Goal: Task Accomplishment & Management: Manage account settings

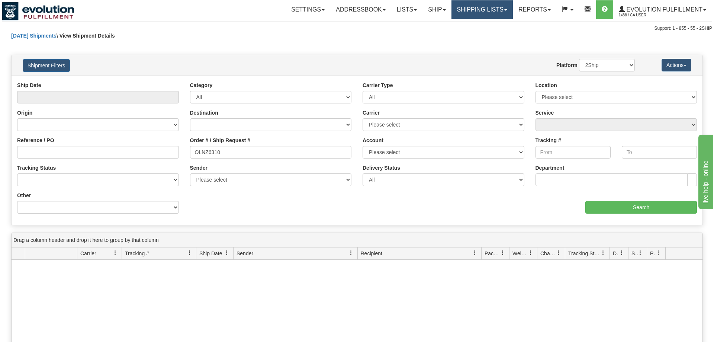
drag, startPoint x: 460, startPoint y: 7, endPoint x: 466, endPoint y: 13, distance: 8.7
click at [461, 7] on link "Shipping lists" at bounding box center [482, 9] width 61 height 19
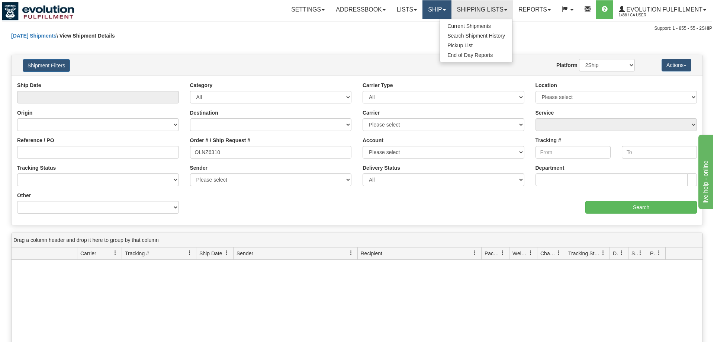
click at [433, 7] on link "Ship" at bounding box center [437, 9] width 29 height 19
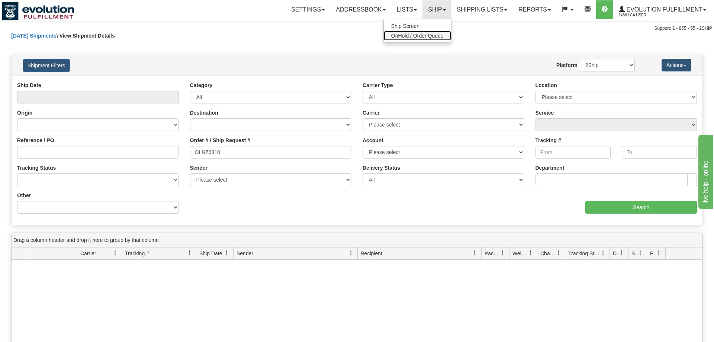
click at [414, 33] on span "OnHold / Order Queue" at bounding box center [417, 36] width 52 height 6
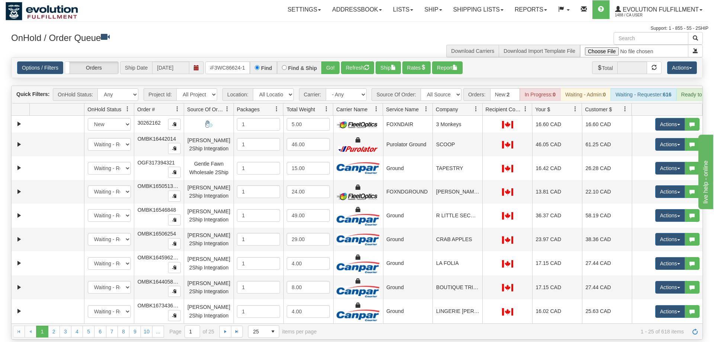
click at [337, 63] on div "Options / Filters Group Shipments Orders Ship Date 09/10/2025 OGF3WC86624-1 Fin…" at bounding box center [357, 67] width 692 height 21
click at [334, 61] on button "Go!" at bounding box center [330, 67] width 18 height 13
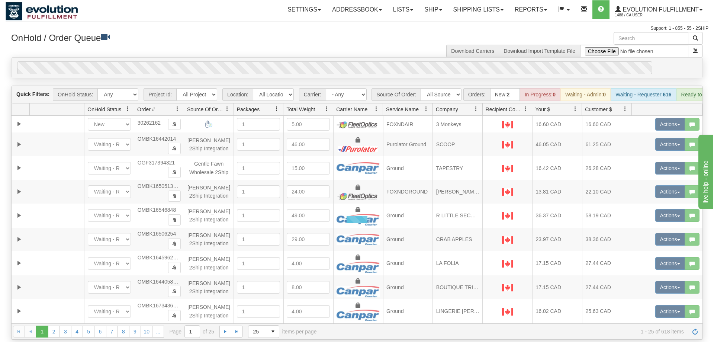
scroll to position [0, 7]
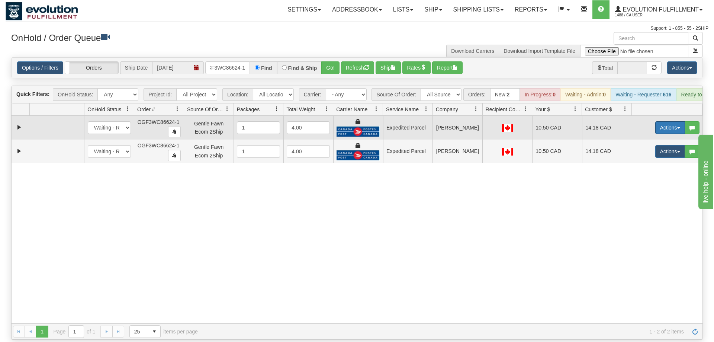
click at [670, 121] on button "Actions" at bounding box center [671, 127] width 30 height 13
click at [660, 166] on link "Ship" at bounding box center [655, 171] width 60 height 10
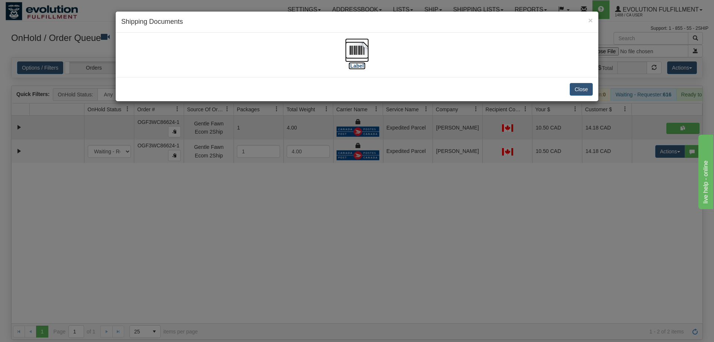
click at [356, 54] on img at bounding box center [357, 50] width 24 height 24
click at [351, 52] on img at bounding box center [357, 50] width 24 height 24
drag, startPoint x: 339, startPoint y: 215, endPoint x: 237, endPoint y: 74, distance: 173.8
click at [340, 214] on div "× Shipping Documents [Label] Close" at bounding box center [357, 171] width 714 height 342
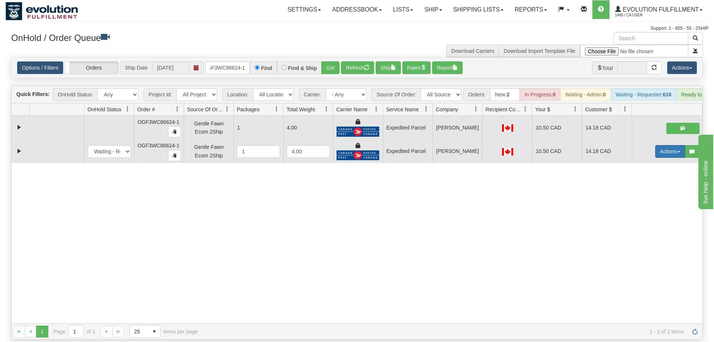
click at [665, 145] on button "Actions" at bounding box center [671, 151] width 30 height 13
click at [650, 201] on span "Delete" at bounding box center [643, 204] width 20 height 6
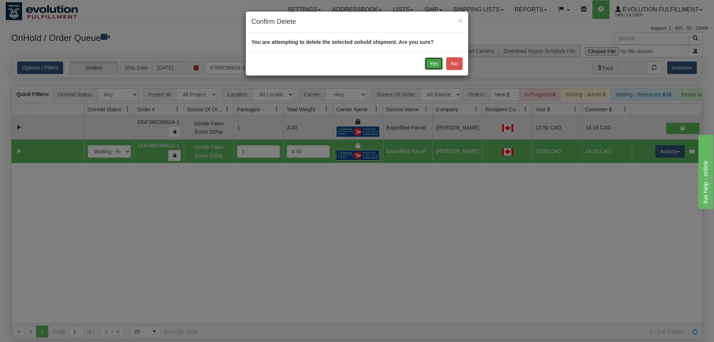
click at [431, 61] on button "Yes" at bounding box center [434, 63] width 18 height 13
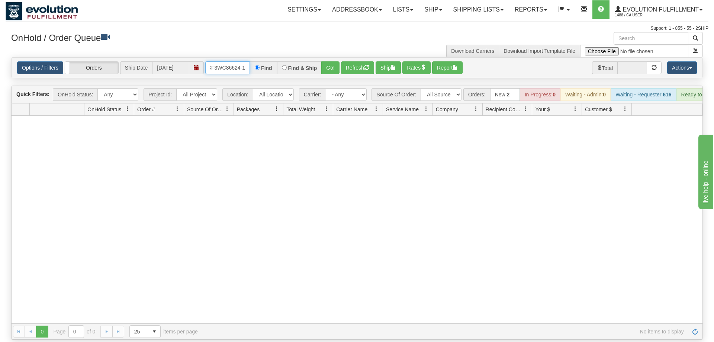
click at [231, 61] on input "OGF3WC86624-1" at bounding box center [227, 67] width 45 height 13
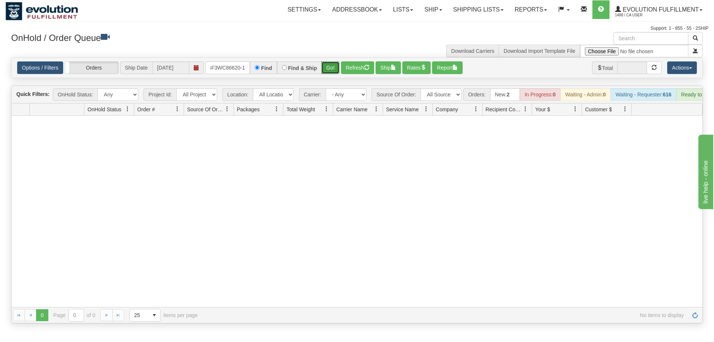
click at [332, 71] on div "Is equal to Is not equal to Contains Does not contains CAD USD EUR ZAR RON ANG …" at bounding box center [357, 190] width 703 height 266
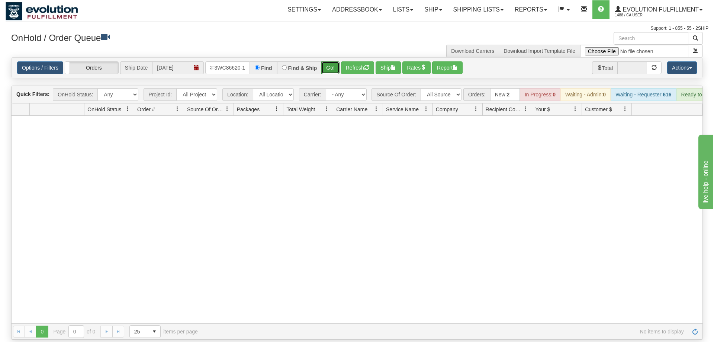
click at [329, 61] on button "Go!" at bounding box center [330, 67] width 18 height 13
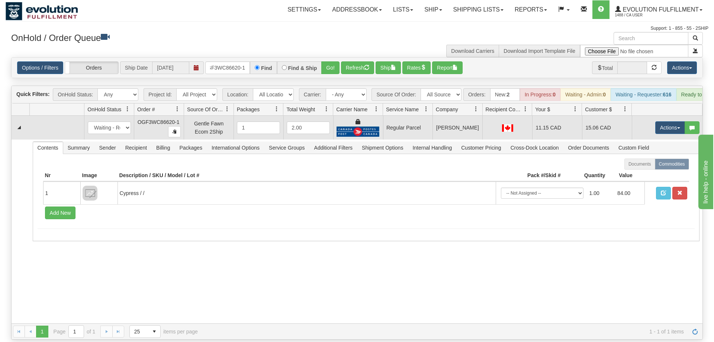
click at [653, 116] on td "Actions Open Refresh Rates Rate All Services Ship Delete Edit Items" at bounding box center [667, 128] width 71 height 24
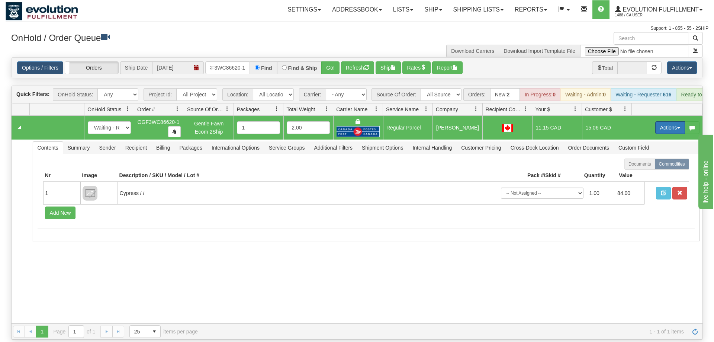
click at [661, 121] on button "Actions" at bounding box center [671, 127] width 30 height 13
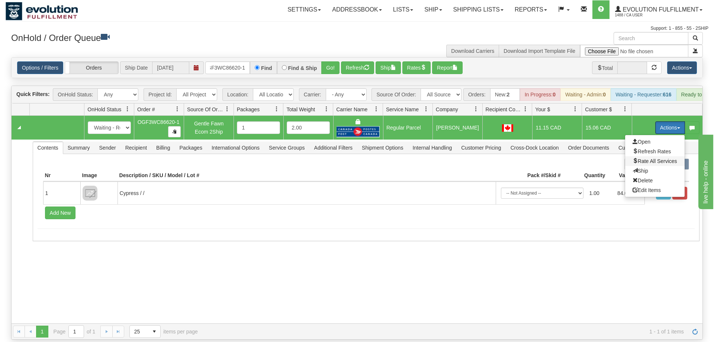
click at [639, 158] on span "Rate All Services" at bounding box center [655, 161] width 45 height 6
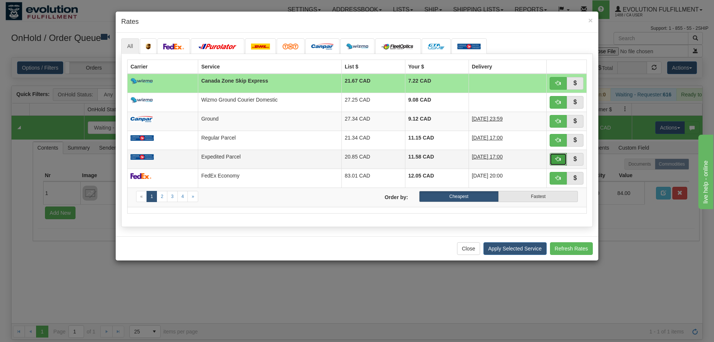
click at [559, 159] on span "button" at bounding box center [558, 158] width 5 height 5
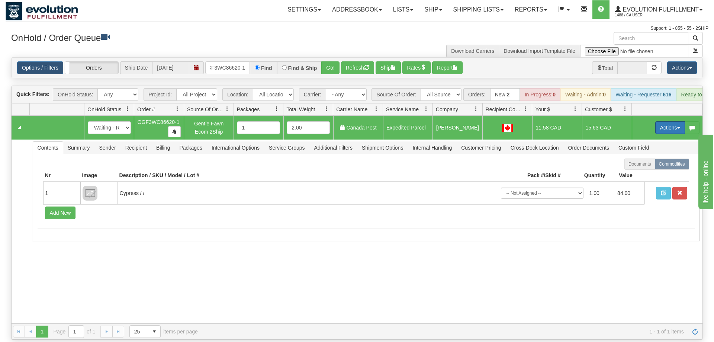
click at [666, 121] on button "Actions" at bounding box center [671, 127] width 30 height 13
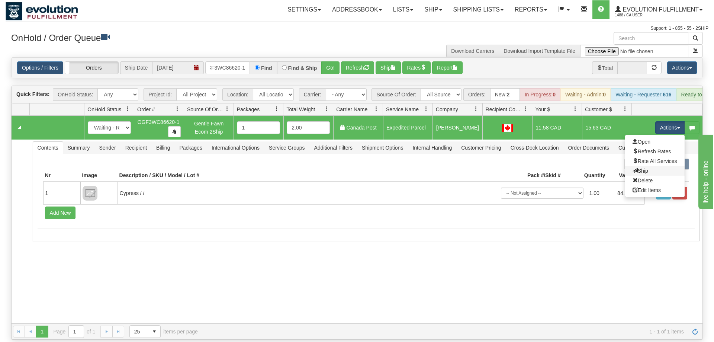
click at [651, 166] on link "Ship" at bounding box center [655, 171] width 60 height 10
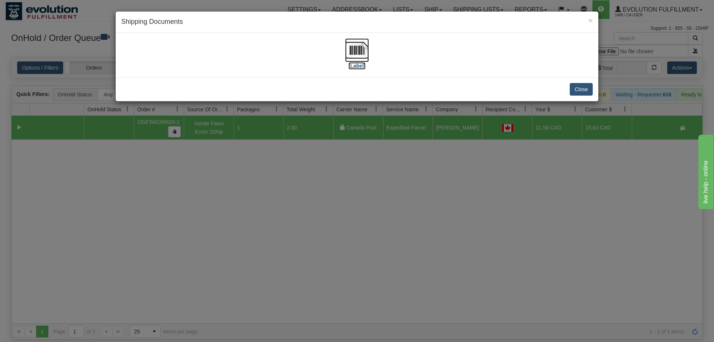
drag, startPoint x: 356, startPoint y: 51, endPoint x: 349, endPoint y: 52, distance: 7.2
click at [353, 52] on img at bounding box center [357, 50] width 24 height 24
drag, startPoint x: 203, startPoint y: 272, endPoint x: 214, endPoint y: 108, distance: 163.7
click at [205, 262] on div "× Shipping Documents [Label] Close" at bounding box center [357, 171] width 714 height 342
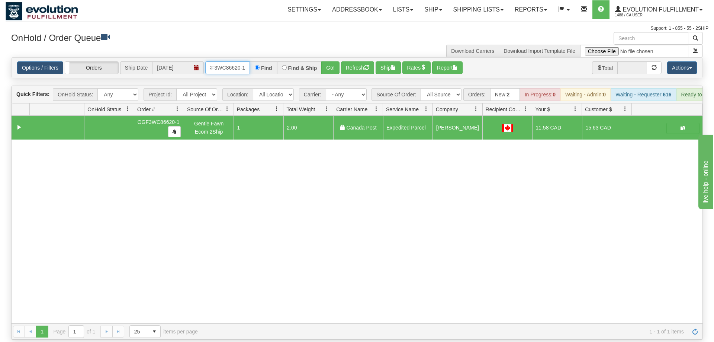
click at [229, 61] on input "OGF3WC86620-1" at bounding box center [227, 67] width 45 height 13
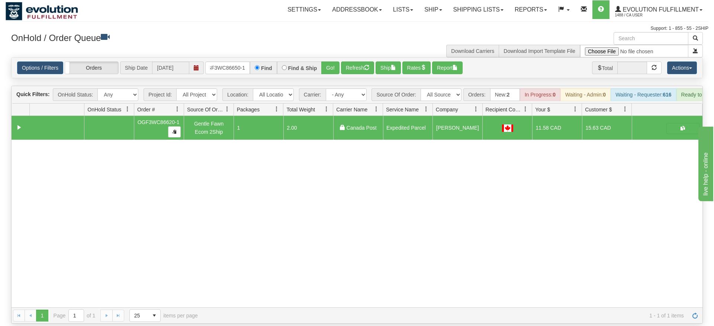
click at [323, 69] on div "Is equal to Is not equal to Contains Does not contains CAD USD EUR ZAR RON ANG …" at bounding box center [357, 190] width 703 height 266
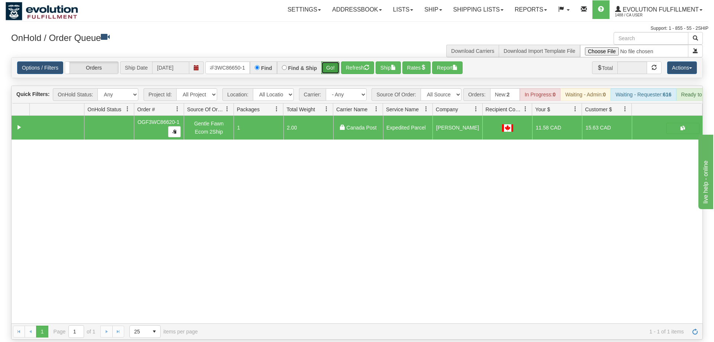
click at [331, 61] on button "Go!" at bounding box center [330, 67] width 18 height 13
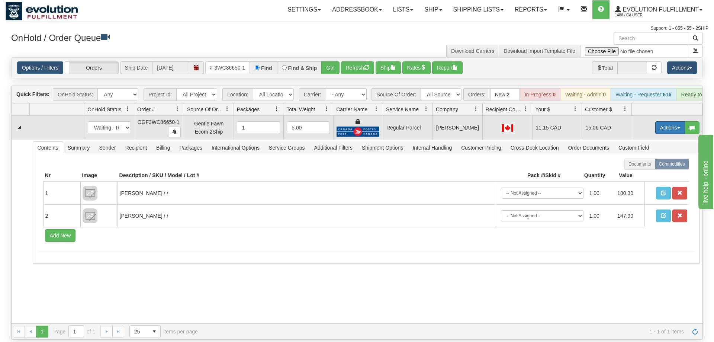
click at [654, 116] on td "Actions Open Refresh Rates Rate All Services Ship Delete Edit Items" at bounding box center [667, 128] width 71 height 24
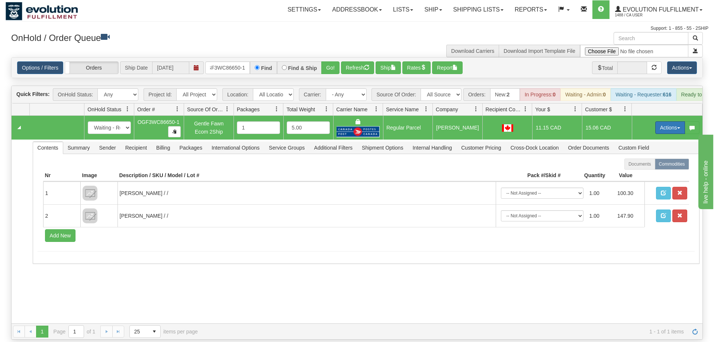
click at [656, 121] on button "Actions" at bounding box center [671, 127] width 30 height 13
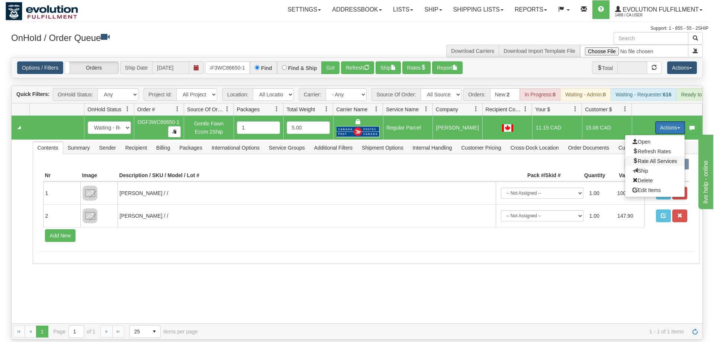
click at [656, 158] on span "Rate All Services" at bounding box center [655, 161] width 45 height 6
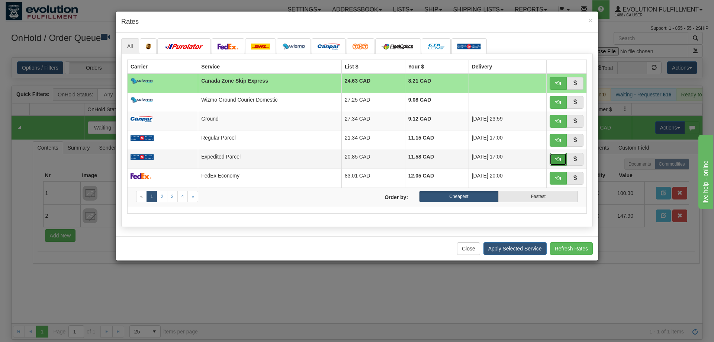
click at [560, 158] on span "button" at bounding box center [558, 158] width 5 height 5
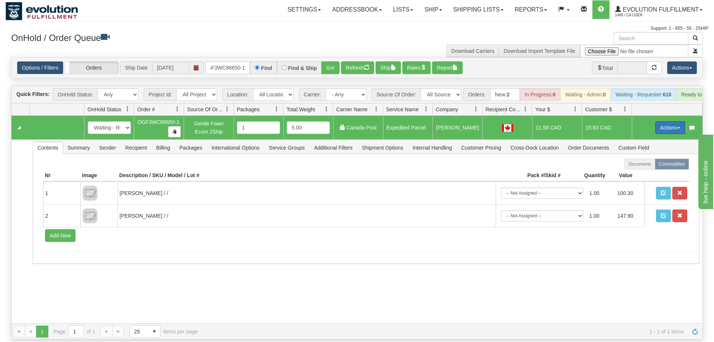
click at [666, 121] on button "Actions" at bounding box center [671, 127] width 30 height 13
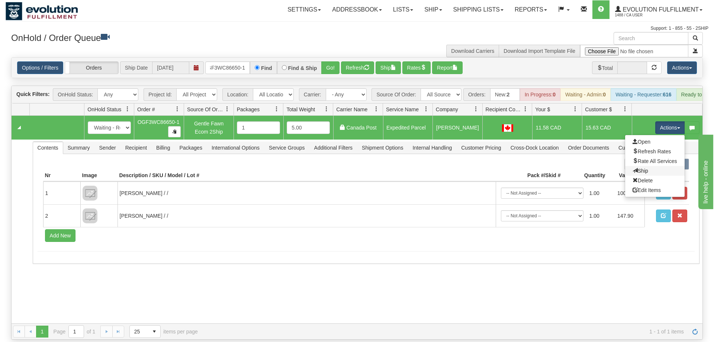
click at [653, 166] on link "Ship" at bounding box center [655, 171] width 60 height 10
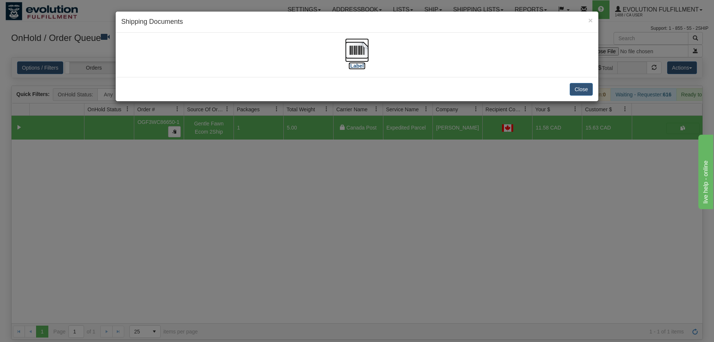
click at [355, 58] on img at bounding box center [357, 50] width 24 height 24
click at [203, 189] on div "× Shipping Documents [Label] Close" at bounding box center [357, 171] width 714 height 342
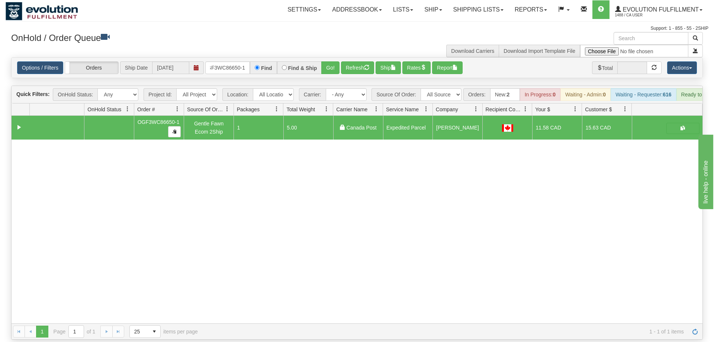
click at [222, 58] on div "Options / Filters Group Shipments Orders Ship Date 09/10/2025 OGF3WC86650-1 Fin…" at bounding box center [357, 68] width 691 height 20
click at [231, 61] on input "OGF3WC86650-1" at bounding box center [227, 67] width 45 height 13
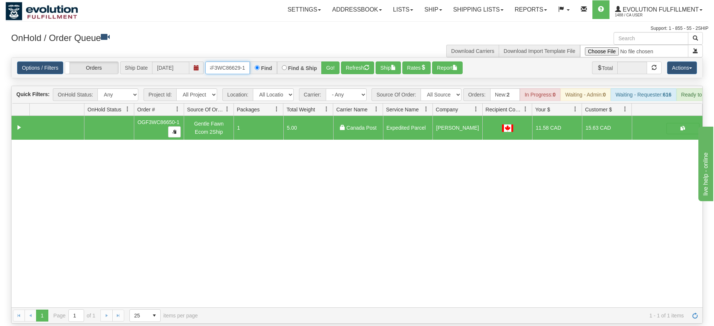
type input "OGF3WC86629-1"
click at [324, 66] on div "Options / Filters Group Shipments Orders Ship Date 09/10/2025 OGF3WC86629-1 Fin…" at bounding box center [357, 68] width 691 height 20
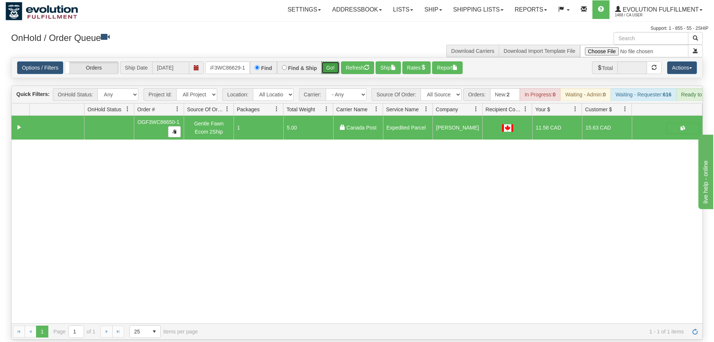
click at [331, 61] on button "Go!" at bounding box center [330, 67] width 18 height 13
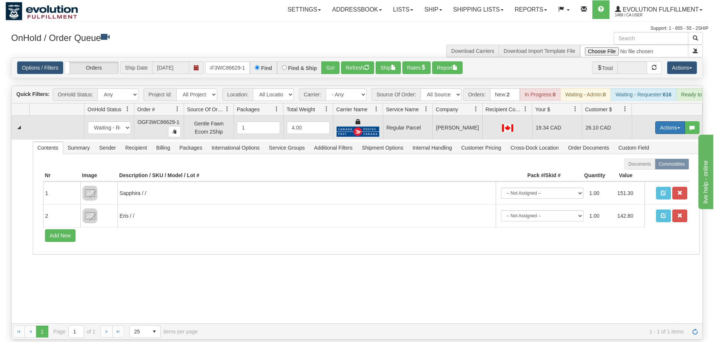
click at [682, 121] on button "Actions" at bounding box center [671, 127] width 30 height 13
click at [660, 166] on link "Ship" at bounding box center [655, 171] width 60 height 10
click at [673, 121] on div at bounding box center [671, 127] width 30 height 13
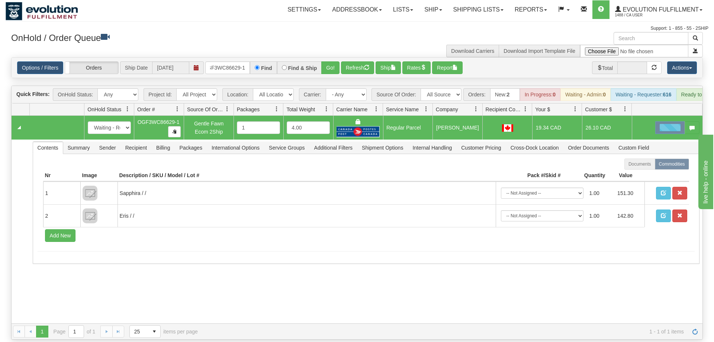
click at [617, 121] on td "26.10 CAD" at bounding box center [607, 128] width 50 height 24
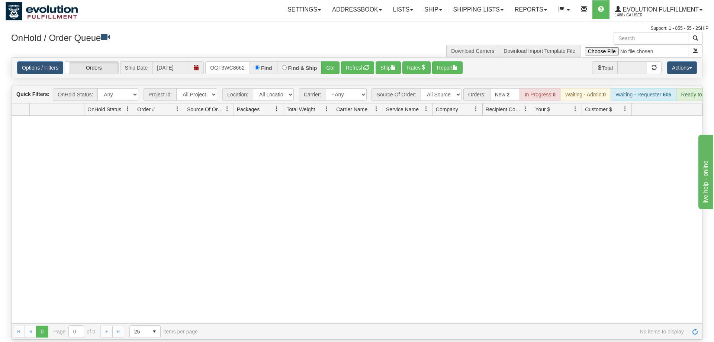
scroll to position [0, 7]
click at [483, 18] on link "Shipping lists" at bounding box center [478, 9] width 61 height 19
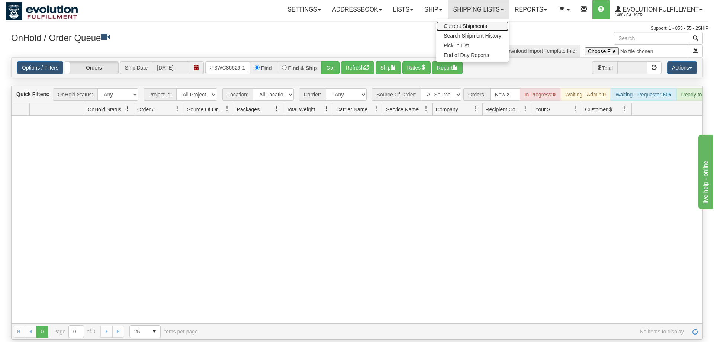
click at [467, 26] on span "Current Shipments" at bounding box center [466, 26] width 44 height 6
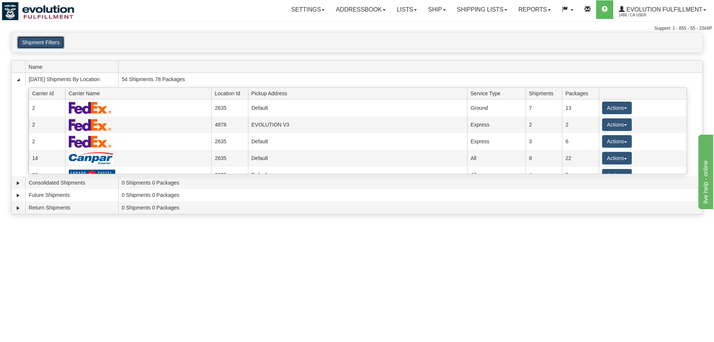
click at [57, 42] on button "Shipment Filters" at bounding box center [40, 42] width 47 height 13
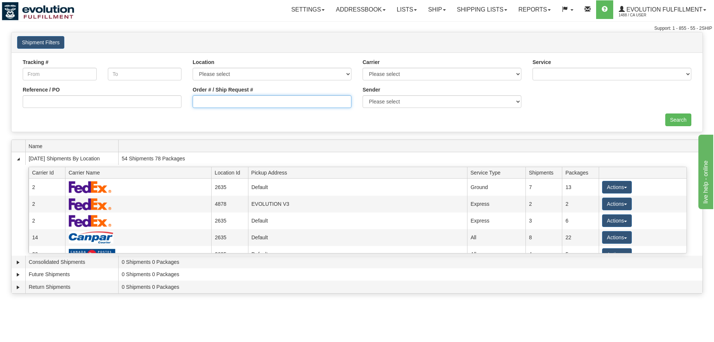
click at [314, 106] on input "Order # / Ship Request #" at bounding box center [272, 101] width 159 height 13
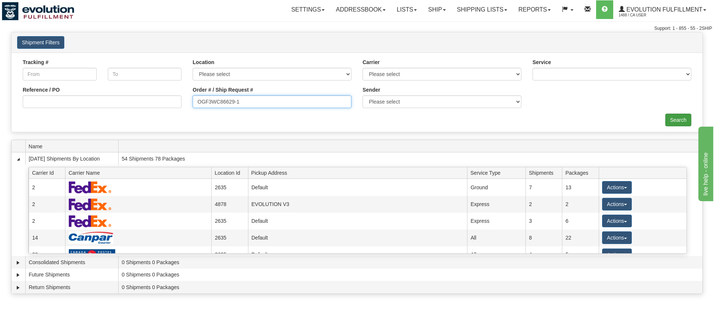
type input "OGF3WC86629-1"
click at [685, 135] on div "× Request Pickup Close × Closing Shipments Close × Your documents are ready Lab…" at bounding box center [357, 164] width 714 height 265
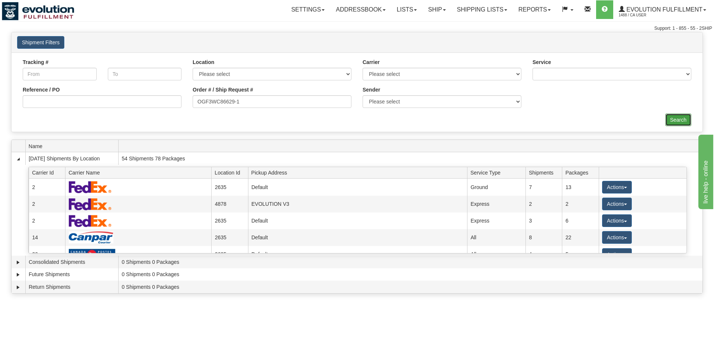
click at [682, 120] on input "Search" at bounding box center [679, 119] width 26 height 13
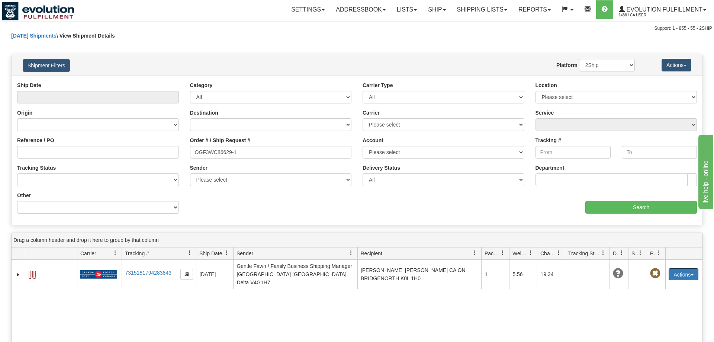
click at [681, 268] on button "Actions" at bounding box center [684, 274] width 30 height 12
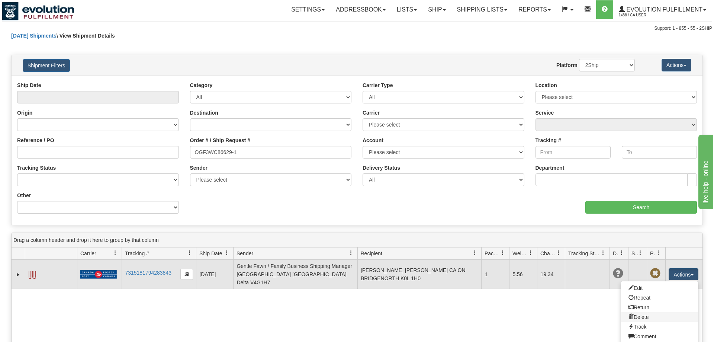
click at [656, 312] on link "Delete" at bounding box center [659, 317] width 77 height 10
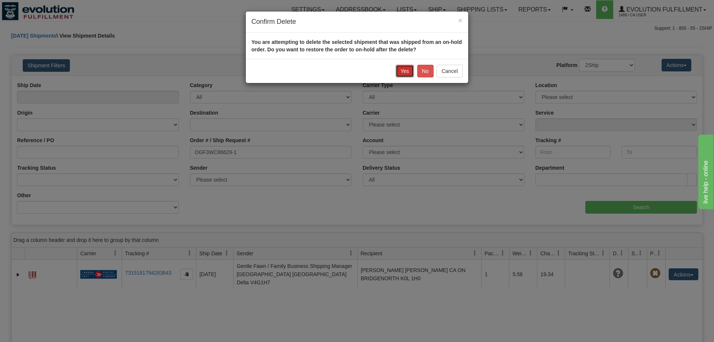
click at [402, 73] on button "Yes" at bounding box center [405, 71] width 18 height 13
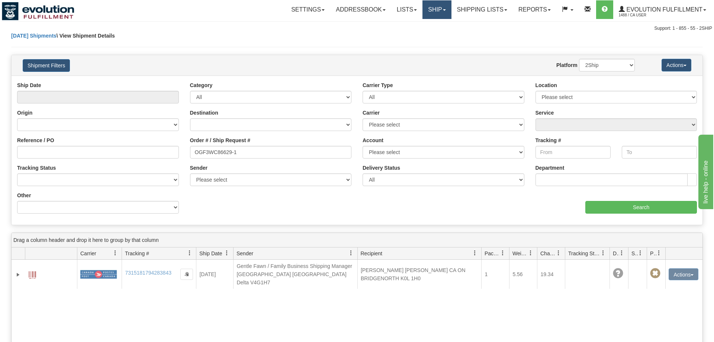
click at [429, 9] on link "Ship" at bounding box center [437, 9] width 29 height 19
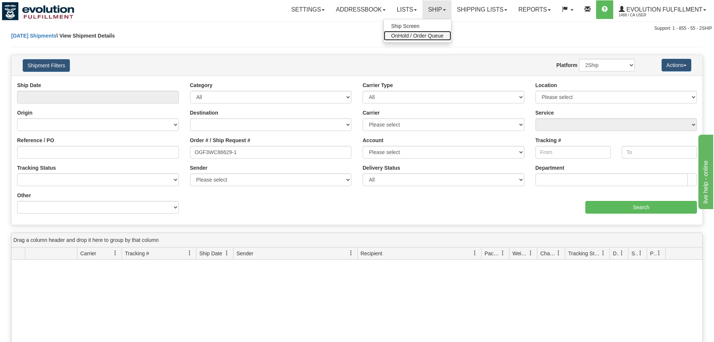
click at [424, 38] on span "OnHold / Order Queue" at bounding box center [417, 36] width 52 height 6
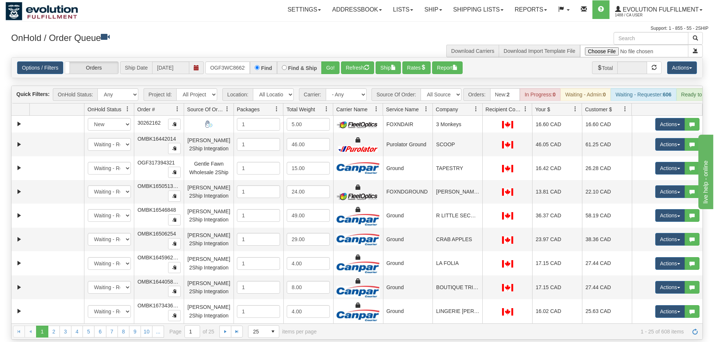
scroll to position [0, 7]
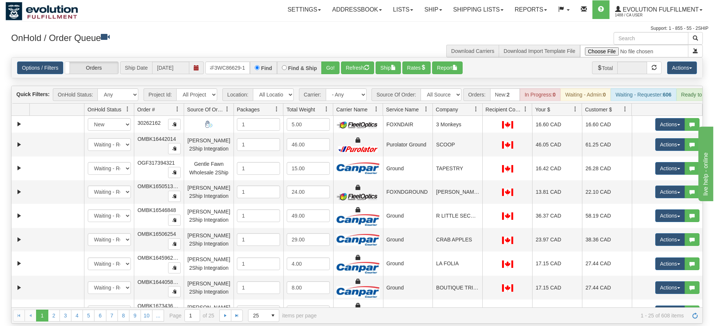
click at [322, 74] on div "Is equal to Is not equal to Contains Does not contains CAD USD EUR ZAR [PERSON_…" at bounding box center [357, 190] width 703 height 266
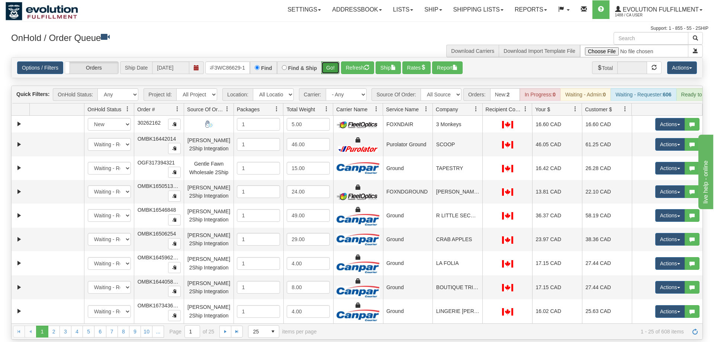
click at [333, 63] on button "Go!" at bounding box center [330, 67] width 18 height 13
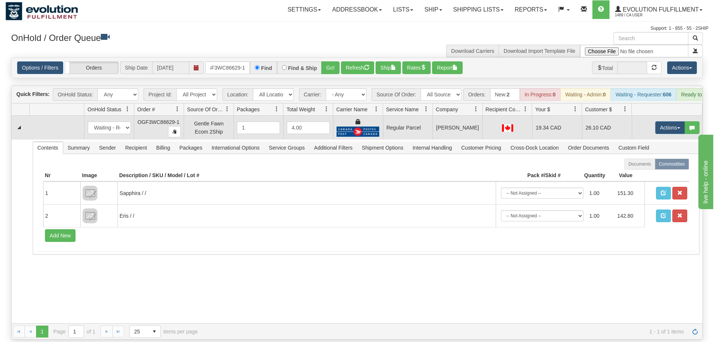
click at [660, 126] on td "Actions Open Refresh Rates Rate All Services Ship Delete Edit Items" at bounding box center [667, 128] width 71 height 24
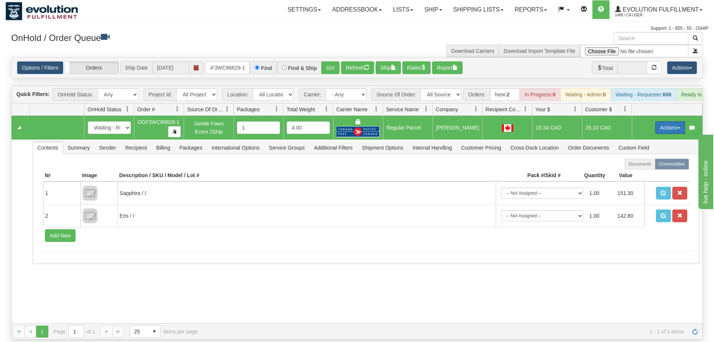
click at [675, 121] on button "Actions" at bounding box center [671, 127] width 30 height 13
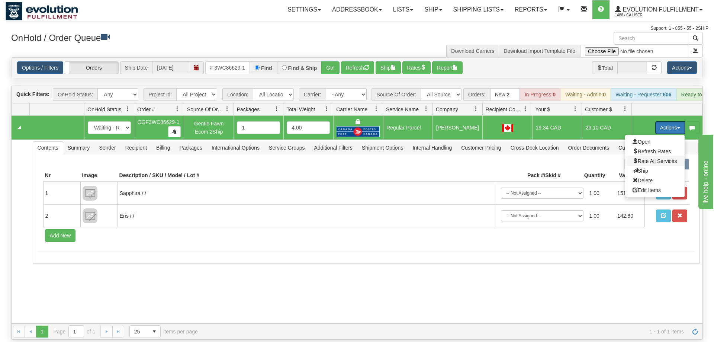
click at [651, 158] on span "Rate All Services" at bounding box center [655, 161] width 45 height 6
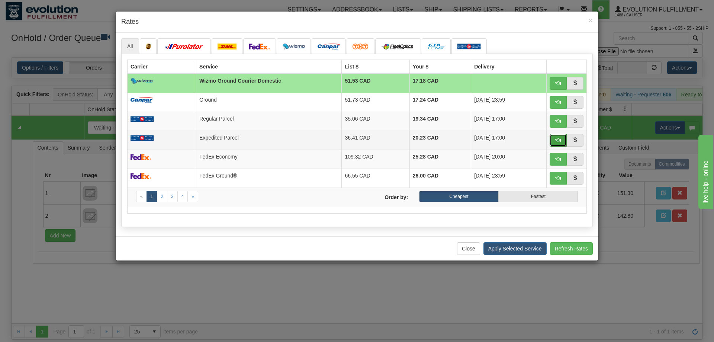
click at [559, 141] on span "button" at bounding box center [558, 139] width 5 height 5
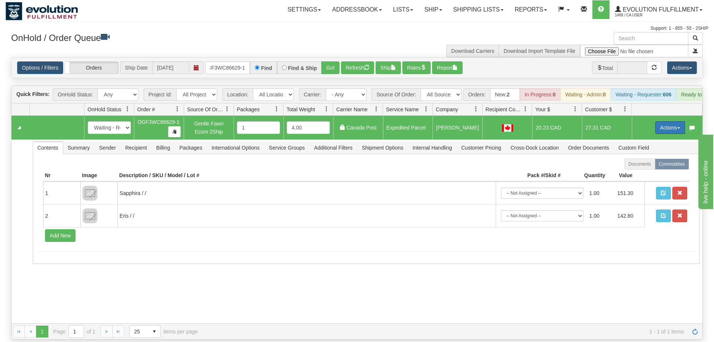
click at [669, 121] on button "Actions" at bounding box center [671, 127] width 30 height 13
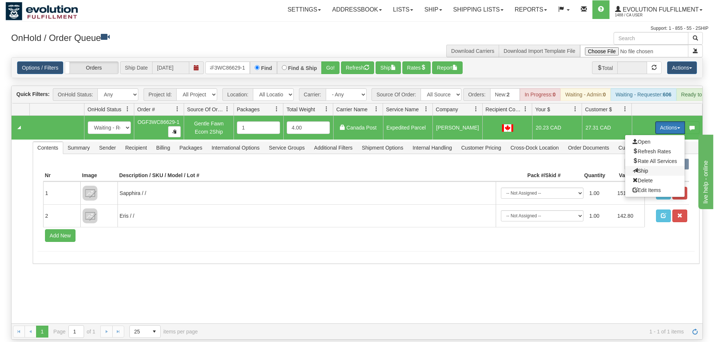
click at [646, 168] on span "Ship" at bounding box center [641, 171] width 16 height 6
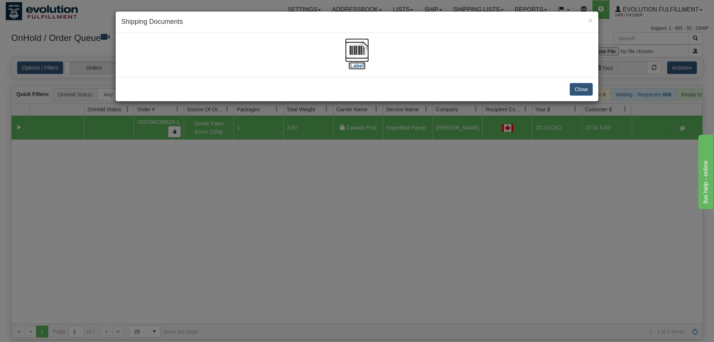
click at [360, 53] on img at bounding box center [357, 50] width 24 height 24
click at [458, 172] on div "× Shipping Documents [Label] Close" at bounding box center [357, 171] width 714 height 342
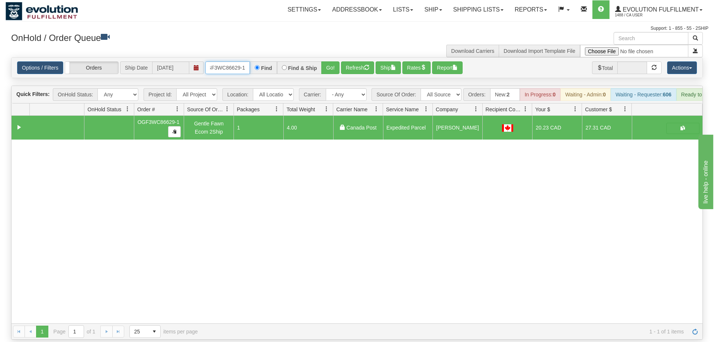
click at [220, 61] on input "OGF3WC86629-1" at bounding box center [227, 67] width 45 height 13
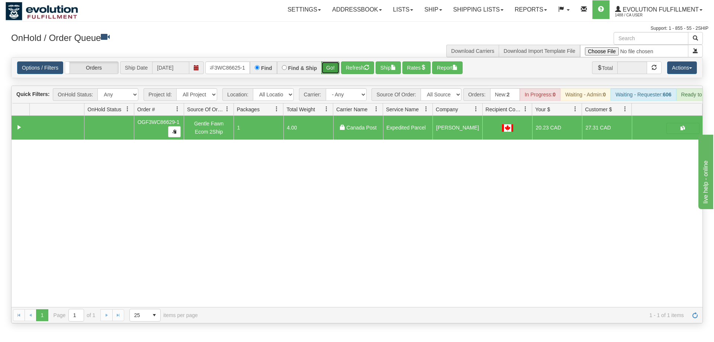
click at [330, 75] on div "Is equal to Is not equal to Contains Does not contains CAD USD EUR ZAR RON ANG …" at bounding box center [357, 190] width 703 height 266
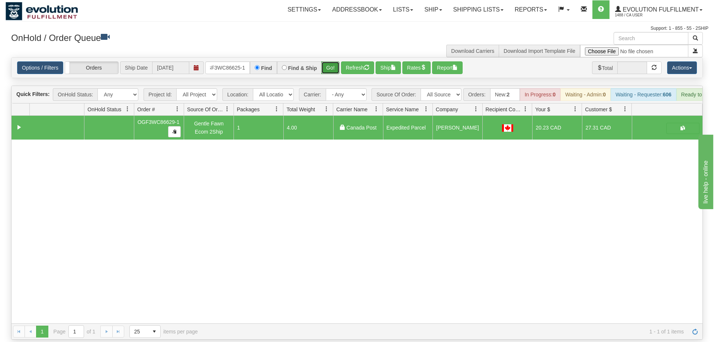
click at [330, 61] on button "Go!" at bounding box center [330, 67] width 18 height 13
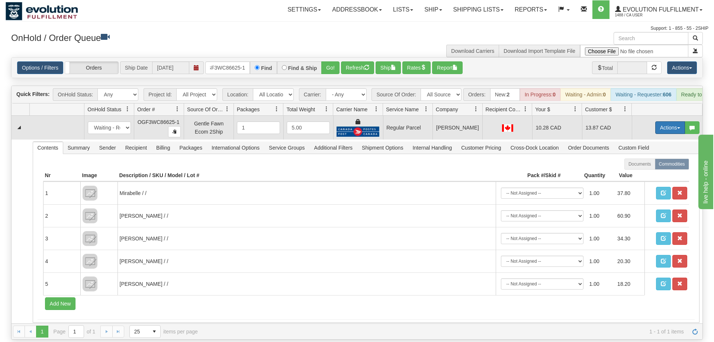
click at [681, 121] on button "Actions" at bounding box center [671, 127] width 30 height 13
click at [643, 158] on span "Rate All Services" at bounding box center [655, 161] width 45 height 6
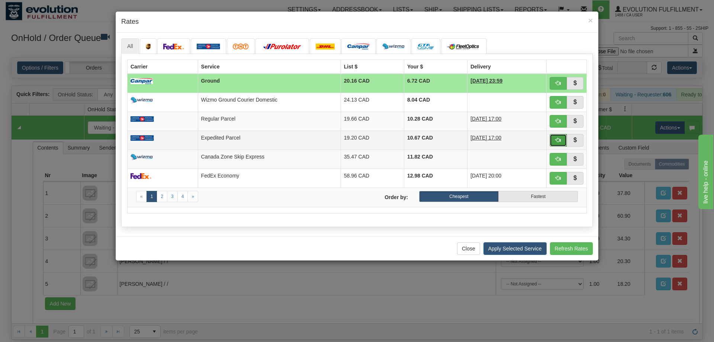
click at [564, 142] on button "button" at bounding box center [558, 140] width 17 height 13
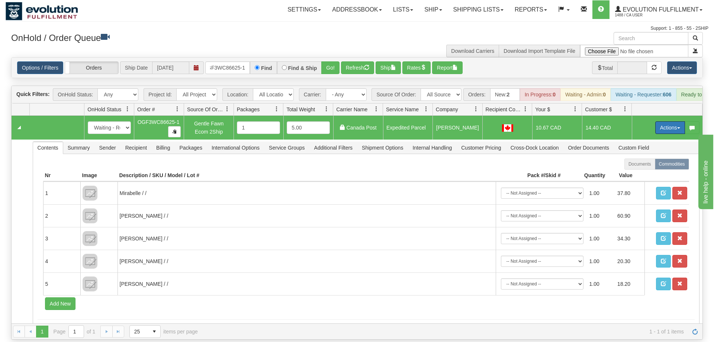
click at [670, 121] on button "Actions" at bounding box center [671, 127] width 30 height 13
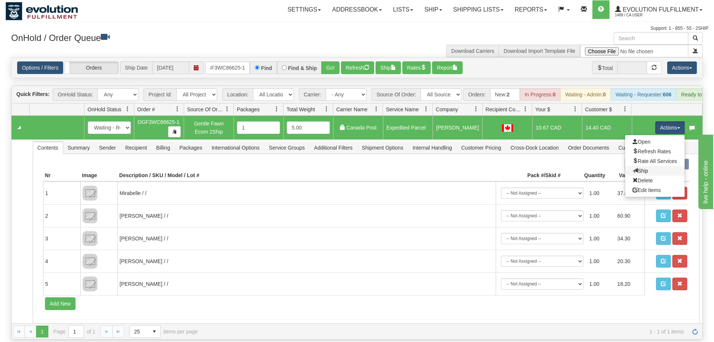
click at [633, 166] on link "Ship" at bounding box center [655, 171] width 60 height 10
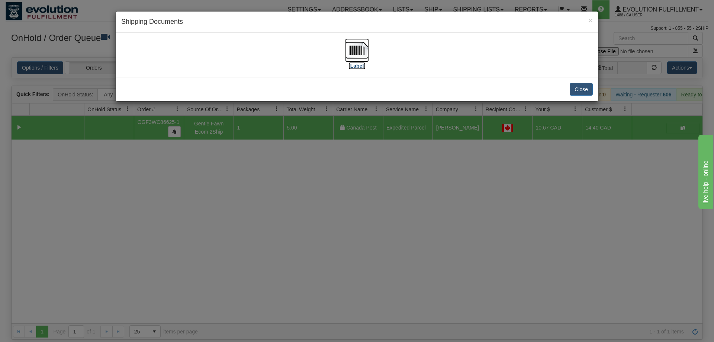
click at [345, 44] on img at bounding box center [357, 50] width 24 height 24
click at [377, 196] on div "× Shipping Documents [Label] Close" at bounding box center [357, 171] width 714 height 342
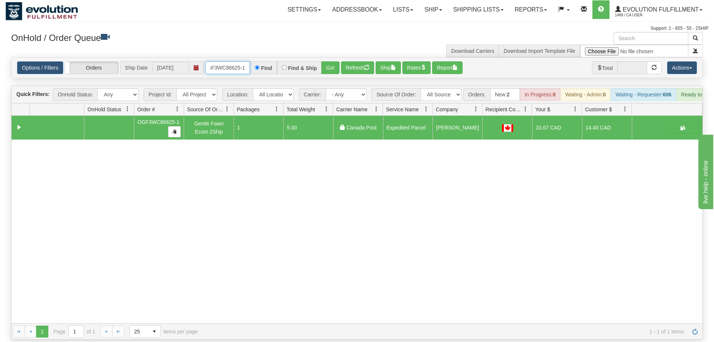
click at [224, 61] on input "OGF3WC86625-1" at bounding box center [227, 67] width 45 height 13
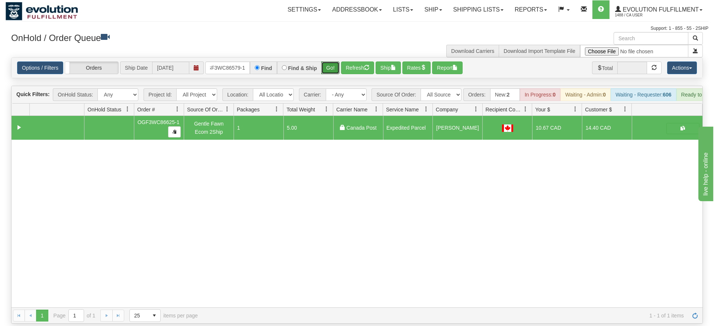
drag, startPoint x: 337, startPoint y: 58, endPoint x: 329, endPoint y: 70, distance: 13.9
click at [336, 75] on div "Is equal to Is not equal to Contains Does not contains CAD USD EUR ZAR RON ANG …" at bounding box center [357, 190] width 703 height 266
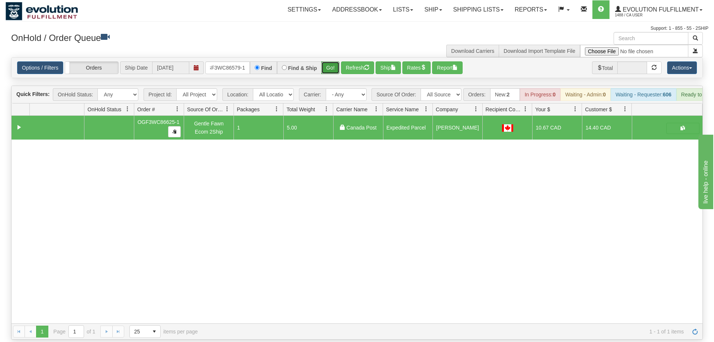
click at [327, 62] on button "Go!" at bounding box center [330, 67] width 18 height 13
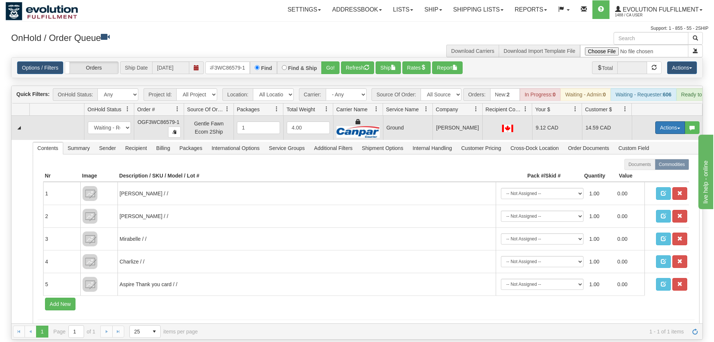
click at [669, 123] on button "Actions" at bounding box center [671, 127] width 30 height 13
click at [667, 158] on span "Rate All Services" at bounding box center [655, 161] width 45 height 6
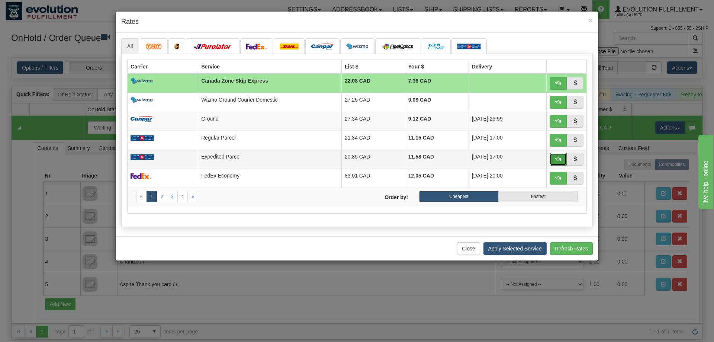
click at [559, 161] on span "button" at bounding box center [558, 158] width 5 height 5
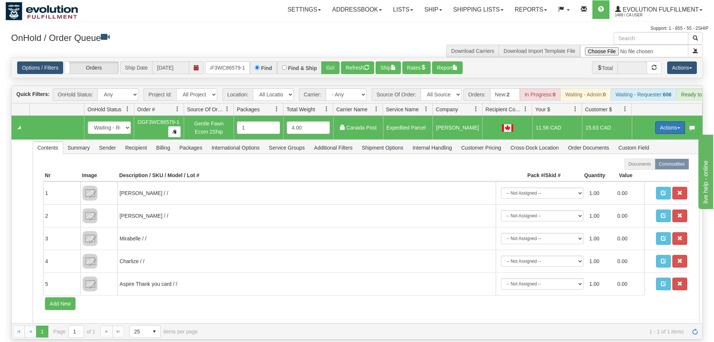
click at [677, 121] on button "Actions" at bounding box center [671, 127] width 30 height 13
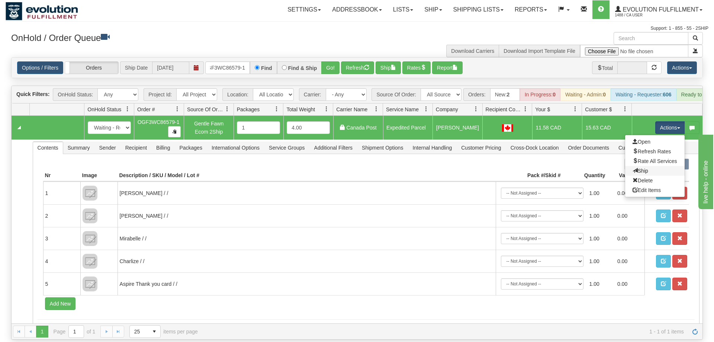
click at [650, 166] on link "Ship" at bounding box center [655, 171] width 60 height 10
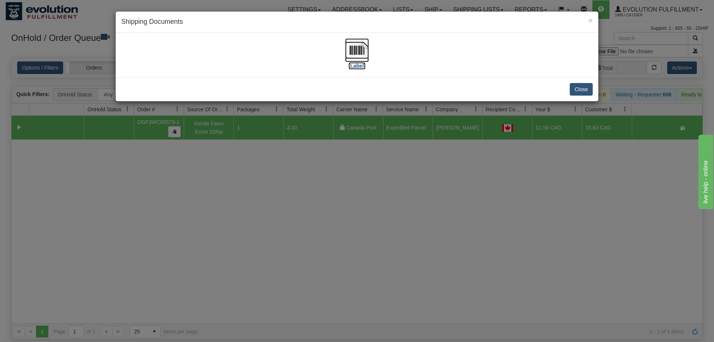
click at [346, 60] on img at bounding box center [357, 50] width 24 height 24
drag, startPoint x: 257, startPoint y: 180, endPoint x: 230, endPoint y: 129, distance: 57.3
click at [256, 174] on div "× Shipping Documents [Label] Close" at bounding box center [357, 171] width 714 height 342
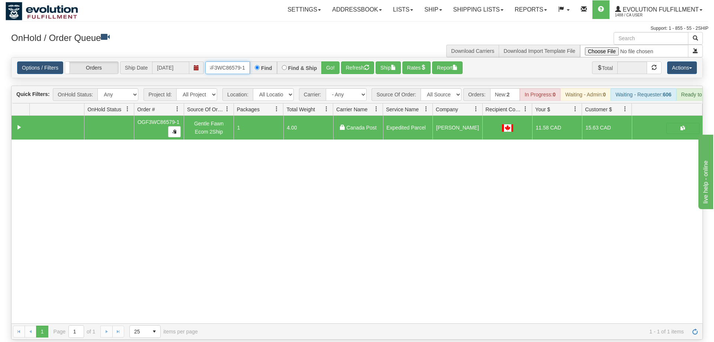
click at [214, 61] on input "OGF3WC86579-1" at bounding box center [227, 67] width 45 height 13
click at [332, 73] on div "Is equal to Is not equal to Contains Does not contains CAD USD EUR ZAR RON ANG …" at bounding box center [357, 198] width 703 height 282
click at [328, 61] on button "Go!" at bounding box center [330, 67] width 18 height 13
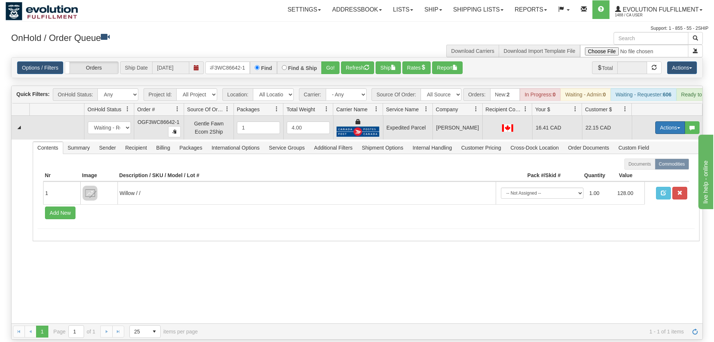
click at [670, 122] on button "Actions" at bounding box center [671, 127] width 30 height 13
click at [666, 166] on link "Ship" at bounding box center [655, 171] width 60 height 10
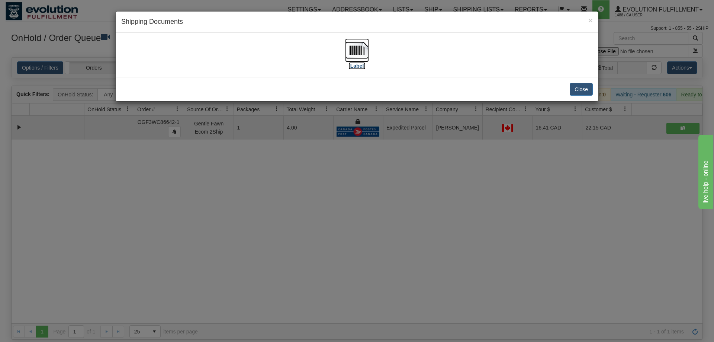
click at [361, 48] on img at bounding box center [357, 50] width 24 height 24
drag, startPoint x: 265, startPoint y: 159, endPoint x: 216, endPoint y: 69, distance: 102.7
click at [263, 156] on div "× Shipping Documents [Label] Close" at bounding box center [357, 171] width 714 height 342
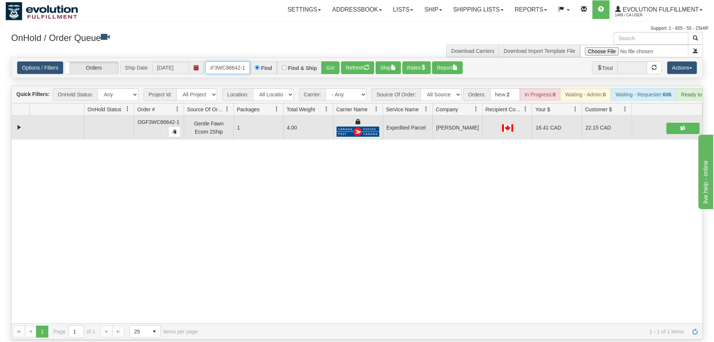
click at [223, 61] on input "OGF3WC86642-1" at bounding box center [227, 67] width 45 height 13
click at [337, 71] on div "Is equal to Is not equal to Contains Does not contains CAD USD EUR ZAR RON ANG …" at bounding box center [357, 198] width 703 height 282
click at [331, 61] on button "Go!" at bounding box center [330, 67] width 18 height 13
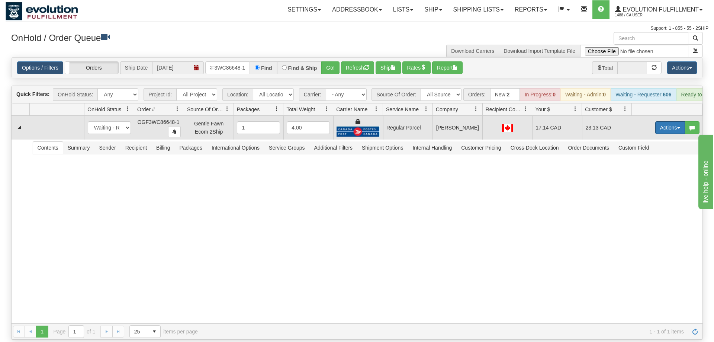
click at [676, 121] on button "Actions" at bounding box center [671, 127] width 30 height 13
click at [651, 158] on span "Rate All Services" at bounding box center [655, 161] width 45 height 6
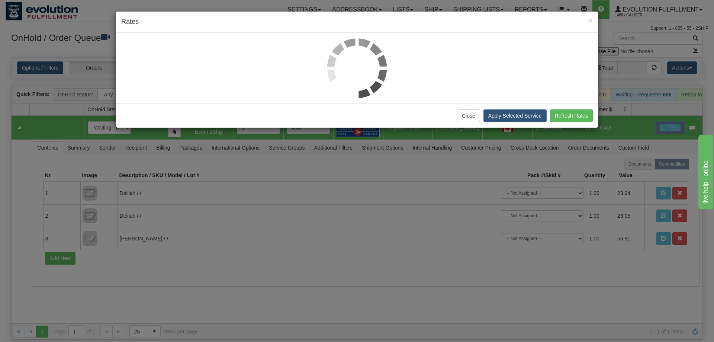
click at [138, 48] on div at bounding box center [357, 68] width 472 height 60
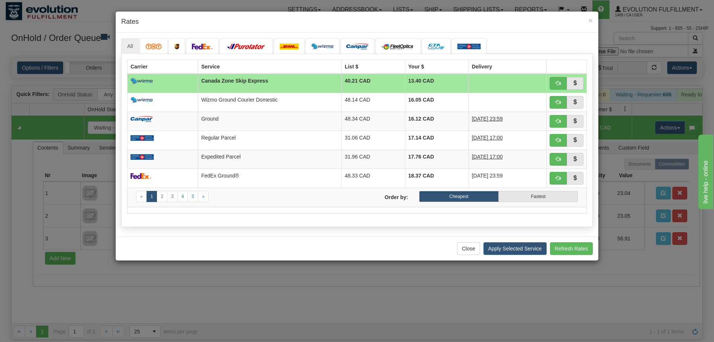
click at [154, 250] on div "Close Apply Selected Service Refresh Rates" at bounding box center [357, 248] width 483 height 24
click at [564, 162] on button "button" at bounding box center [558, 159] width 17 height 13
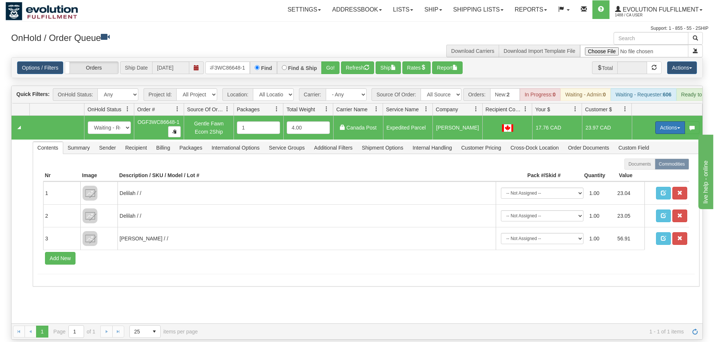
click at [682, 121] on button "Actions" at bounding box center [671, 127] width 30 height 13
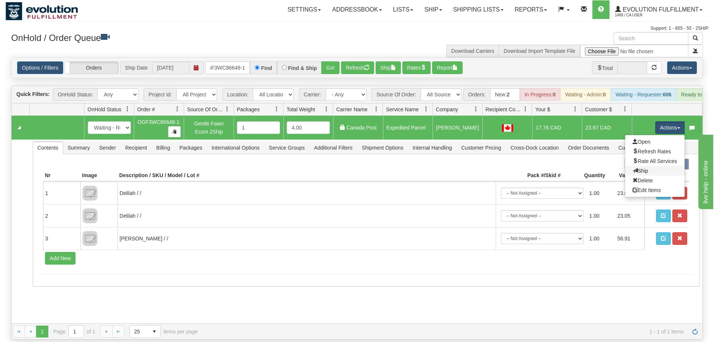
click at [660, 166] on link "Ship" at bounding box center [655, 171] width 60 height 10
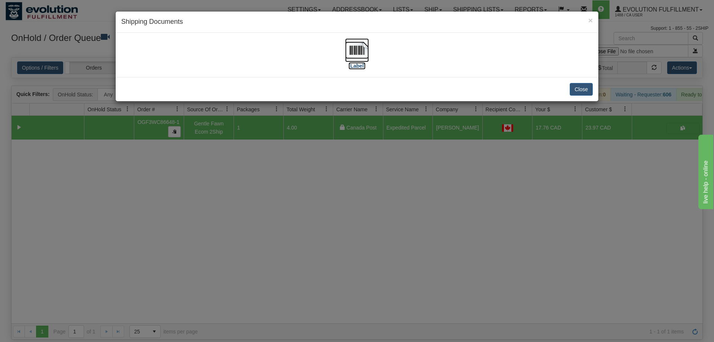
click at [351, 47] on img at bounding box center [357, 50] width 24 height 24
click at [214, 214] on div "× Shipping Documents [Label] Close" at bounding box center [357, 171] width 714 height 342
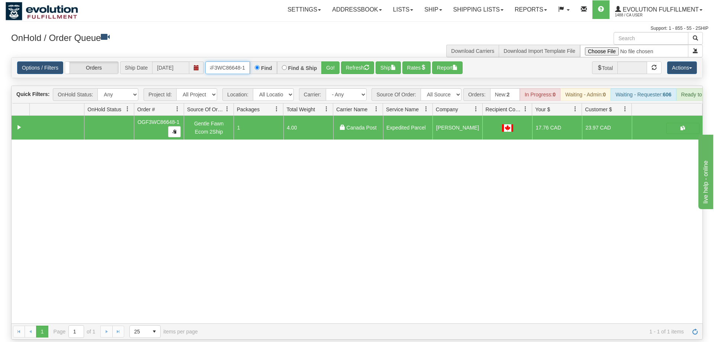
click at [219, 61] on input "OGF3WC86648-1" at bounding box center [227, 67] width 45 height 13
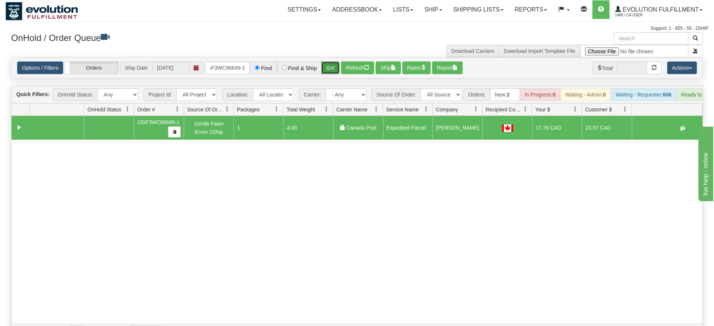
drag, startPoint x: 327, startPoint y: 74, endPoint x: 328, endPoint y: 69, distance: 4.6
click at [328, 72] on div "Is equal to Is not equal to Contains Does not contains CAD USD EUR ZAR RON ANG …" at bounding box center [357, 198] width 703 height 282
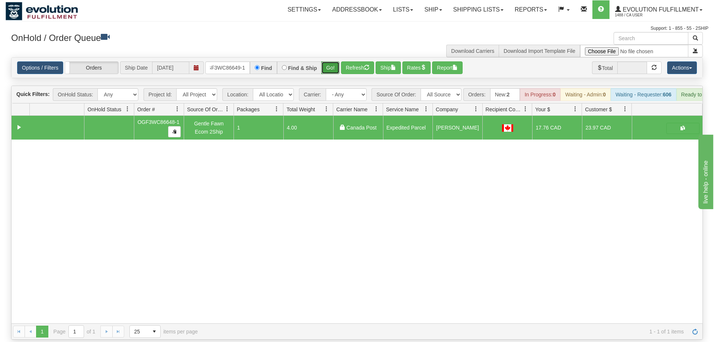
click at [332, 61] on button "Go!" at bounding box center [330, 67] width 18 height 13
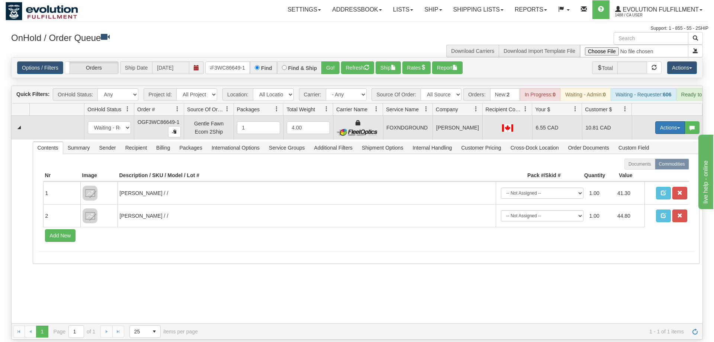
click at [663, 121] on button "Actions" at bounding box center [671, 127] width 30 height 13
click at [636, 168] on span "Ship" at bounding box center [641, 171] width 16 height 6
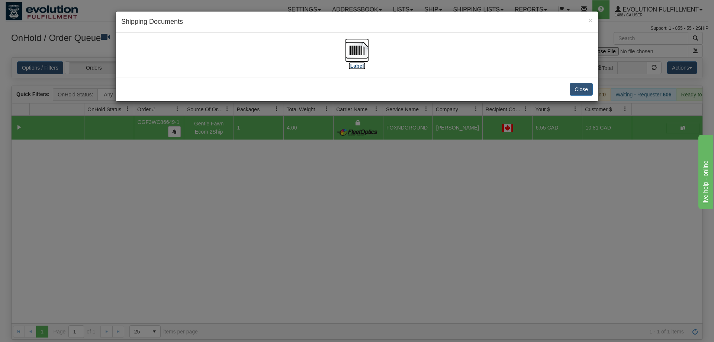
click at [362, 47] on img at bounding box center [357, 50] width 24 height 24
drag, startPoint x: 187, startPoint y: 248, endPoint x: 191, endPoint y: 85, distance: 163.0
click at [189, 240] on div "× Shipping Documents [Label] Close" at bounding box center [357, 171] width 714 height 342
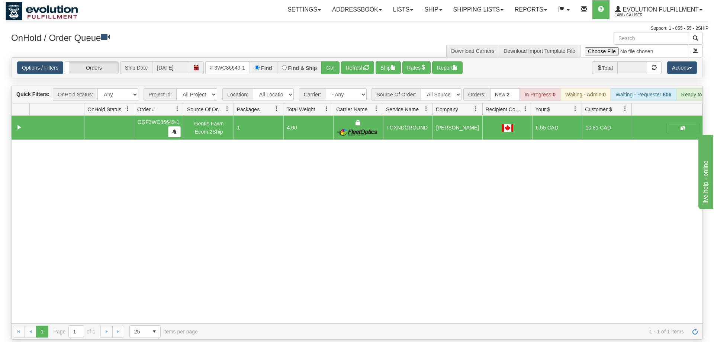
click at [215, 64] on div "Options / Filters Group Shipments Orders Ship Date 09/10/2025 OGF3WC86649-1 Fin…" at bounding box center [357, 68] width 691 height 20
click at [221, 61] on input "OGF3WC86649-1" at bounding box center [227, 67] width 45 height 13
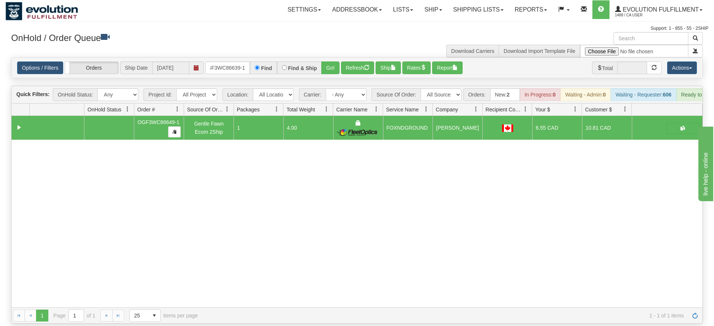
drag, startPoint x: 326, startPoint y: 64, endPoint x: 329, endPoint y: 74, distance: 10.8
click at [327, 77] on div "Is equal to Is not equal to Contains Does not contains CAD USD EUR ZAR RON ANG …" at bounding box center [357, 190] width 703 height 266
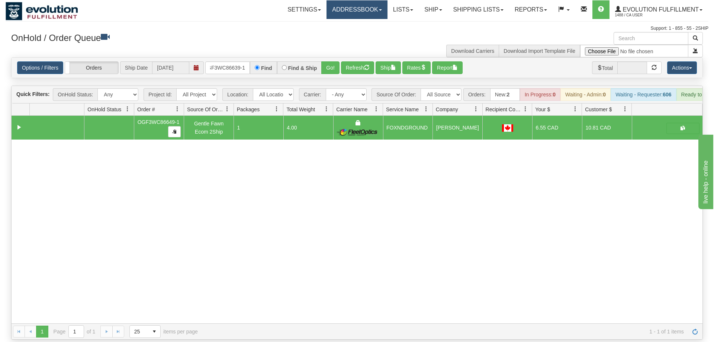
click at [336, 64] on div "Options / Filters Group Shipments Orders Ship Date 09/10/2025 OGF3WC86639-1 Fin…" at bounding box center [357, 68] width 691 height 20
click at [346, 41] on h3 "OnHold / Order Queue" at bounding box center [181, 37] width 340 height 11
click at [329, 61] on button "Go!" at bounding box center [330, 67] width 18 height 13
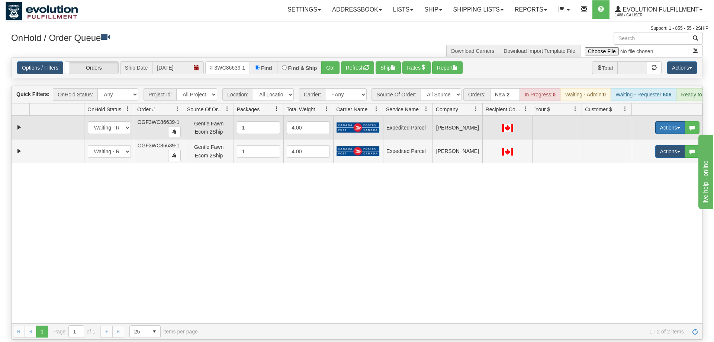
click at [672, 121] on button "Actions" at bounding box center [671, 127] width 30 height 13
click at [645, 148] on span "Refresh Rates" at bounding box center [652, 151] width 38 height 6
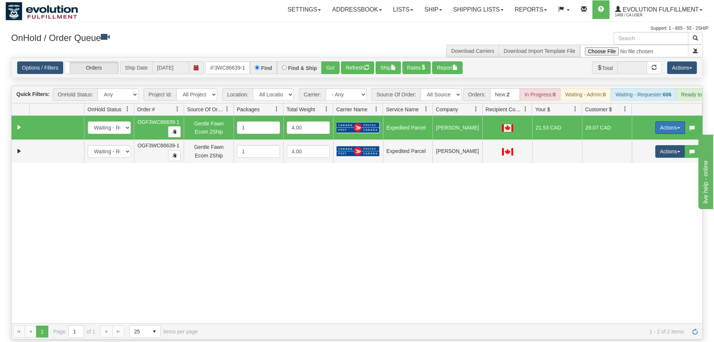
click at [669, 121] on button "Actions" at bounding box center [671, 127] width 30 height 13
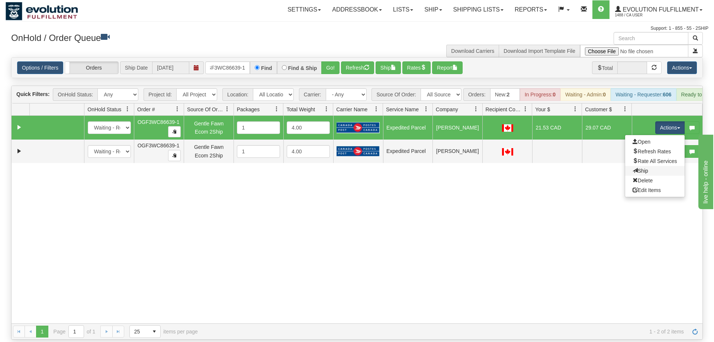
click at [656, 166] on link "Ship" at bounding box center [655, 171] width 60 height 10
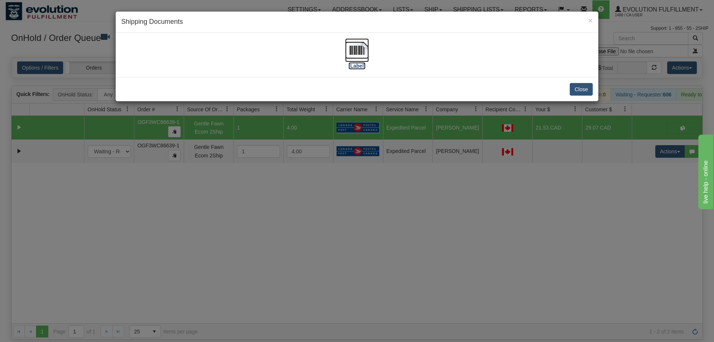
click at [350, 56] on img at bounding box center [357, 50] width 24 height 24
drag, startPoint x: 404, startPoint y: 185, endPoint x: 606, endPoint y: 147, distance: 206.0
click at [408, 185] on div "× Shipping Documents [Label] Close" at bounding box center [357, 171] width 714 height 342
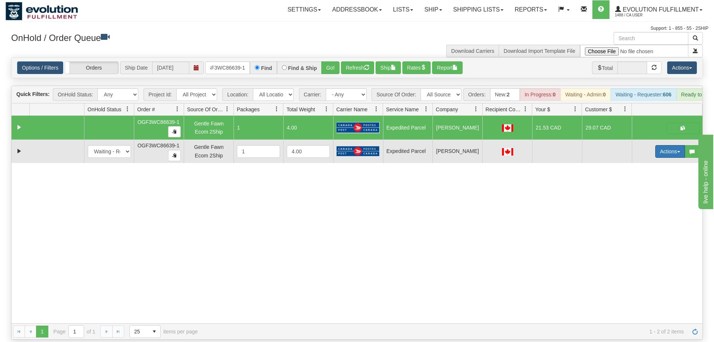
click at [674, 145] on button "Actions" at bounding box center [671, 151] width 30 height 13
click at [661, 199] on link "Delete" at bounding box center [655, 204] width 60 height 10
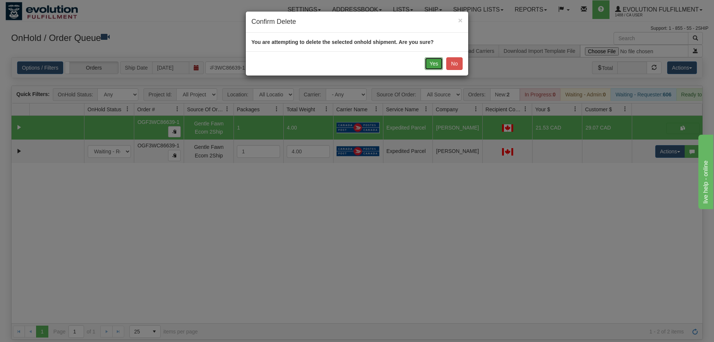
click at [432, 60] on button "Yes" at bounding box center [434, 63] width 18 height 13
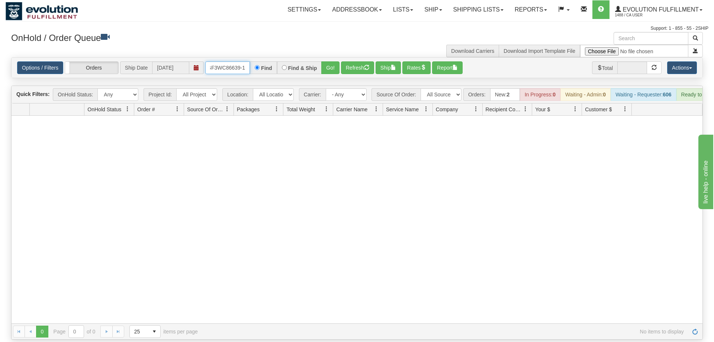
drag, startPoint x: 225, startPoint y: 52, endPoint x: 229, endPoint y: 42, distance: 11.0
click at [225, 61] on input "OGF3WC86639-1" at bounding box center [227, 67] width 45 height 13
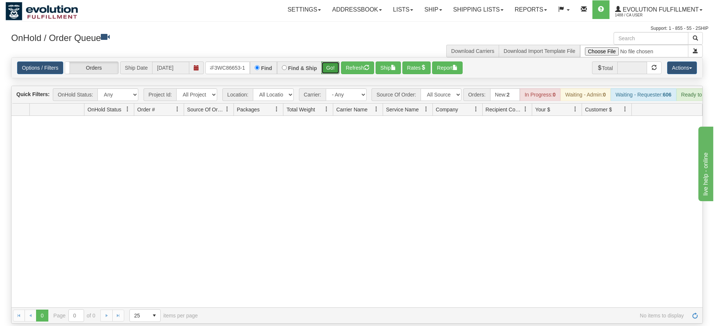
click at [327, 76] on div "Is equal to Is not equal to Contains Does not contains CAD USD EUR ZAR RON ANG …" at bounding box center [357, 190] width 703 height 266
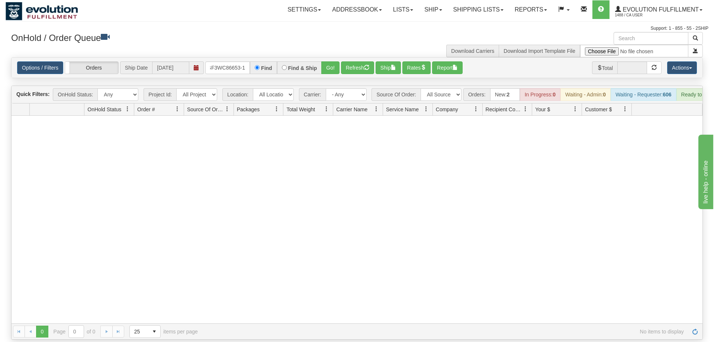
click at [333, 65] on div "Options / Filters Group Shipments Orders Ship Date 09/10/2025 OGF3WC86653-1 Fin…" at bounding box center [357, 68] width 691 height 20
click at [338, 61] on button "Go!" at bounding box center [330, 67] width 18 height 13
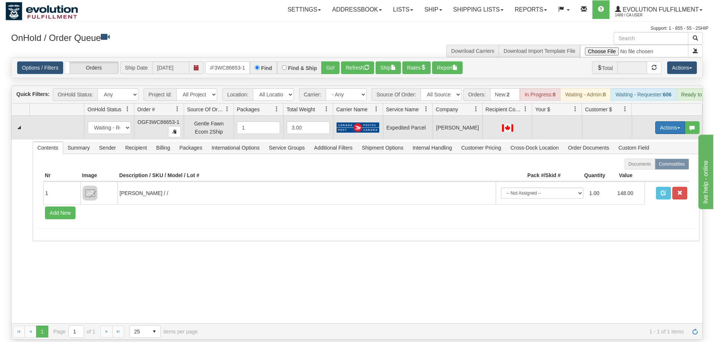
click at [663, 121] on button "Actions" at bounding box center [671, 127] width 30 height 13
click at [653, 148] on span "Refresh Rates" at bounding box center [652, 151] width 38 height 6
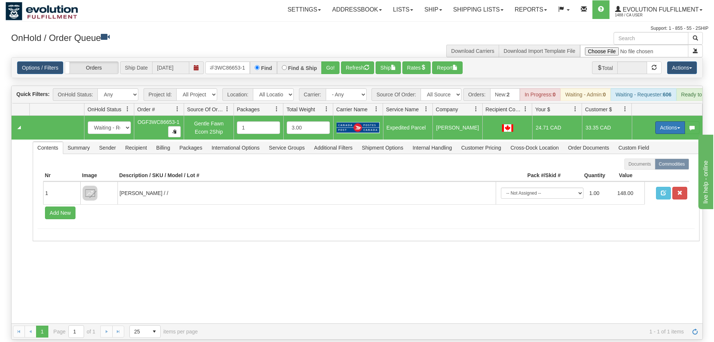
click at [664, 121] on button "Actions" at bounding box center [671, 127] width 30 height 13
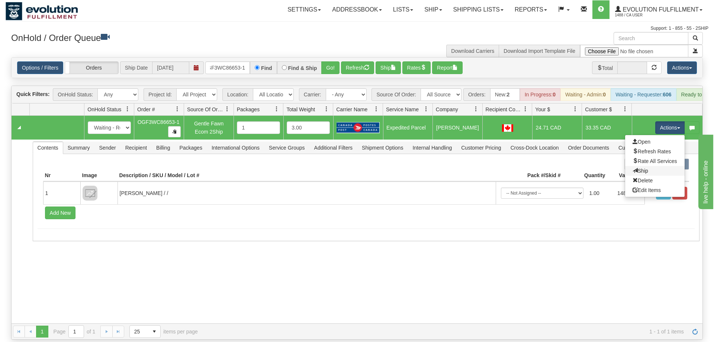
click at [651, 166] on link "Ship" at bounding box center [655, 171] width 60 height 10
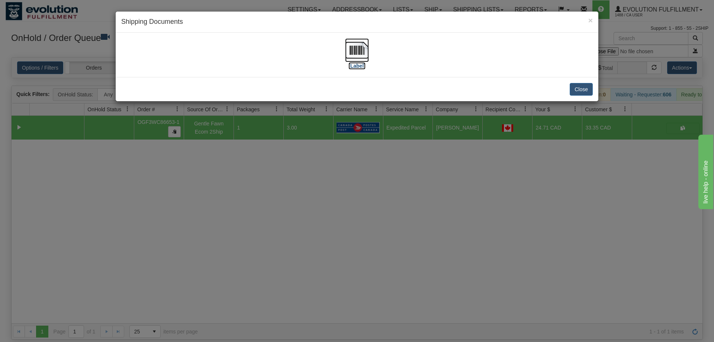
click at [362, 65] on label "[Label]" at bounding box center [357, 65] width 17 height 7
drag, startPoint x: 172, startPoint y: 219, endPoint x: 215, endPoint y: 103, distance: 123.5
click at [173, 212] on div "× Shipping Documents [Label] Close" at bounding box center [357, 171] width 714 height 342
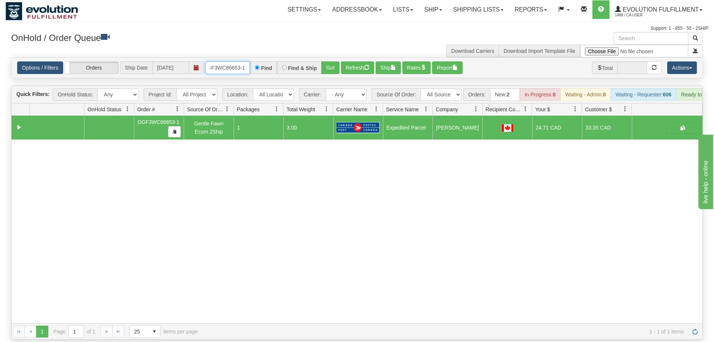
click at [228, 61] on input "OGF3WC86653-1" at bounding box center [227, 67] width 45 height 13
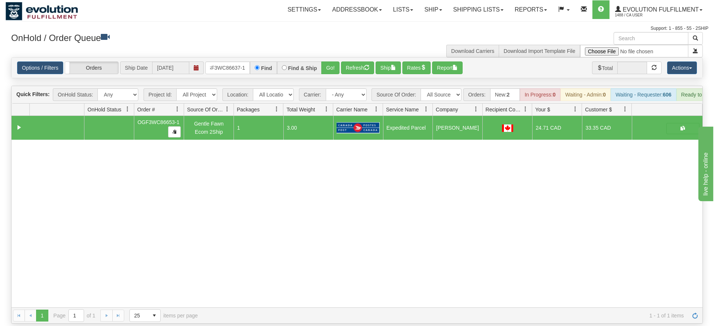
click at [333, 66] on div "Options / Filters Group Shipments Orders Ship Date 09/10/2025 OGF3WC86637-1 Fin…" at bounding box center [357, 68] width 691 height 20
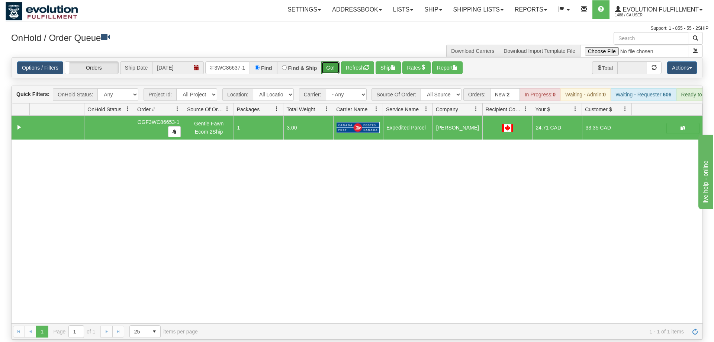
click at [333, 61] on button "Go!" at bounding box center [330, 67] width 18 height 13
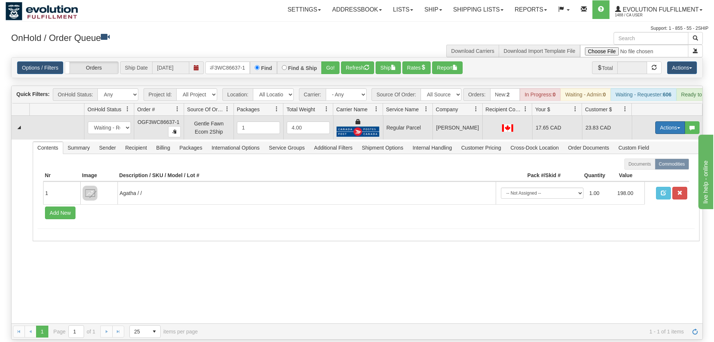
click at [668, 121] on button "Actions" at bounding box center [671, 127] width 30 height 13
click at [652, 158] on span "Rate All Services" at bounding box center [655, 161] width 45 height 6
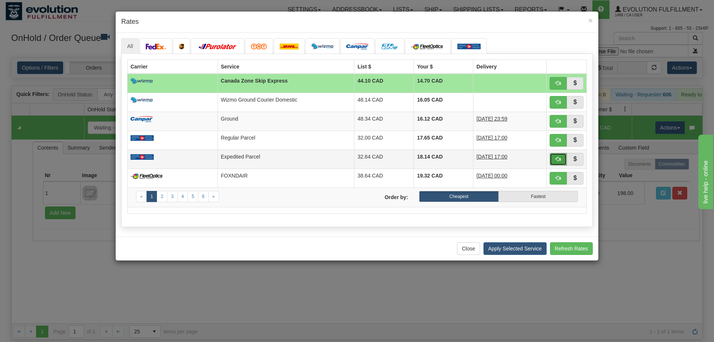
click at [558, 160] on span "button" at bounding box center [558, 158] width 5 height 5
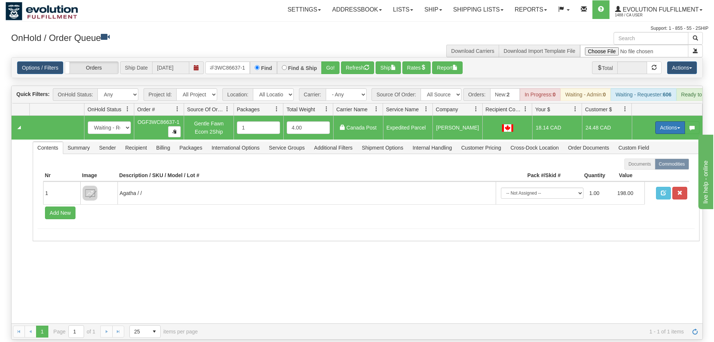
click at [662, 121] on button "Actions" at bounding box center [671, 127] width 30 height 13
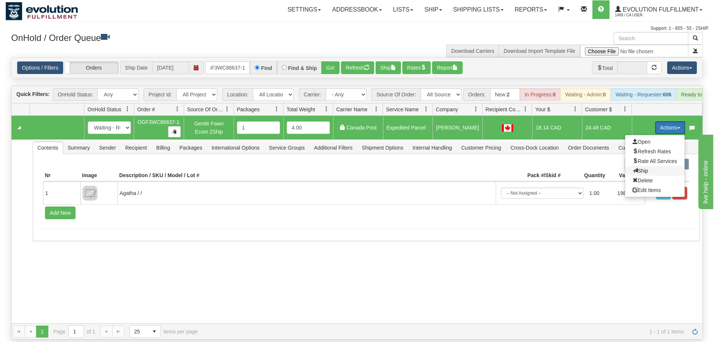
click at [644, 168] on span "Ship" at bounding box center [641, 171] width 16 height 6
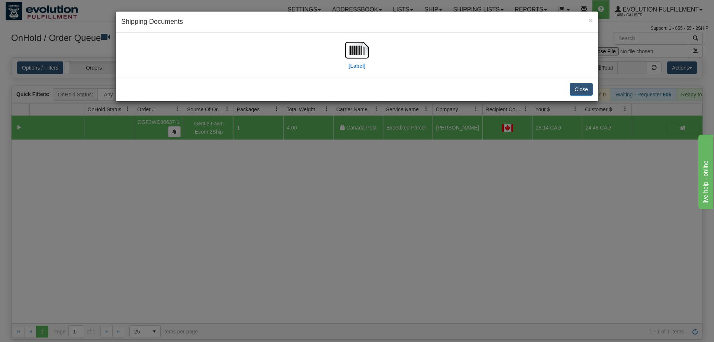
click at [340, 57] on div "[Label]" at bounding box center [357, 54] width 472 height 33
click at [349, 56] on img at bounding box center [357, 50] width 24 height 24
drag, startPoint x: 240, startPoint y: 162, endPoint x: 248, endPoint y: 127, distance: 35.5
click at [241, 162] on div "× Shipping Documents [Label] Close" at bounding box center [357, 171] width 714 height 342
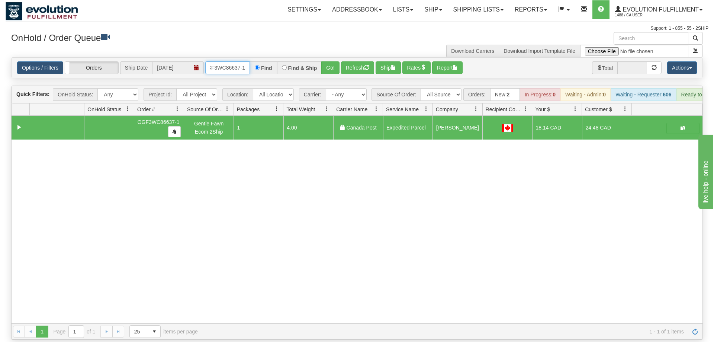
click at [224, 61] on input "OGF3WC86637-1" at bounding box center [227, 67] width 45 height 13
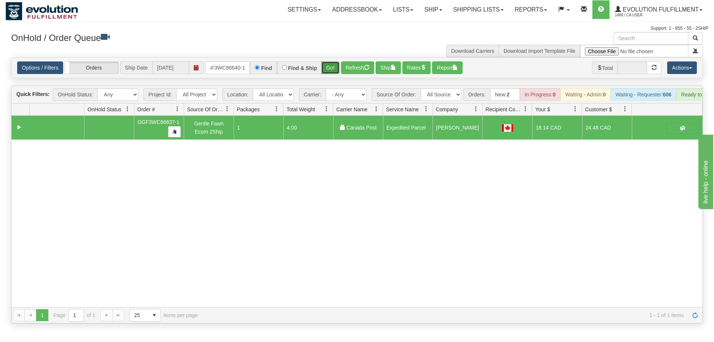
click at [334, 71] on div "Is equal to Is not equal to Contains Does not contains CAD USD EUR ZAR RON ANG …" at bounding box center [357, 190] width 703 height 266
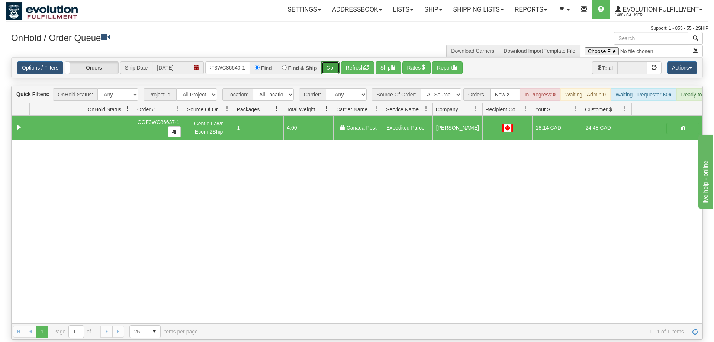
click at [336, 61] on button "Go!" at bounding box center [330, 67] width 18 height 13
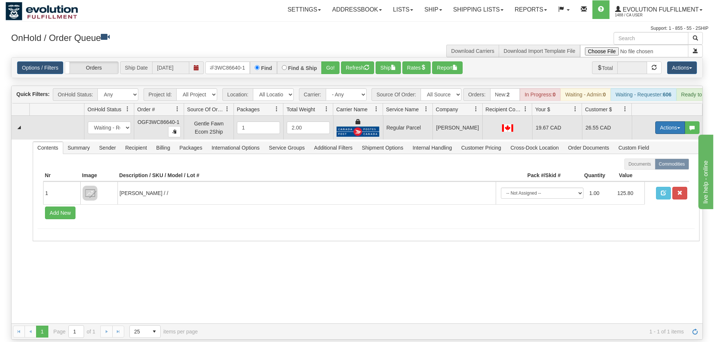
click at [676, 121] on button "Actions" at bounding box center [671, 127] width 30 height 13
click at [648, 158] on span "Rate All Services" at bounding box center [655, 161] width 45 height 6
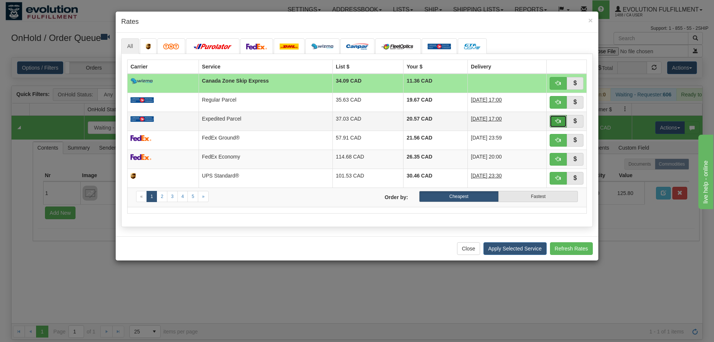
click at [562, 119] on button "button" at bounding box center [558, 121] width 17 height 13
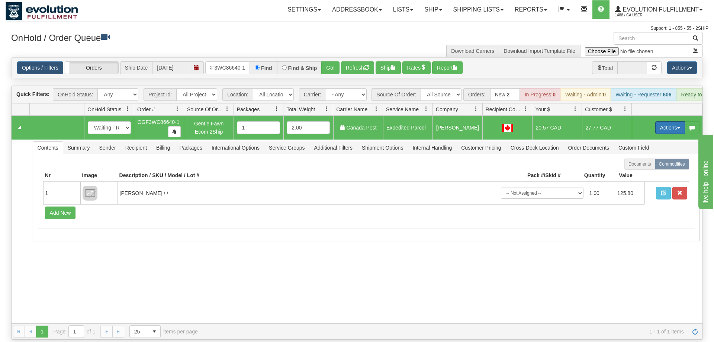
click at [676, 121] on button "Actions" at bounding box center [671, 127] width 30 height 13
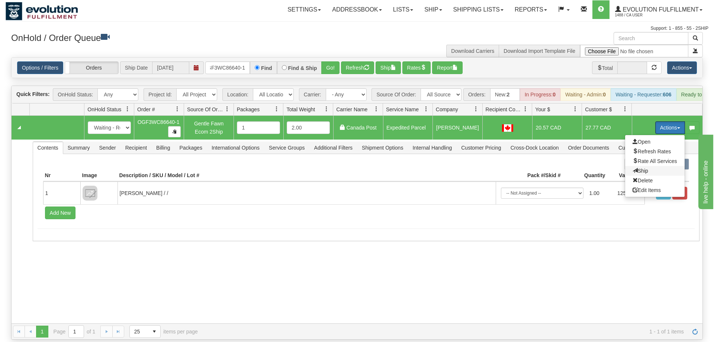
click at [646, 168] on span "Ship" at bounding box center [641, 171] width 16 height 6
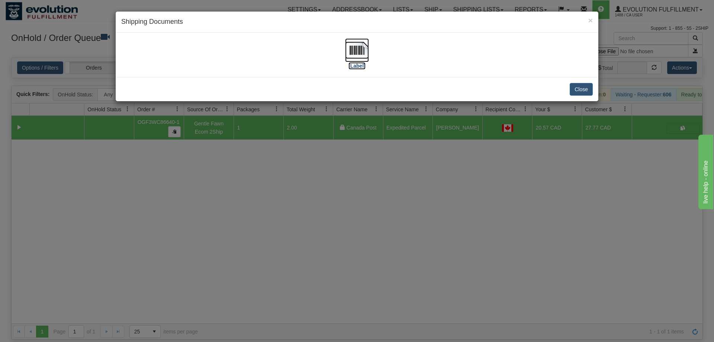
click at [361, 44] on img at bounding box center [357, 50] width 24 height 24
drag, startPoint x: 209, startPoint y: 113, endPoint x: 198, endPoint y: 16, distance: 97.5
click at [211, 102] on div "× Shipping Documents [Label] Close" at bounding box center [357, 171] width 714 height 342
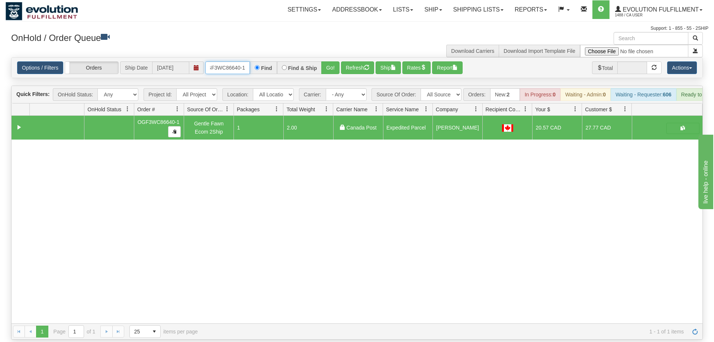
click at [217, 61] on input "OGF3WC86640-1" at bounding box center [227, 67] width 45 height 13
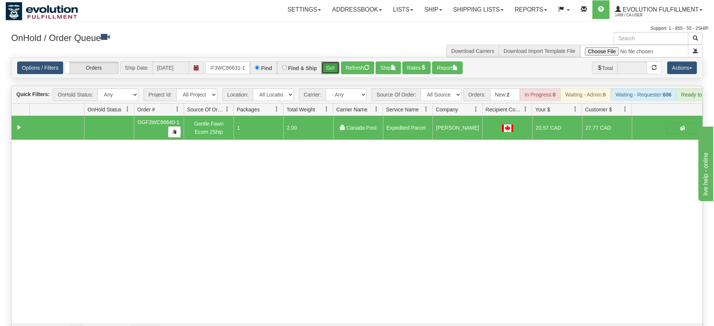
drag, startPoint x: 340, startPoint y: 59, endPoint x: 315, endPoint y: 55, distance: 24.8
click at [339, 74] on div "Is equal to Is not equal to Contains Does not contains CAD USD EUR ZAR RON ANG …" at bounding box center [357, 198] width 703 height 282
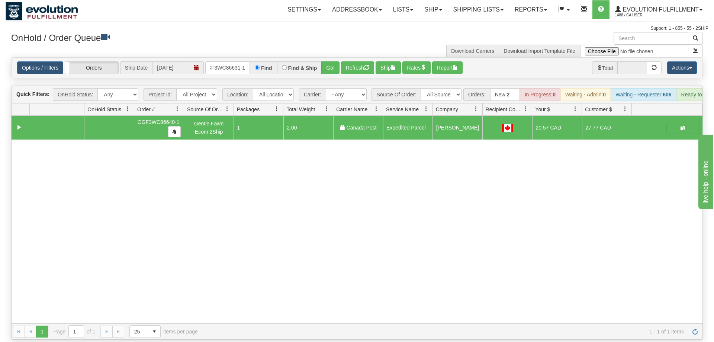
click at [315, 61] on div "Find & Ship" at bounding box center [299, 67] width 45 height 13
click at [326, 61] on button "Go!" at bounding box center [330, 67] width 18 height 13
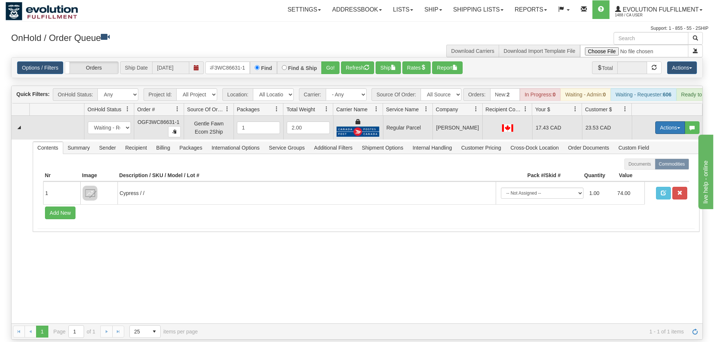
click at [672, 121] on button "Actions" at bounding box center [671, 127] width 30 height 13
click at [650, 158] on span "Rate All Services" at bounding box center [655, 161] width 45 height 6
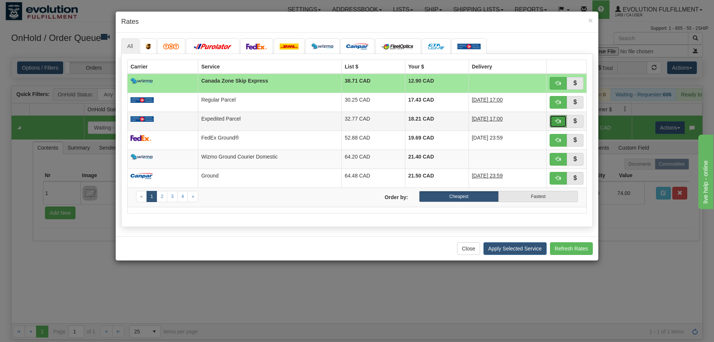
click at [555, 119] on button "button" at bounding box center [558, 121] width 17 height 13
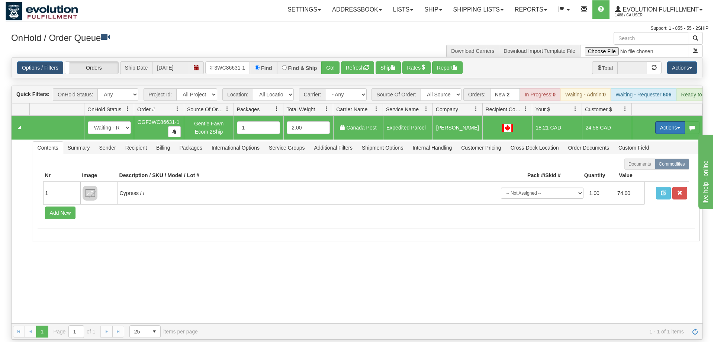
click at [674, 121] on button "Actions" at bounding box center [671, 127] width 30 height 13
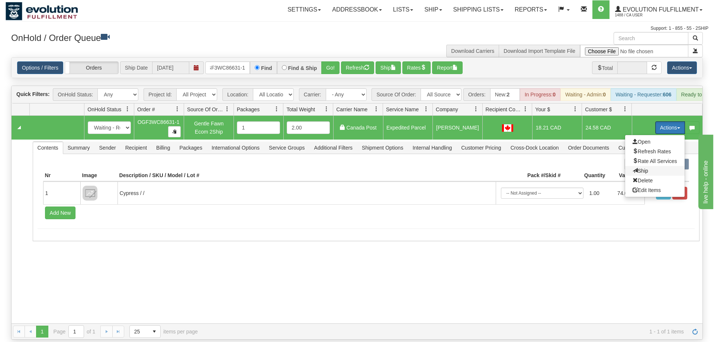
click at [642, 168] on span "Ship" at bounding box center [641, 171] width 16 height 6
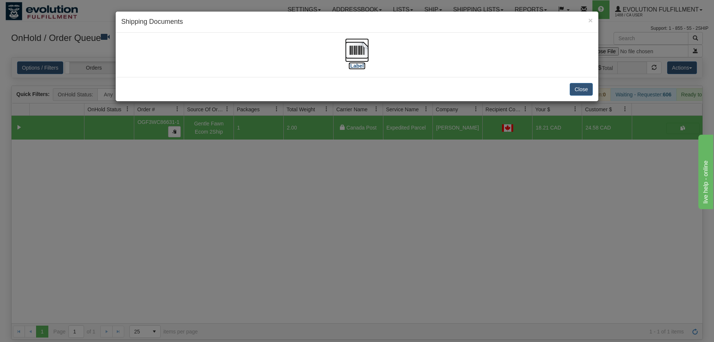
click at [348, 55] on img at bounding box center [357, 50] width 24 height 24
click at [174, 153] on div "× Shipping Documents [Label] Close" at bounding box center [357, 171] width 714 height 342
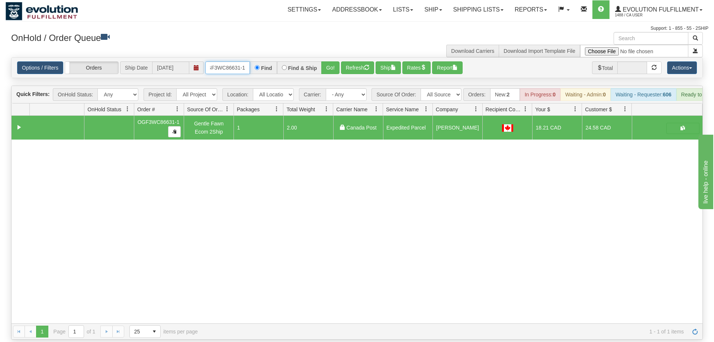
click at [225, 61] on input "OGF3WC86631-1" at bounding box center [227, 67] width 45 height 13
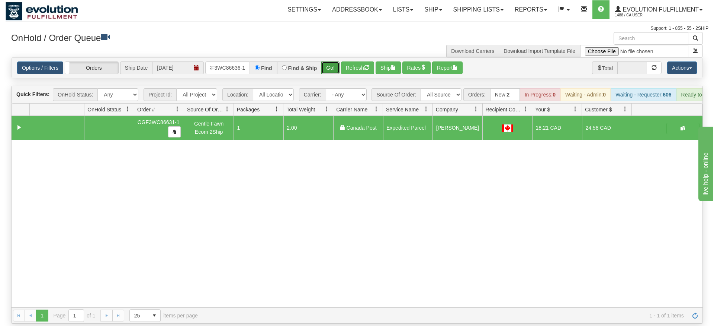
click at [331, 75] on div "Is equal to Is not equal to Contains Does not contains CAD USD EUR ZAR RON ANG …" at bounding box center [357, 190] width 703 height 266
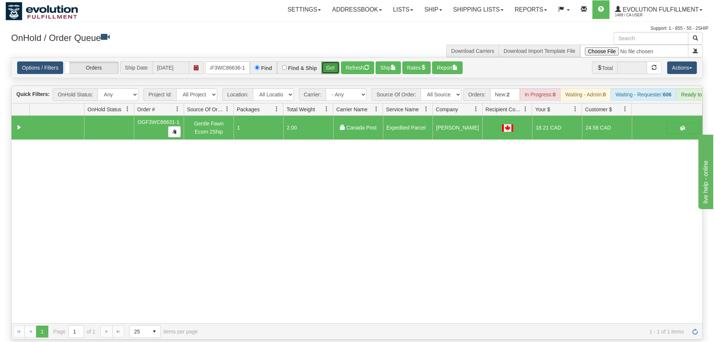
click at [331, 61] on button "Go!" at bounding box center [330, 67] width 18 height 13
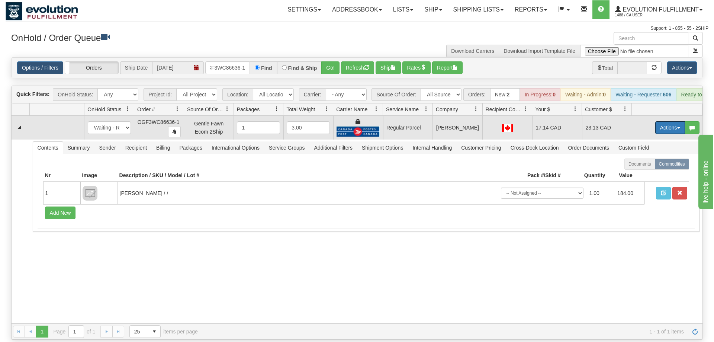
drag, startPoint x: 673, startPoint y: 118, endPoint x: 661, endPoint y: 136, distance: 21.7
click at [673, 121] on button "Actions" at bounding box center [671, 127] width 30 height 13
click at [657, 158] on span "Rate All Services" at bounding box center [655, 161] width 45 height 6
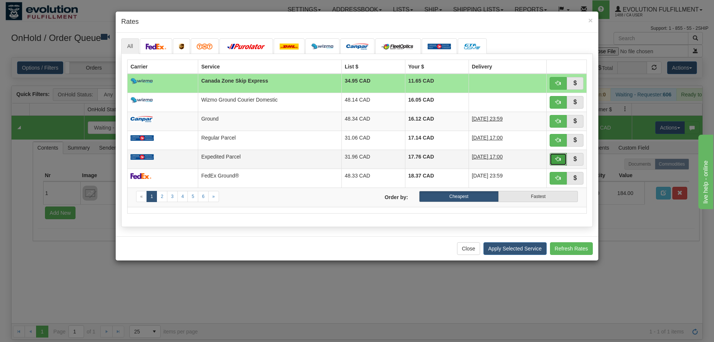
click at [554, 159] on button "button" at bounding box center [558, 159] width 17 height 13
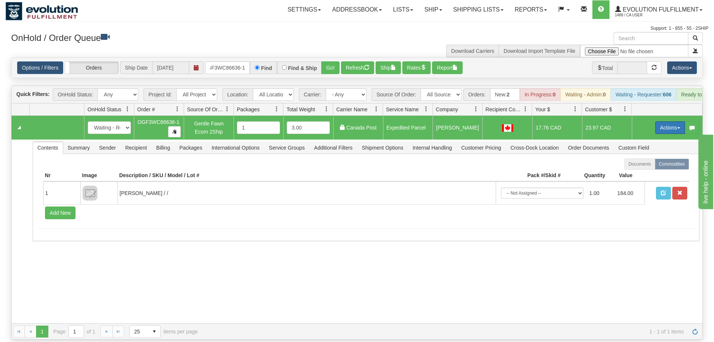
click at [665, 121] on button "Actions" at bounding box center [671, 127] width 30 height 13
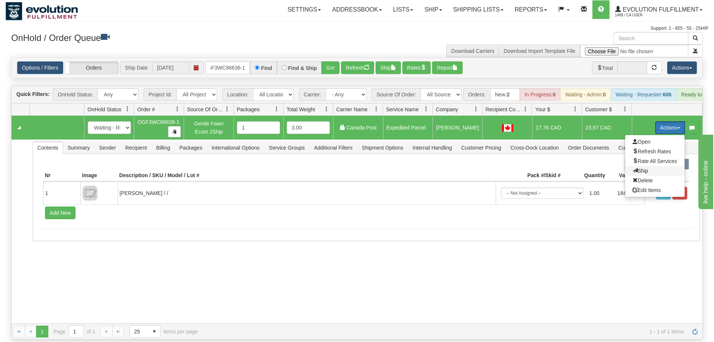
click at [645, 168] on span "Ship" at bounding box center [641, 171] width 16 height 6
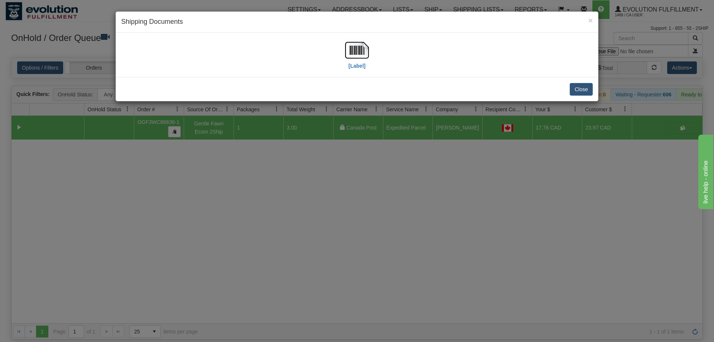
click at [373, 55] on div "[Label]" at bounding box center [357, 54] width 472 height 33
click at [360, 54] on img at bounding box center [357, 50] width 24 height 24
drag, startPoint x: 194, startPoint y: 298, endPoint x: 202, endPoint y: 63, distance: 234.5
click at [199, 281] on div "× Shipping Documents [Label] Close" at bounding box center [357, 171] width 714 height 342
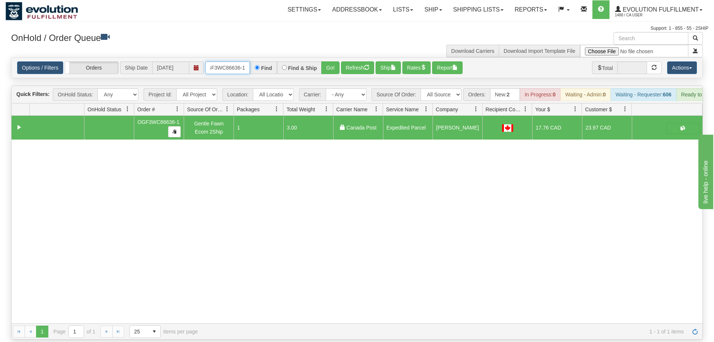
click at [236, 61] on input "OGF3WC86636-1" at bounding box center [227, 67] width 45 height 13
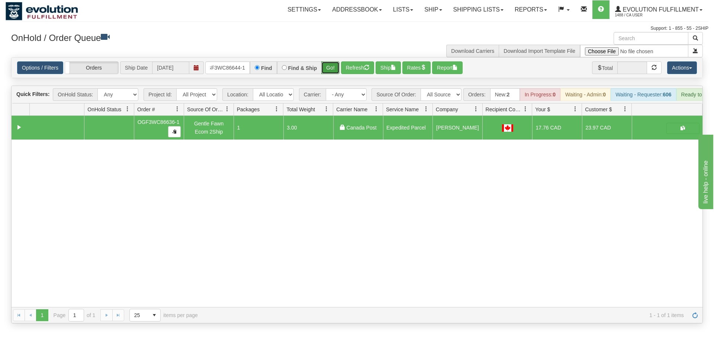
drag, startPoint x: 339, startPoint y: 54, endPoint x: 339, endPoint y: 70, distance: 16.0
click at [339, 70] on div "Is equal to Is not equal to Contains Does not contains CAD USD EUR ZAR RON ANG …" at bounding box center [357, 190] width 703 height 266
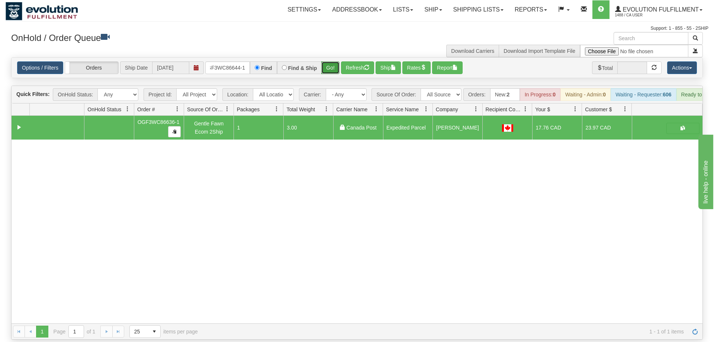
click at [338, 63] on button "Go!" at bounding box center [330, 67] width 18 height 13
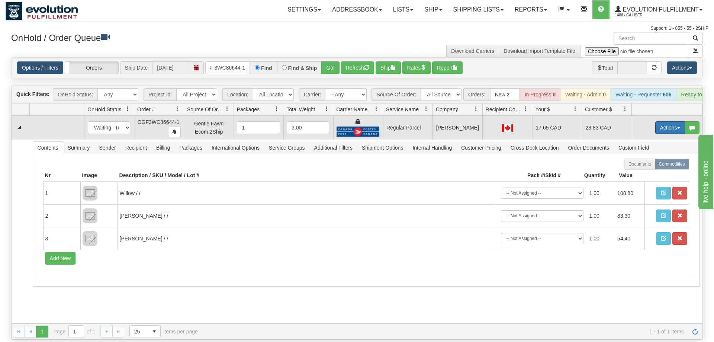
click at [661, 121] on button "Actions" at bounding box center [671, 127] width 30 height 13
click at [646, 158] on span "Rate All Services" at bounding box center [655, 161] width 45 height 6
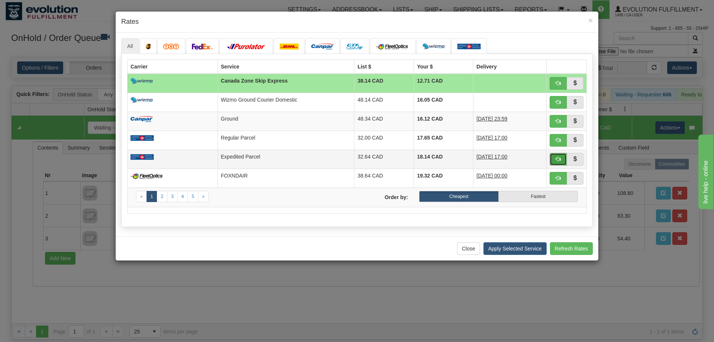
click at [553, 160] on button "button" at bounding box center [558, 159] width 17 height 13
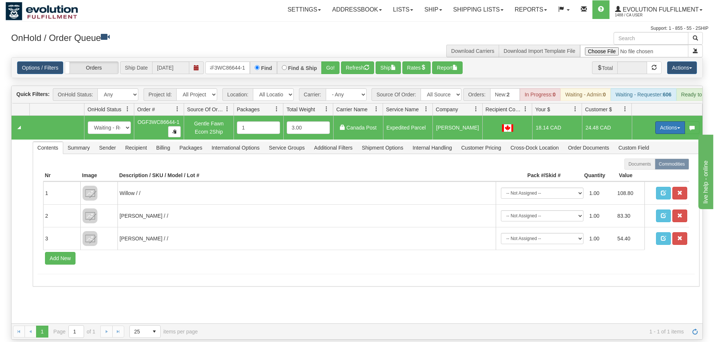
click at [675, 121] on button "Actions" at bounding box center [671, 127] width 30 height 13
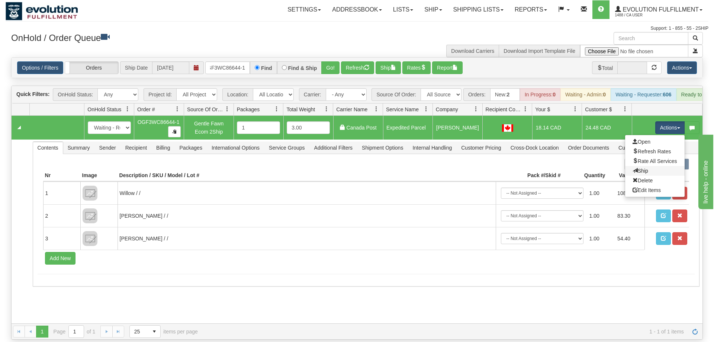
click at [649, 166] on link "Ship" at bounding box center [655, 171] width 60 height 10
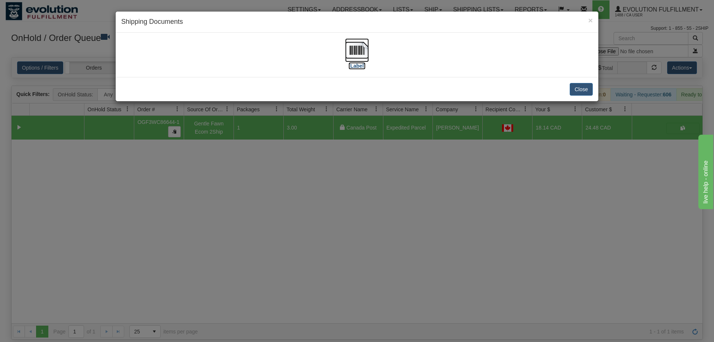
click at [368, 43] on img at bounding box center [357, 50] width 24 height 24
click at [218, 182] on div "× Shipping Documents [Label] Close" at bounding box center [357, 171] width 714 height 342
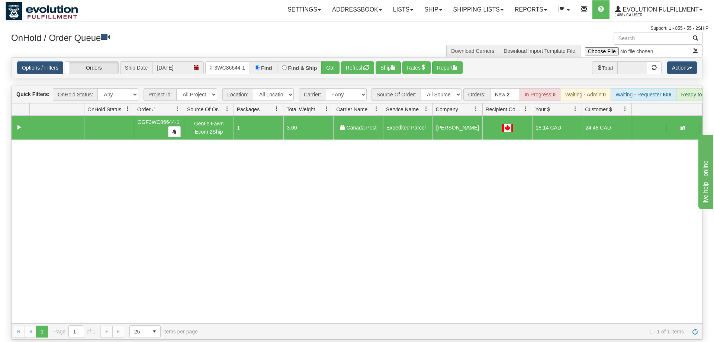
click at [230, 64] on div "Options / Filters Group Shipments Orders Ship Date 09/10/2025 OGF3WC86644-1 Fin…" at bounding box center [357, 68] width 691 height 20
click at [234, 61] on input "OGF3WC86644-1" at bounding box center [227, 67] width 45 height 13
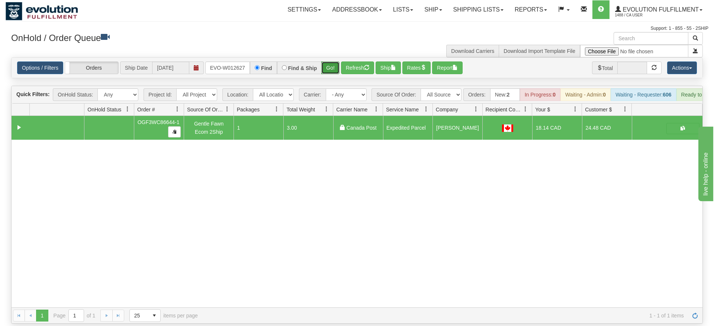
click at [327, 75] on div "Is equal to Is not equal to Contains Does not contains CAD USD EUR ZAR RON ANG …" at bounding box center [357, 190] width 703 height 266
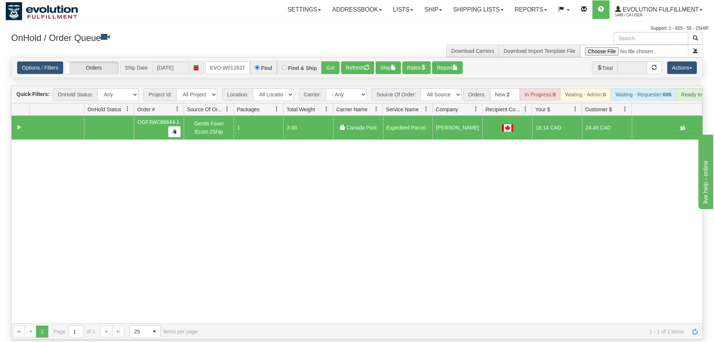
click at [344, 46] on div "OnHold / Order Queue" at bounding box center [182, 39] width 352 height 15
click at [331, 61] on button "Go!" at bounding box center [330, 67] width 18 height 13
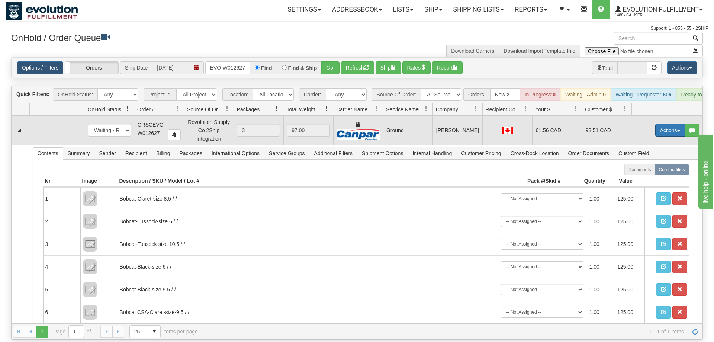
click at [664, 124] on button "Actions" at bounding box center [671, 130] width 30 height 13
click at [644, 170] on span "Ship" at bounding box center [641, 173] width 16 height 6
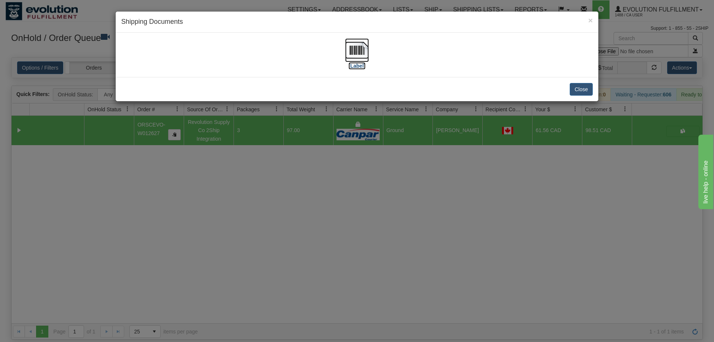
click at [356, 48] on img at bounding box center [357, 50] width 24 height 24
drag, startPoint x: 281, startPoint y: 202, endPoint x: 290, endPoint y: 174, distance: 28.9
click at [286, 193] on div "× Shipping Documents [Label] Close" at bounding box center [357, 171] width 714 height 342
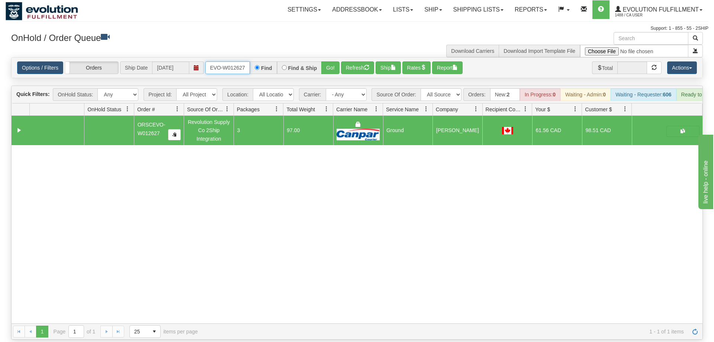
click at [218, 61] on input "ORSCEVO-W012627" at bounding box center [227, 67] width 45 height 13
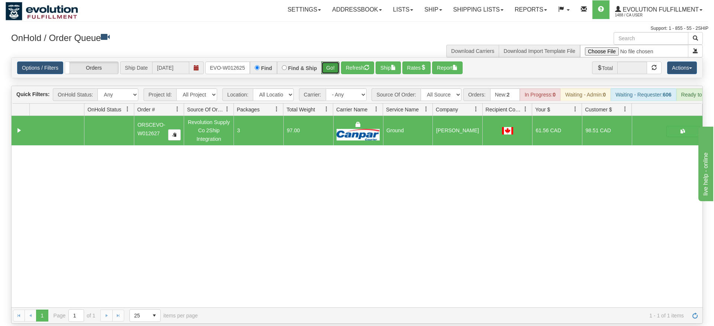
drag, startPoint x: 337, startPoint y: 55, endPoint x: 337, endPoint y: 50, distance: 5.2
click at [337, 67] on div "Options / Filters Group Shipments Orders Ship Date 09/10/2025 oRSCEVO-W012625 F…" at bounding box center [357, 68] width 691 height 20
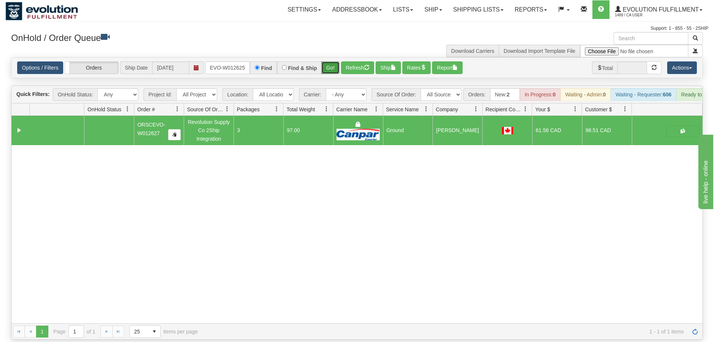
click at [327, 61] on button "Go!" at bounding box center [330, 67] width 18 height 13
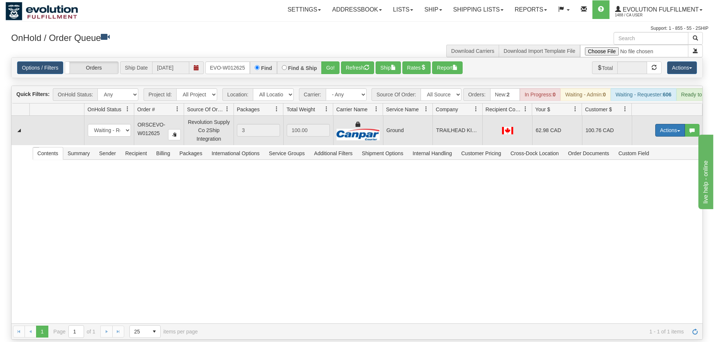
click at [664, 124] on button "Actions" at bounding box center [671, 130] width 30 height 13
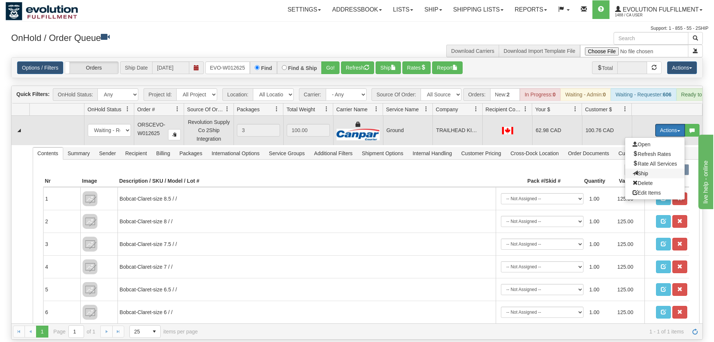
click at [641, 170] on span "Ship" at bounding box center [641, 173] width 16 height 6
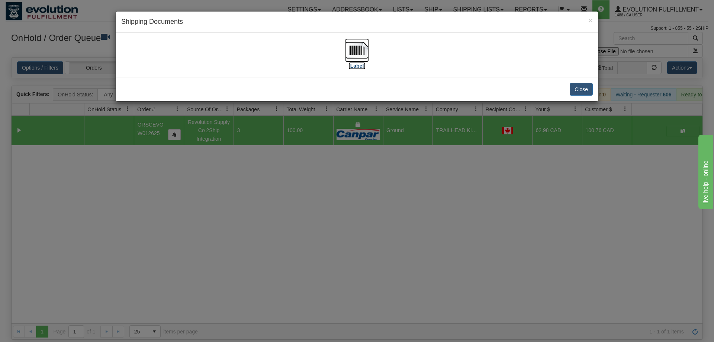
click at [362, 55] on img at bounding box center [357, 50] width 24 height 24
drag, startPoint x: 123, startPoint y: 266, endPoint x: 122, endPoint y: 253, distance: 13.1
click at [122, 253] on div "× Shipping Documents [Label] Close" at bounding box center [357, 171] width 714 height 342
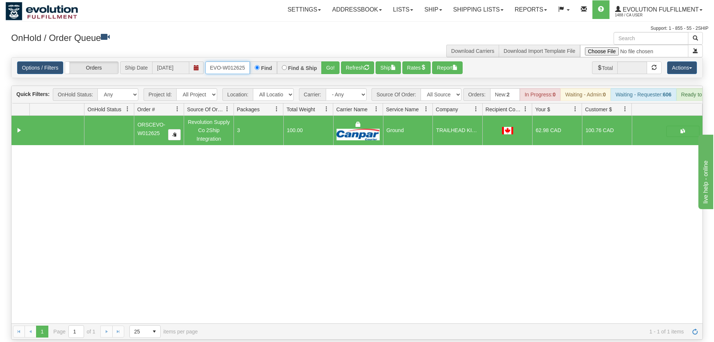
click at [219, 61] on input "oRSCEVO-W012625" at bounding box center [227, 67] width 45 height 13
click at [214, 61] on input "oRSCEVO-W012625" at bounding box center [227, 67] width 45 height 13
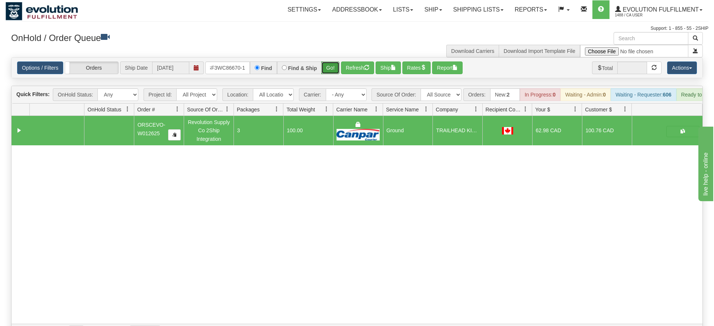
click at [333, 68] on div "Is equal to Is not equal to Contains Does not contains CAD USD EUR ZAR RON ANG …" at bounding box center [357, 198] width 703 height 282
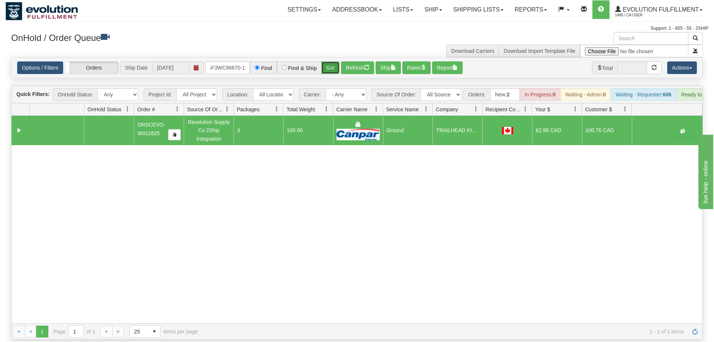
click at [333, 61] on button "Go!" at bounding box center [330, 67] width 18 height 13
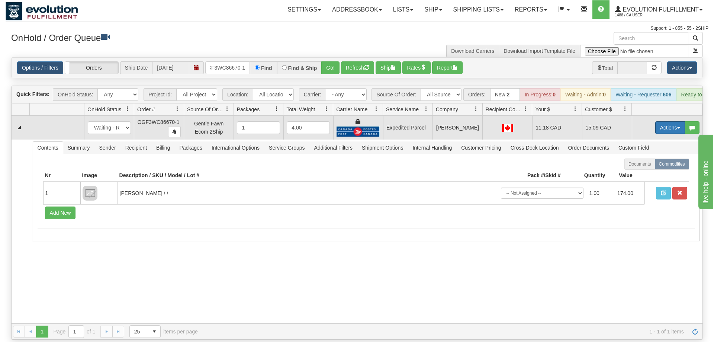
click at [668, 121] on button "Actions" at bounding box center [671, 127] width 30 height 13
click at [644, 168] on span "Ship" at bounding box center [641, 171] width 16 height 6
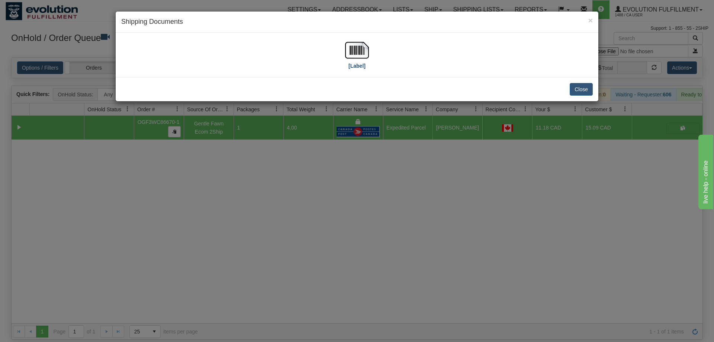
click at [347, 51] on div "[Label]" at bounding box center [357, 54] width 472 height 33
click at [350, 51] on img at bounding box center [357, 50] width 24 height 24
drag, startPoint x: 212, startPoint y: 204, endPoint x: 214, endPoint y: 195, distance: 8.8
click at [214, 195] on div "× Shipping Documents [Label] Close" at bounding box center [357, 171] width 714 height 342
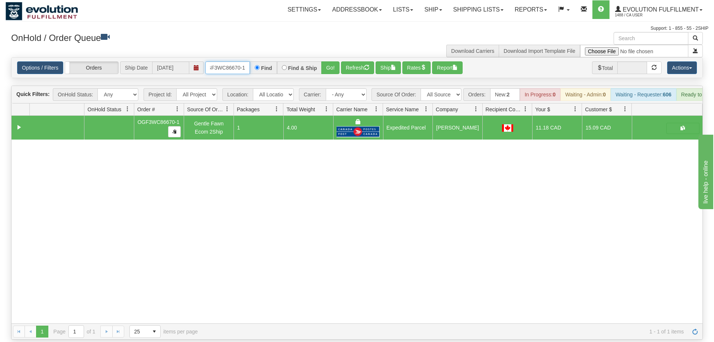
click at [212, 61] on input "OGF3WC86670-1" at bounding box center [227, 67] width 45 height 13
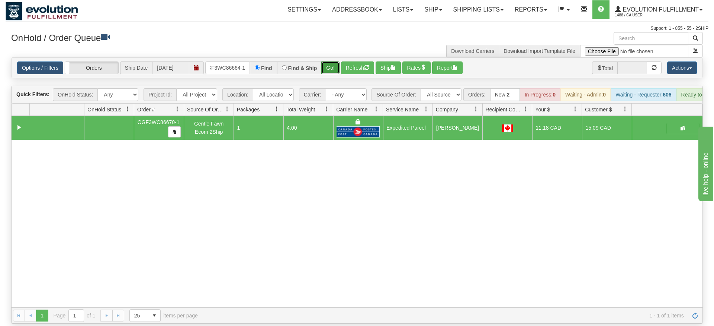
click at [334, 73] on div "Is equal to Is not equal to Contains Does not contains CAD USD EUR ZAR RON ANG …" at bounding box center [357, 190] width 703 height 266
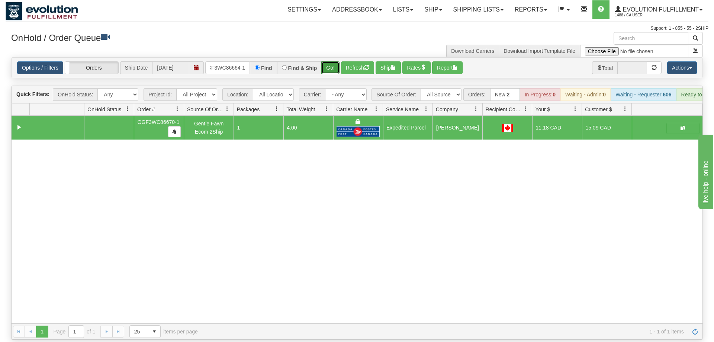
click at [333, 61] on button "Go!" at bounding box center [330, 67] width 18 height 13
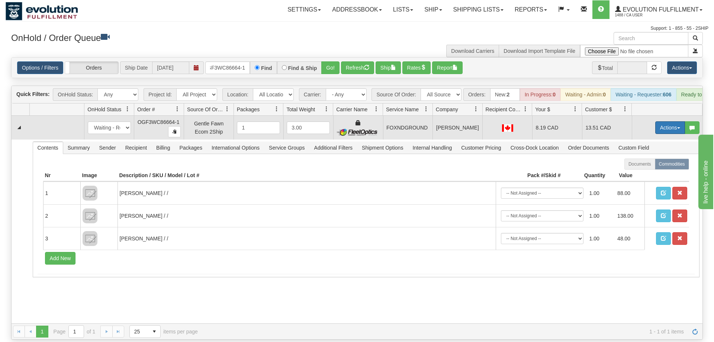
click at [664, 121] on button "Actions" at bounding box center [671, 127] width 30 height 13
click at [643, 168] on span "Ship" at bounding box center [641, 171] width 16 height 6
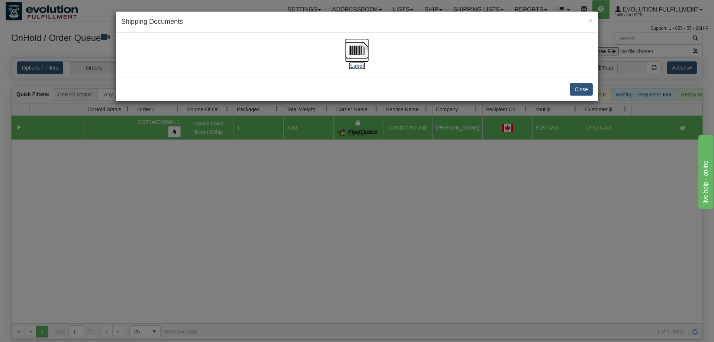
click at [355, 58] on img at bounding box center [357, 50] width 24 height 24
drag, startPoint x: 261, startPoint y: 238, endPoint x: 271, endPoint y: 108, distance: 130.3
click at [262, 229] on div "× Shipping Documents [Label] Close" at bounding box center [357, 171] width 714 height 342
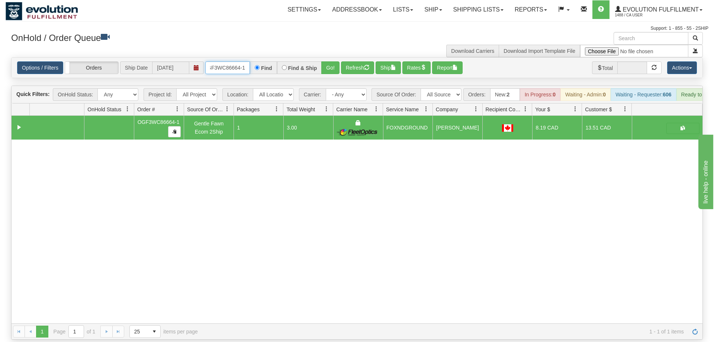
click at [237, 61] on input "OGF3WC86664-1" at bounding box center [227, 67] width 45 height 13
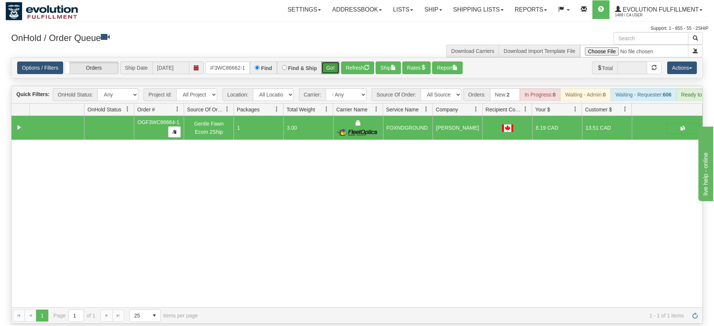
click at [332, 69] on div "Is equal to Is not equal to Contains Does not contains CAD USD EUR ZAR RON ANG …" at bounding box center [357, 190] width 703 height 266
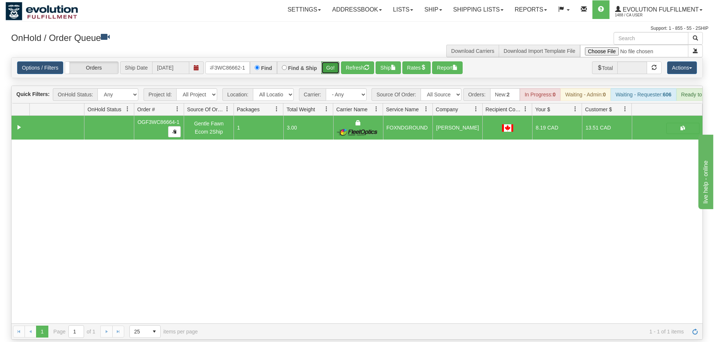
click at [333, 61] on button "Go!" at bounding box center [330, 67] width 18 height 13
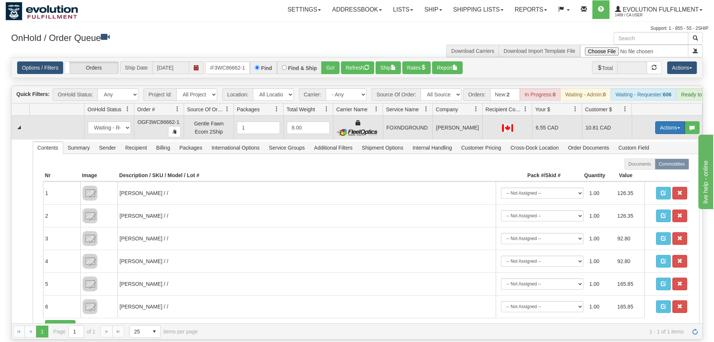
click at [661, 121] on button "Actions" at bounding box center [671, 127] width 30 height 13
click at [648, 166] on link "Ship" at bounding box center [655, 171] width 60 height 10
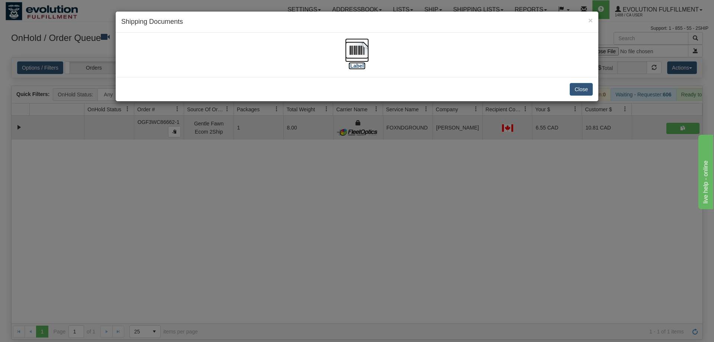
click at [348, 41] on img at bounding box center [357, 50] width 24 height 24
drag, startPoint x: 277, startPoint y: 189, endPoint x: 209, endPoint y: 39, distance: 165.0
click at [276, 176] on div "× Shipping Documents [Label] Close" at bounding box center [357, 171] width 714 height 342
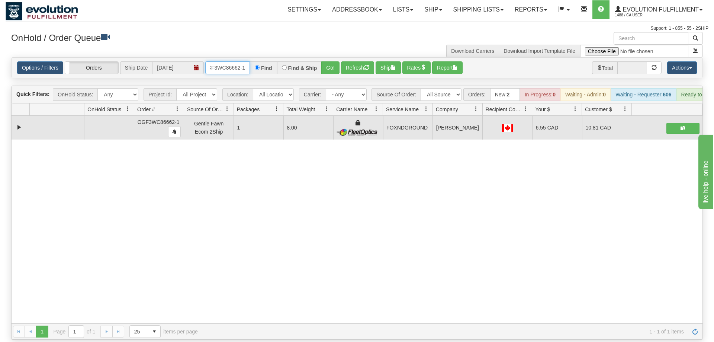
click at [229, 61] on input "OGF3WC86662-1" at bounding box center [227, 67] width 45 height 13
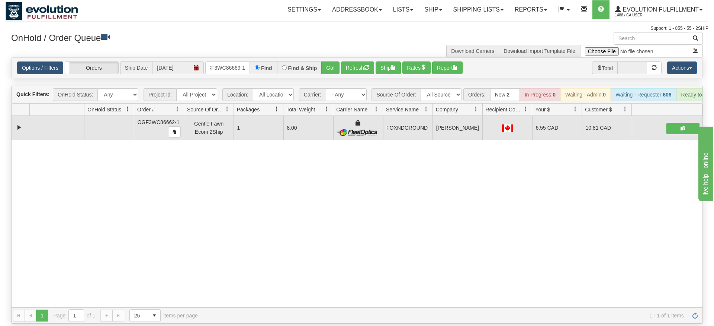
drag, startPoint x: 331, startPoint y: 49, endPoint x: 330, endPoint y: 66, distance: 16.8
click at [330, 66] on div "Options / Filters Group Shipments Orders Ship Date 09/10/2025 OGF3WC86669-1 Fin…" at bounding box center [357, 68] width 691 height 20
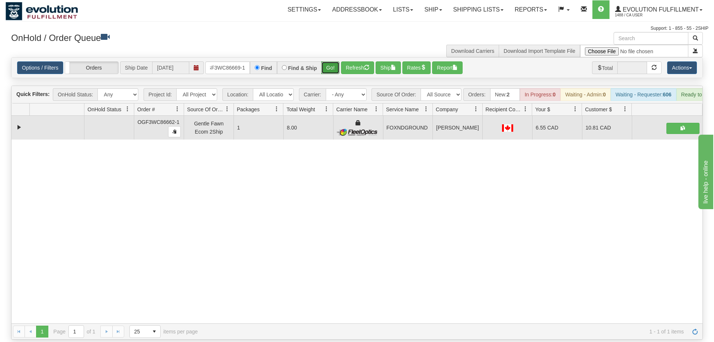
click at [334, 61] on button "Go!" at bounding box center [330, 67] width 18 height 13
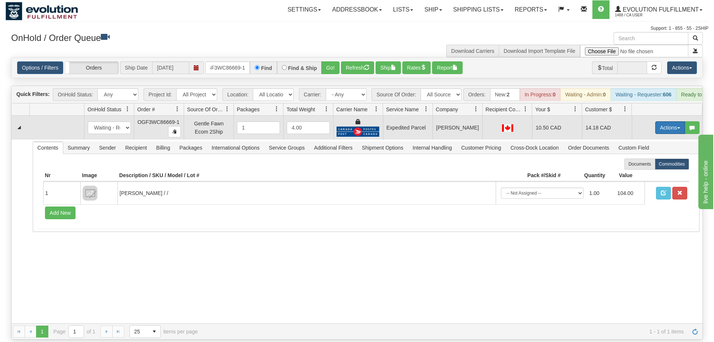
click at [675, 121] on button "Actions" at bounding box center [671, 127] width 30 height 13
click at [644, 168] on span "Ship" at bounding box center [641, 171] width 16 height 6
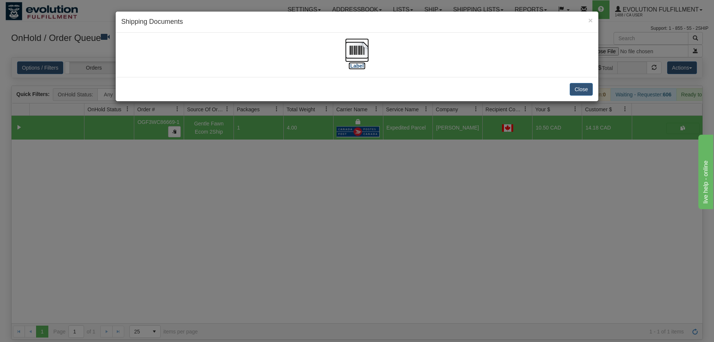
click at [353, 43] on img at bounding box center [357, 50] width 24 height 24
drag, startPoint x: 191, startPoint y: 181, endPoint x: 222, endPoint y: 109, distance: 78.4
click at [197, 176] on div "× Shipping Documents [Label] Close" at bounding box center [357, 171] width 714 height 342
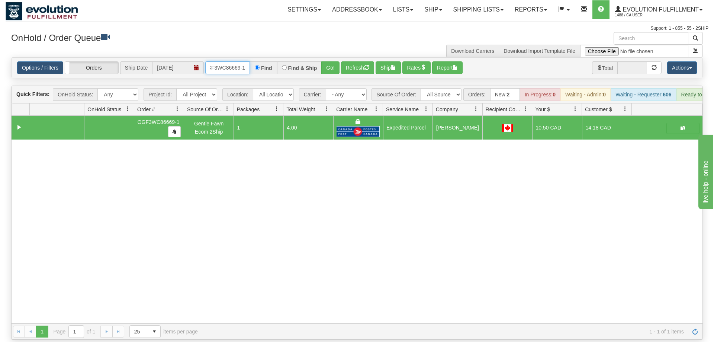
click at [228, 61] on input "OGF3WC86669-1" at bounding box center [227, 67] width 45 height 13
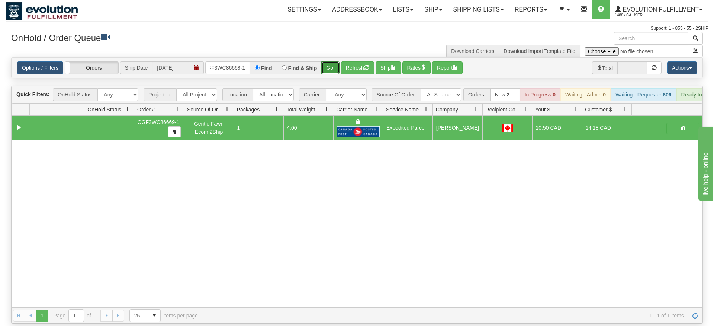
click at [331, 71] on div "Is equal to Is not equal to Contains Does not contains CAD USD EUR ZAR RON ANG …" at bounding box center [357, 190] width 703 height 266
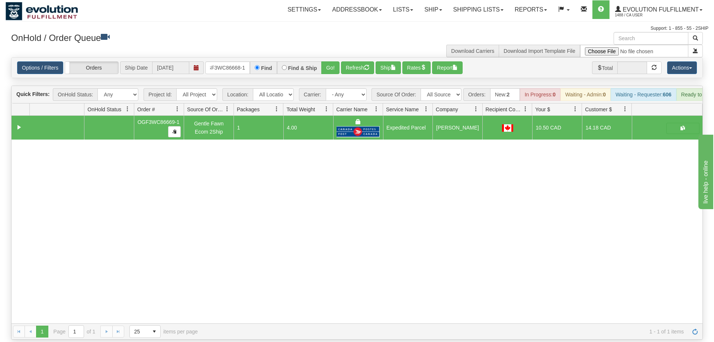
click at [342, 58] on div "Options / Filters Group Shipments Orders Ship Date 09/10/2025 OGF3WC86668-1 Fin…" at bounding box center [357, 68] width 691 height 20
click at [330, 61] on button "Go!" at bounding box center [330, 67] width 18 height 13
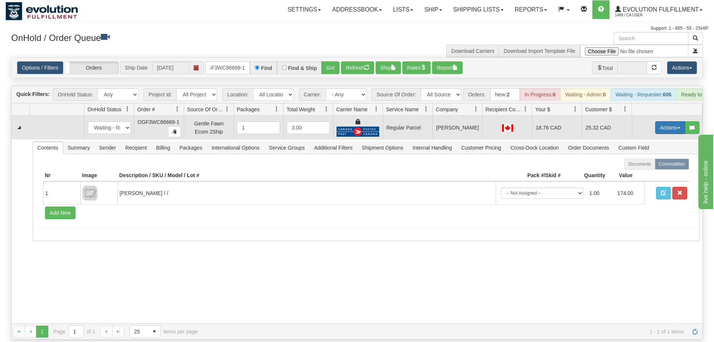
click at [667, 121] on button "Actions" at bounding box center [671, 127] width 30 height 13
click at [661, 158] on span "Rate All Services" at bounding box center [655, 161] width 45 height 6
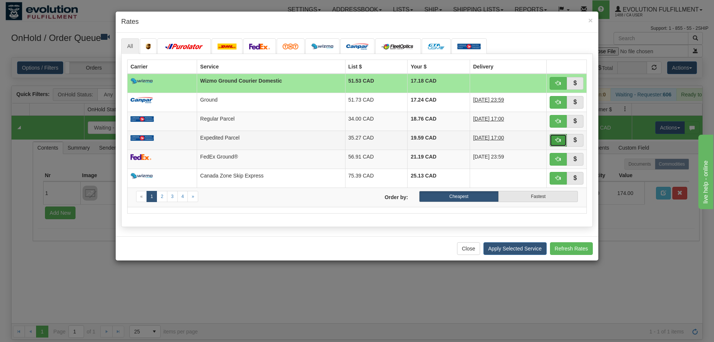
click at [554, 139] on button "button" at bounding box center [558, 140] width 17 height 13
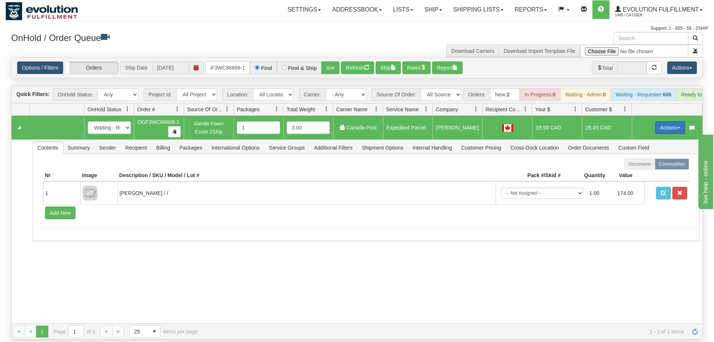
click at [663, 121] on button "Actions" at bounding box center [671, 127] width 30 height 13
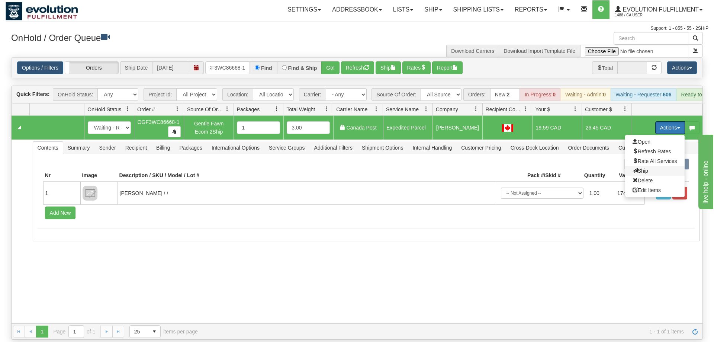
click at [633, 168] on span at bounding box center [635, 170] width 5 height 5
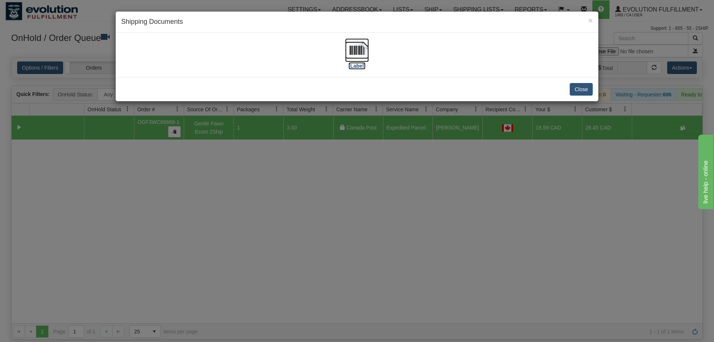
click at [355, 48] on img at bounding box center [357, 50] width 24 height 24
drag, startPoint x: 238, startPoint y: 178, endPoint x: 219, endPoint y: 32, distance: 147.1
click at [243, 161] on div "× Shipping Documents [Label] Close" at bounding box center [357, 171] width 714 height 342
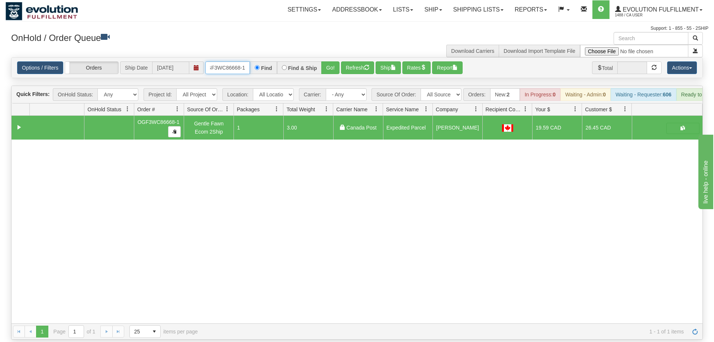
click at [221, 61] on input "OGF3WC86668-1" at bounding box center [227, 67] width 45 height 13
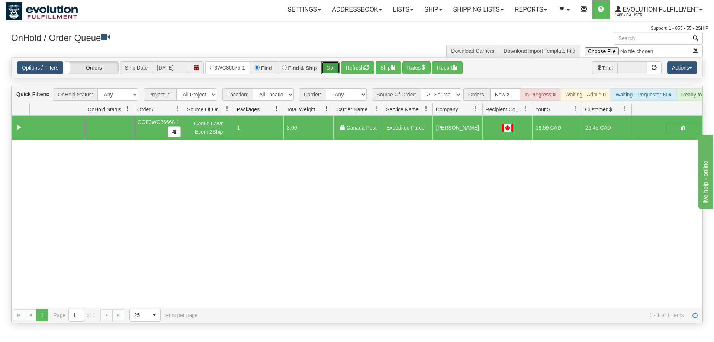
click at [333, 70] on div "Is equal to Is not equal to Contains Does not contains CAD USD EUR ZAR RON ANG …" at bounding box center [357, 190] width 703 height 266
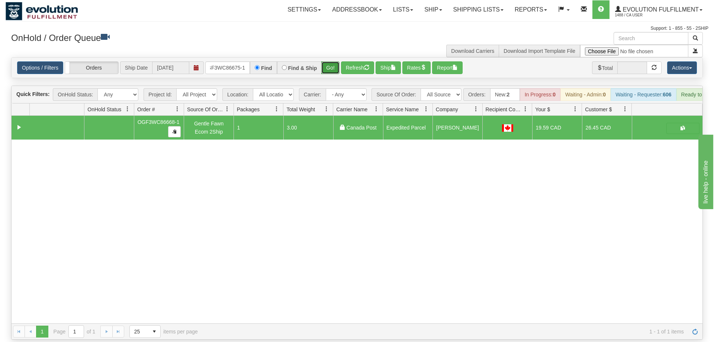
click at [333, 61] on button "Go!" at bounding box center [330, 67] width 18 height 13
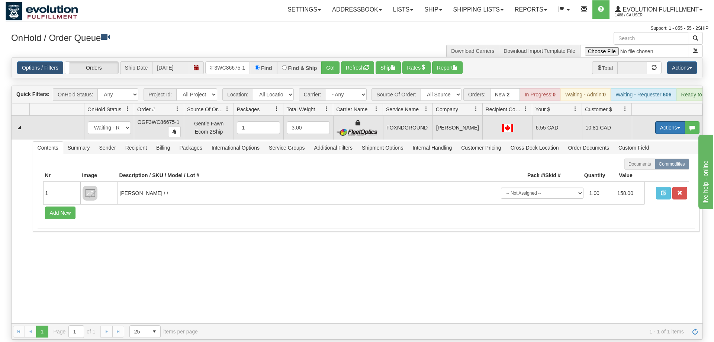
click at [668, 121] on button "Actions" at bounding box center [671, 127] width 30 height 13
click at [648, 166] on link "Ship" at bounding box center [655, 171] width 60 height 10
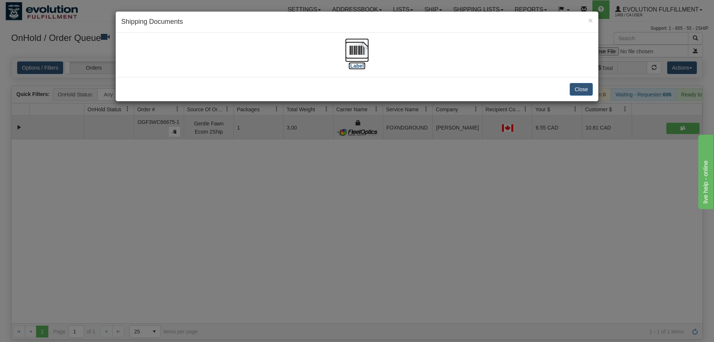
click at [356, 58] on img at bounding box center [357, 50] width 24 height 24
drag, startPoint x: 206, startPoint y: 201, endPoint x: 222, endPoint y: 61, distance: 140.8
click at [207, 196] on div "× Shipping Documents [Label] Close" at bounding box center [357, 171] width 714 height 342
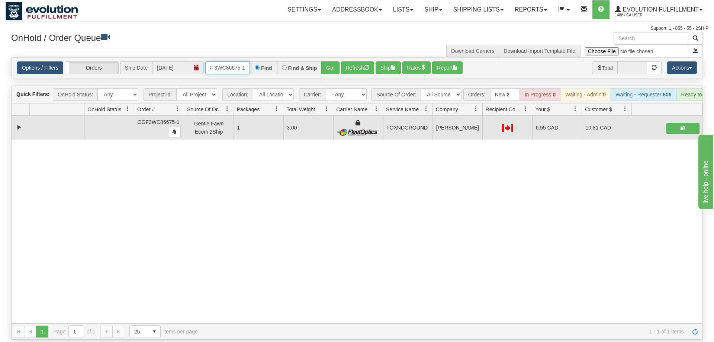
click at [227, 61] on input "OGF3WC86675-1" at bounding box center [227, 67] width 45 height 13
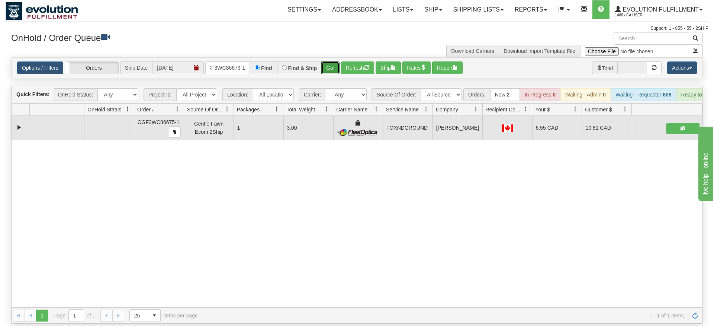
drag, startPoint x: 333, startPoint y: 52, endPoint x: 334, endPoint y: 66, distance: 14.5
click at [334, 68] on div "Is equal to Is not equal to Contains Does not contains CAD USD EUR ZAR RON ANG …" at bounding box center [357, 190] width 703 height 266
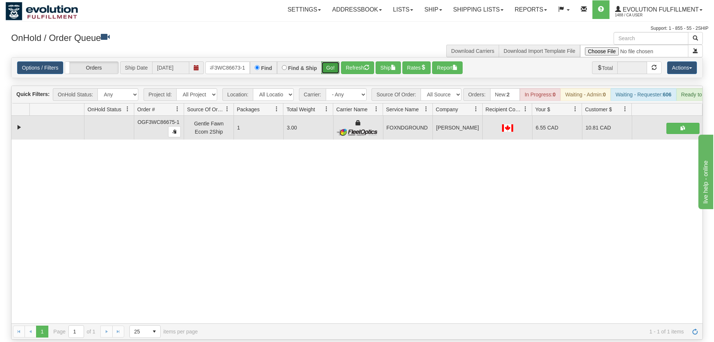
click at [335, 61] on button "Go!" at bounding box center [330, 67] width 18 height 13
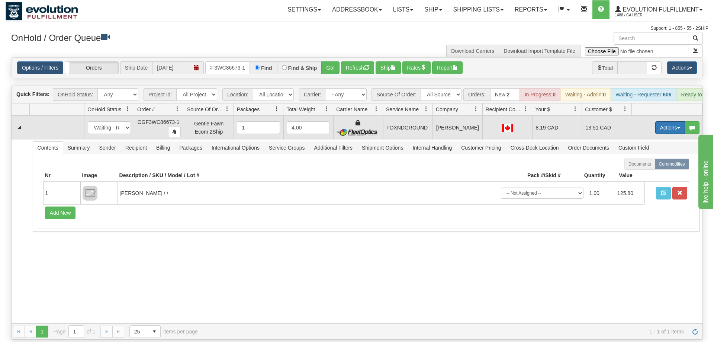
click at [674, 121] on button "Actions" at bounding box center [671, 127] width 30 height 13
click at [647, 168] on span "Ship" at bounding box center [641, 171] width 16 height 6
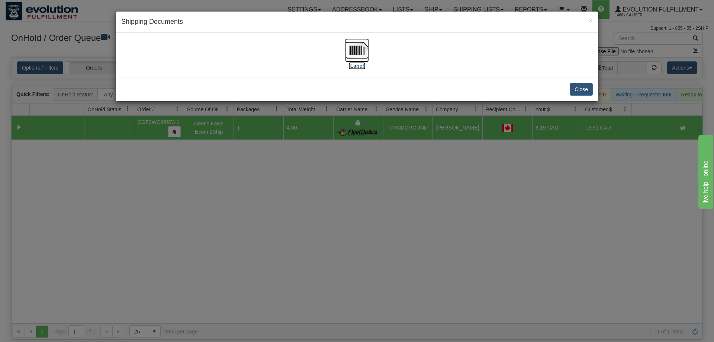
click at [351, 54] on img at bounding box center [357, 50] width 24 height 24
drag, startPoint x: 176, startPoint y: 183, endPoint x: 182, endPoint y: 170, distance: 14.7
click at [177, 183] on div "× Shipping Documents [Label] Close" at bounding box center [357, 171] width 714 height 342
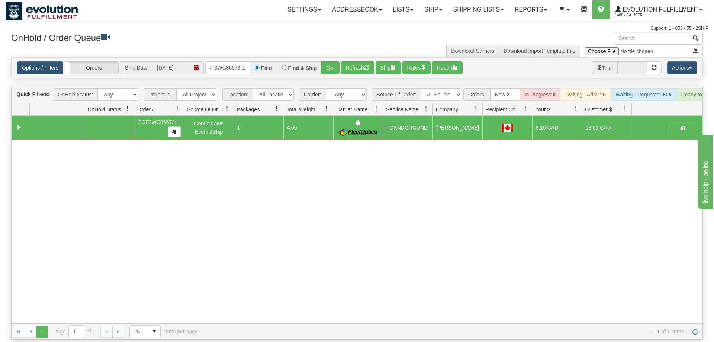
click at [91, 186] on div "31601518 EVOLUTION V3 91058040 91058041 OGF3WC86673-1 Gentle Fawn Ecom 2Ship 1 …" at bounding box center [357, 220] width 691 height 208
click at [221, 61] on input "OGF3WC86673-1" at bounding box center [227, 67] width 45 height 13
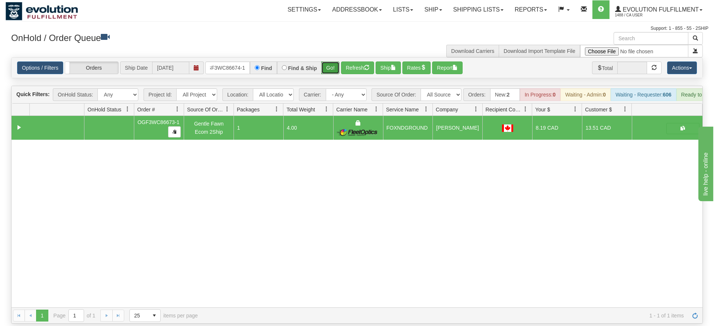
click at [329, 72] on div "Is equal to Is not equal to Contains Does not contains CAD USD EUR ZAR RON ANG …" at bounding box center [357, 190] width 703 height 266
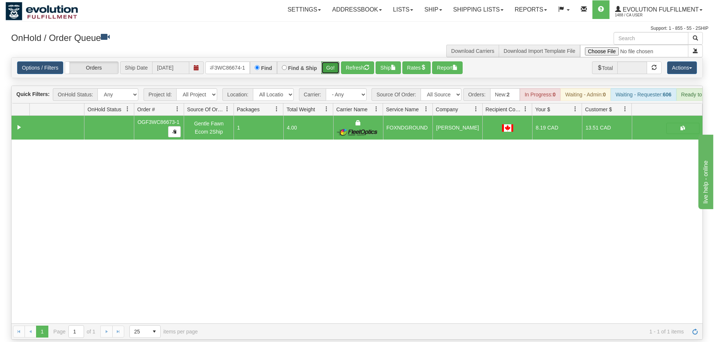
click at [333, 61] on button "Go!" at bounding box center [330, 67] width 18 height 13
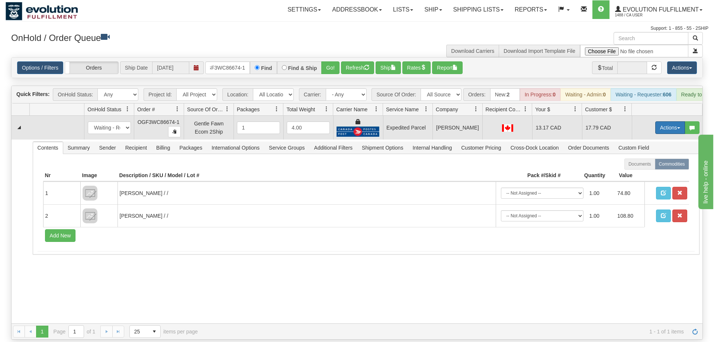
click at [676, 121] on button "Actions" at bounding box center [671, 127] width 30 height 13
click at [634, 166] on link "Ship" at bounding box center [655, 171] width 60 height 10
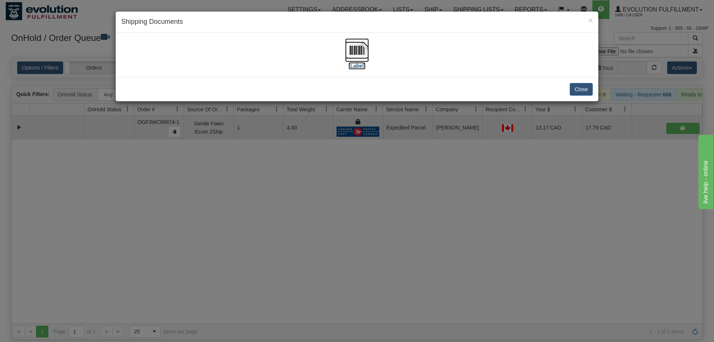
click at [346, 51] on img at bounding box center [357, 50] width 24 height 24
drag, startPoint x: 233, startPoint y: 232, endPoint x: 246, endPoint y: 84, distance: 149.0
click at [233, 221] on div "× Shipping Documents [Label] Close" at bounding box center [357, 171] width 714 height 342
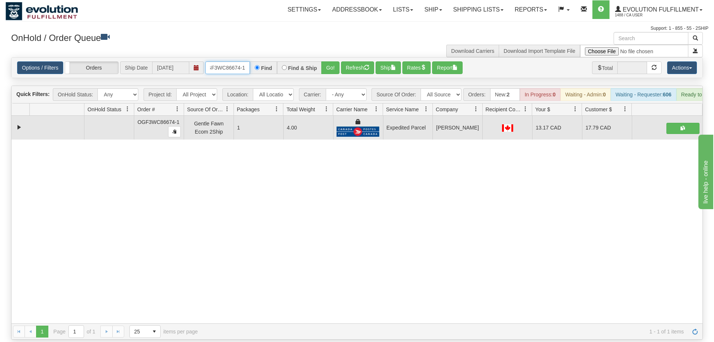
click at [243, 62] on input "OGF3WC86674-1" at bounding box center [227, 67] width 45 height 13
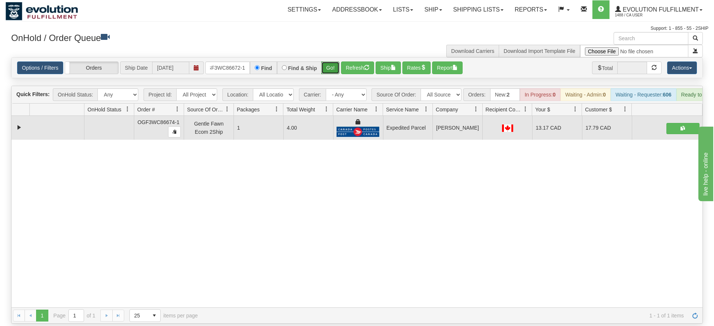
click at [330, 74] on div "Is equal to Is not equal to Contains Does not contains CAD USD EUR ZAR RON ANG …" at bounding box center [357, 190] width 703 height 266
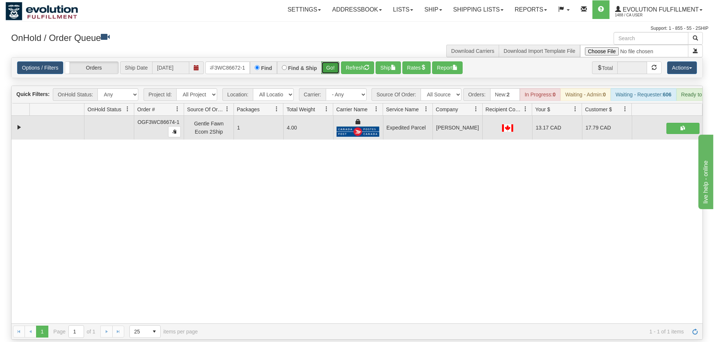
click at [331, 63] on button "Go!" at bounding box center [330, 67] width 18 height 13
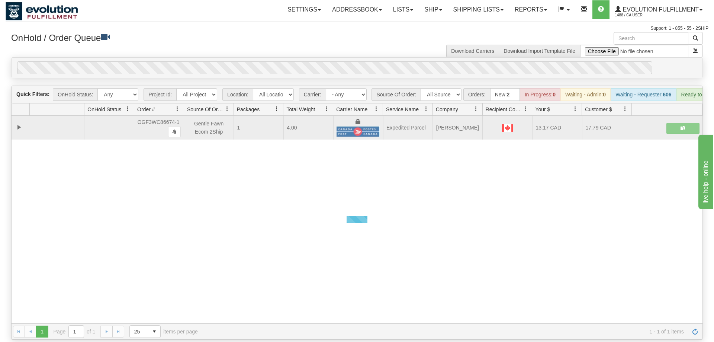
click at [331, 61] on div "0" at bounding box center [334, 67] width 635 height 13
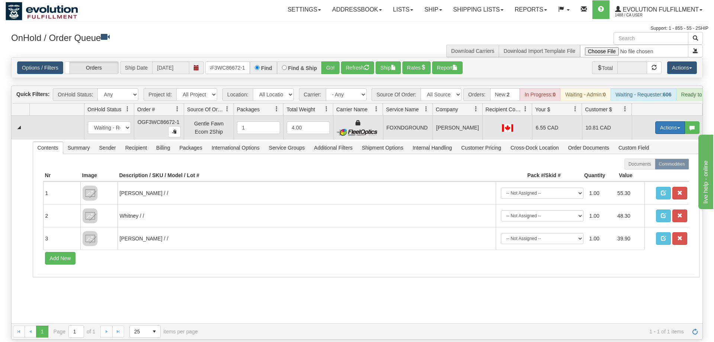
click at [668, 121] on button "Actions" at bounding box center [671, 127] width 30 height 13
click at [652, 166] on link "Ship" at bounding box center [655, 171] width 60 height 10
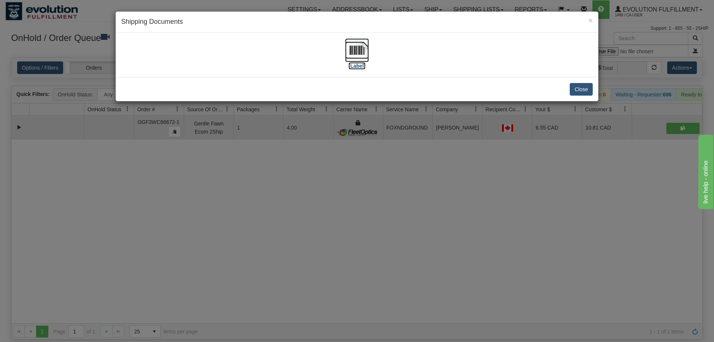
click at [363, 47] on img at bounding box center [357, 50] width 24 height 24
drag, startPoint x: 199, startPoint y: 181, endPoint x: 198, endPoint y: 172, distance: 8.6
click at [198, 172] on div "× Shipping Documents [Label] Close" at bounding box center [357, 171] width 714 height 342
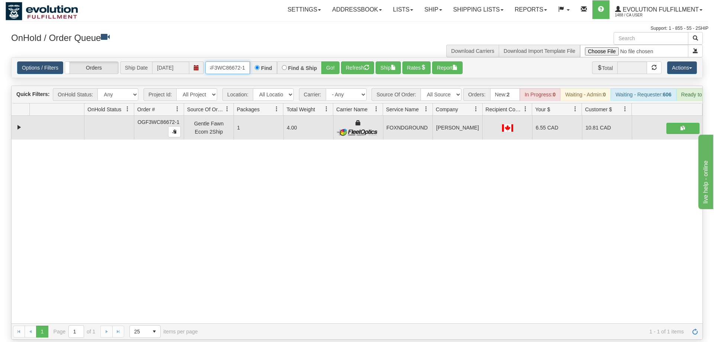
click at [218, 61] on input "OGF3WC86672-1" at bounding box center [227, 67] width 45 height 13
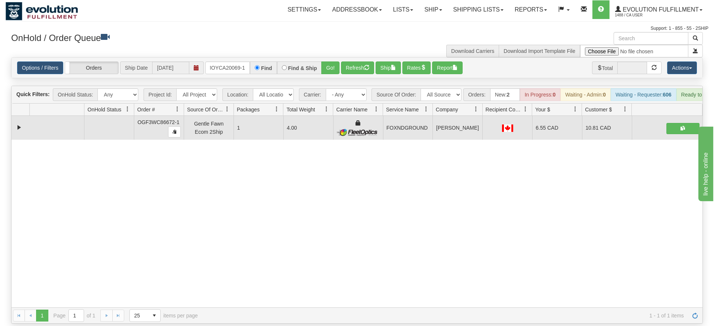
click at [324, 66] on div "Options / Filters Group Shipments Orders Ship Date 09/10/2025 OMOYCA20069-1 Fin…" at bounding box center [357, 68] width 691 height 20
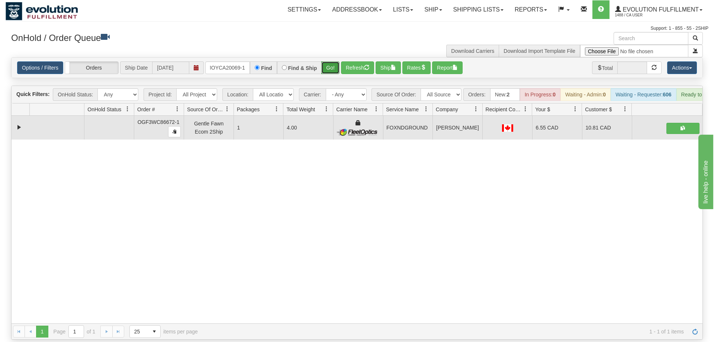
click at [334, 61] on button "Go!" at bounding box center [330, 67] width 18 height 13
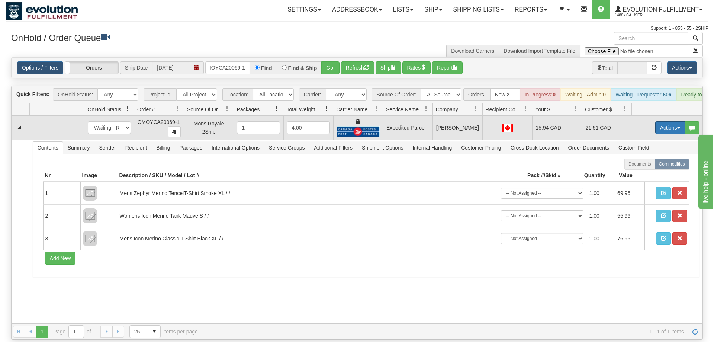
click at [670, 122] on td "Actions Open Refresh Rates Rate All Services Ship Delete Edit Items" at bounding box center [667, 128] width 71 height 24
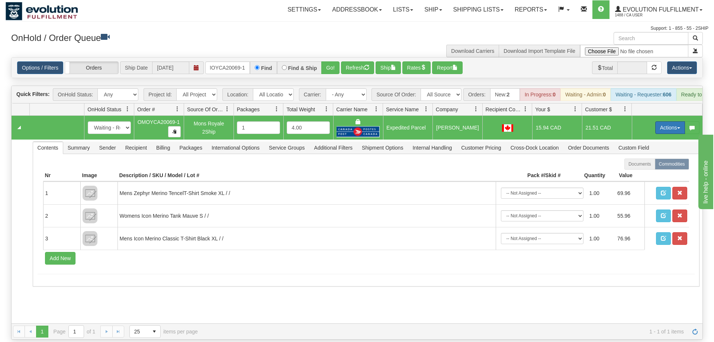
click at [670, 121] on button "Actions" at bounding box center [671, 127] width 30 height 13
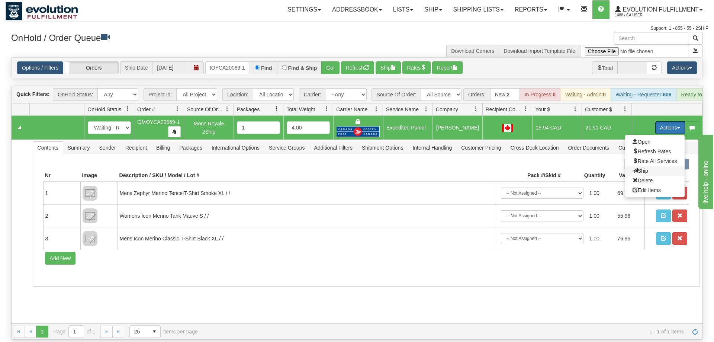
click at [646, 168] on span "Ship" at bounding box center [641, 171] width 16 height 6
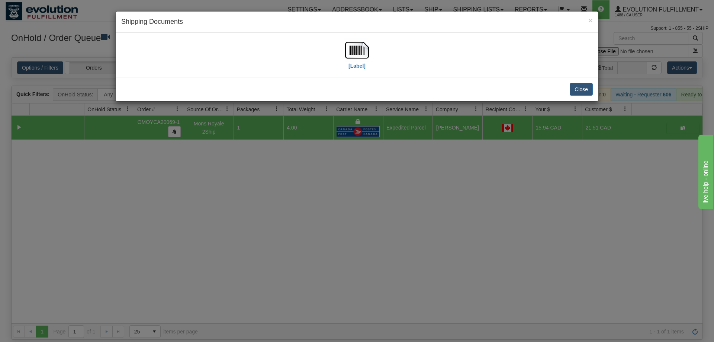
click at [161, 45] on div "[Label]" at bounding box center [357, 54] width 472 height 33
click at [349, 64] on label "[Label]" at bounding box center [357, 65] width 17 height 7
drag, startPoint x: 213, startPoint y: 176, endPoint x: 214, endPoint y: 30, distance: 146.2
click at [213, 164] on div "× Shipping Documents [Label] Close" at bounding box center [357, 171] width 714 height 342
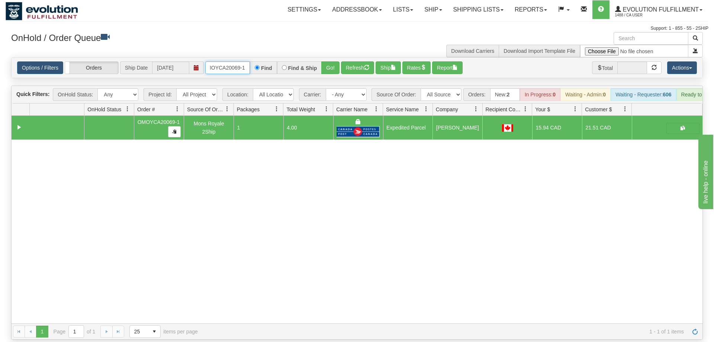
click at [231, 61] on input "OMOYCA20069-1" at bounding box center [227, 67] width 45 height 13
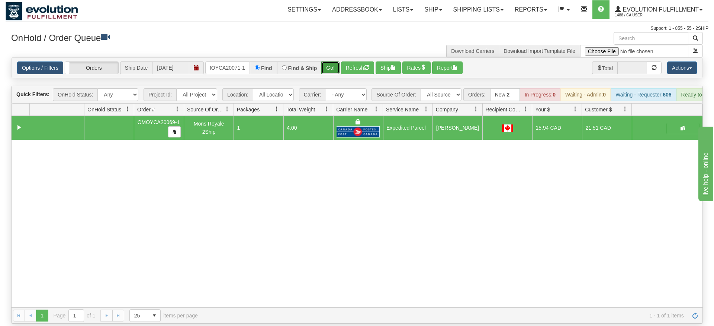
drag, startPoint x: 330, startPoint y: 57, endPoint x: 330, endPoint y: 71, distance: 13.4
click at [330, 73] on div "Is equal to Is not equal to Contains Does not contains CAD USD EUR ZAR RON ANG …" at bounding box center [357, 190] width 703 height 266
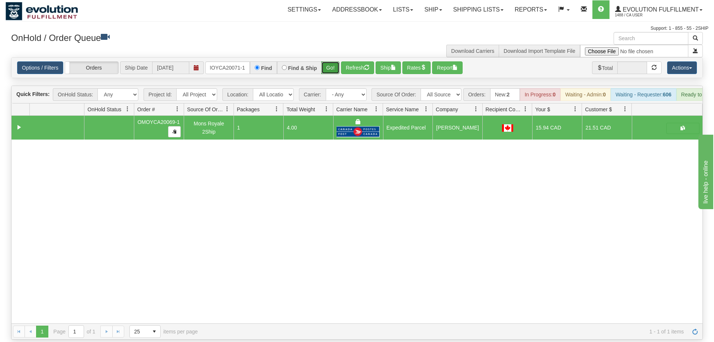
click at [333, 61] on button "Go!" at bounding box center [330, 67] width 18 height 13
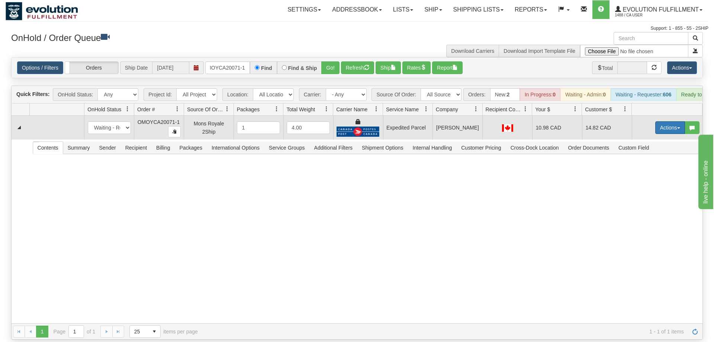
click at [663, 121] on button "Actions" at bounding box center [671, 127] width 30 height 13
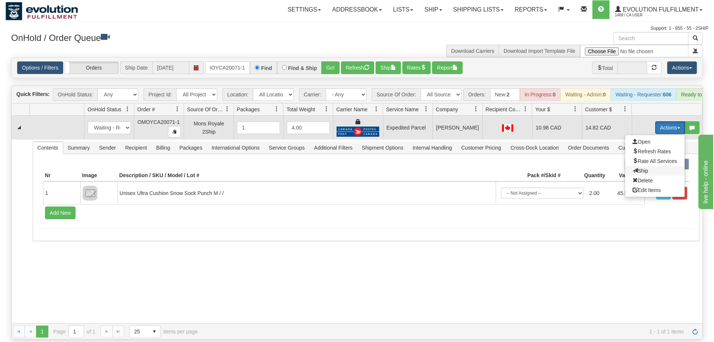
click at [633, 168] on span at bounding box center [635, 170] width 5 height 5
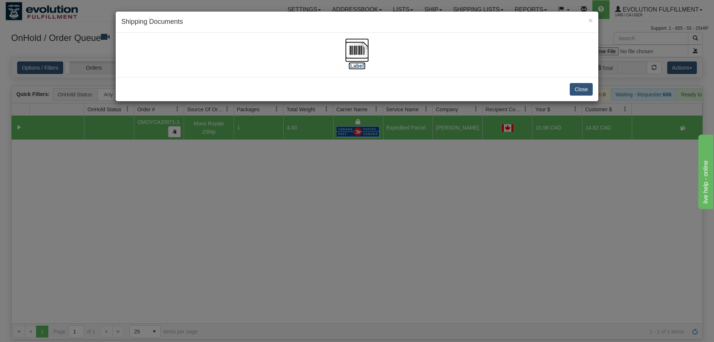
click at [358, 52] on img at bounding box center [357, 50] width 24 height 24
drag, startPoint x: 220, startPoint y: 247, endPoint x: 227, endPoint y: 117, distance: 130.0
click at [220, 244] on div "× Shipping Documents [Label] Close" at bounding box center [357, 171] width 714 height 342
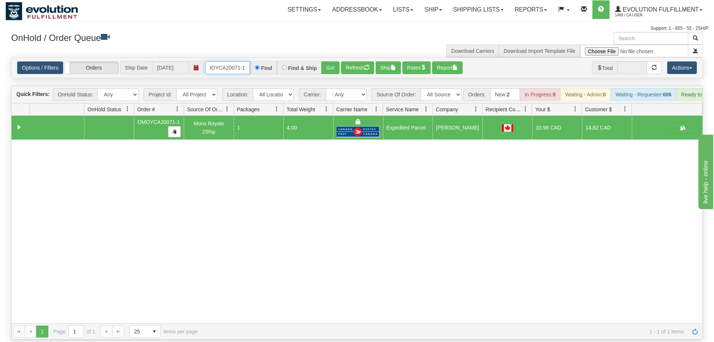
click at [223, 61] on input "OMOYCA20071-1" at bounding box center [227, 67] width 45 height 13
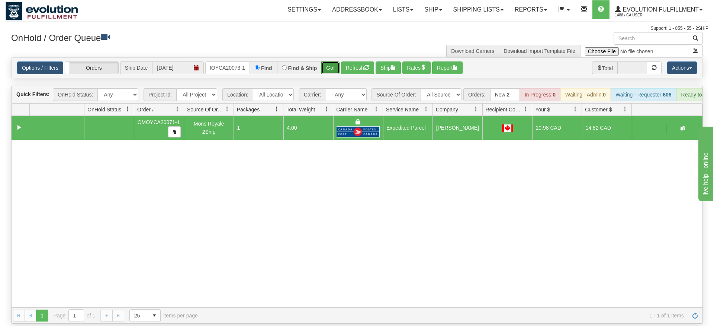
click at [333, 74] on div "Is equal to Is not equal to Contains Does not contains CAD USD EUR ZAR RON ANG …" at bounding box center [357, 190] width 703 height 266
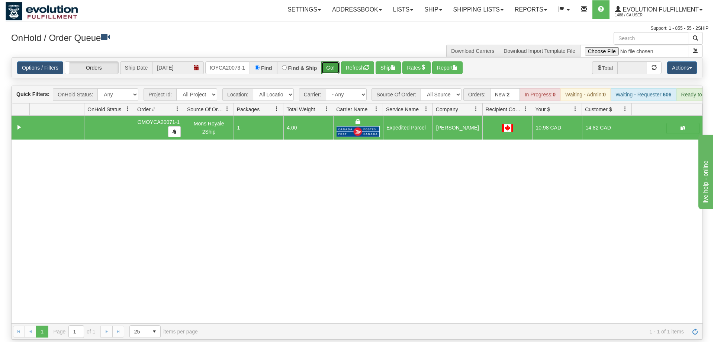
click at [334, 61] on button "Go!" at bounding box center [330, 67] width 18 height 13
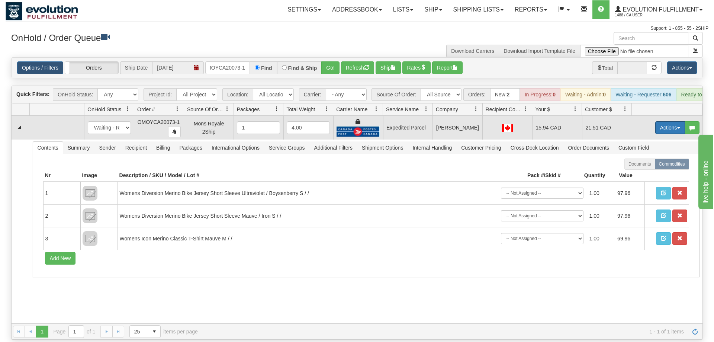
click at [677, 121] on button "Actions" at bounding box center [671, 127] width 30 height 13
click at [649, 166] on link "Ship" at bounding box center [655, 171] width 60 height 10
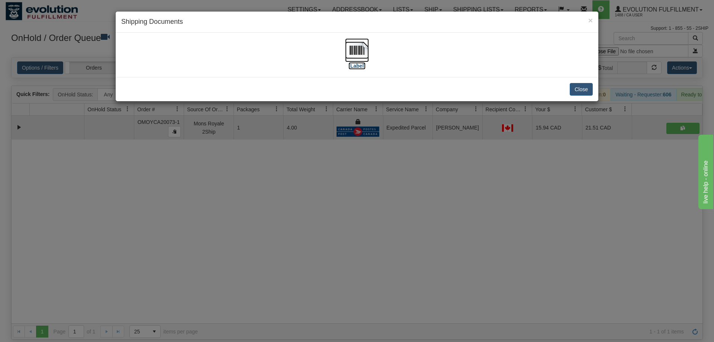
click at [350, 44] on img at bounding box center [357, 50] width 24 height 24
drag, startPoint x: 199, startPoint y: 180, endPoint x: 210, endPoint y: 61, distance: 119.9
click at [200, 173] on div "× Shipping Documents [Label] Close" at bounding box center [357, 171] width 714 height 342
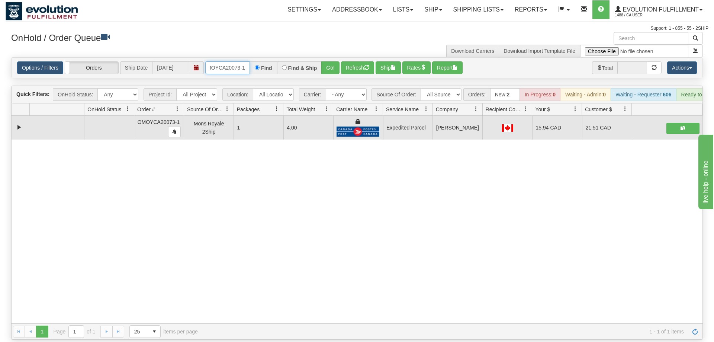
click at [214, 61] on input "OMOYCA20073-1" at bounding box center [227, 67] width 45 height 13
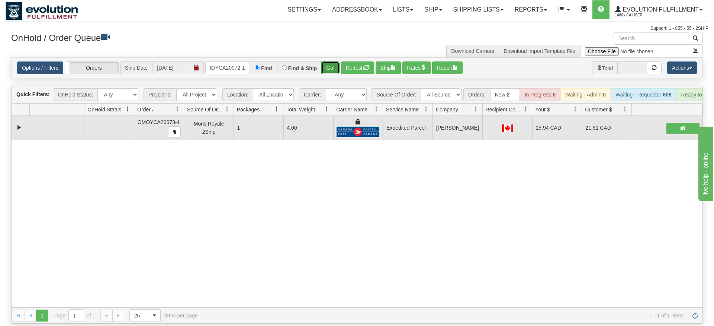
drag, startPoint x: 327, startPoint y: 54, endPoint x: 334, endPoint y: 58, distance: 7.8
click at [327, 70] on div "Is equal to Is not equal to Contains Does not contains CAD USD EUR ZAR RON ANG …" at bounding box center [357, 190] width 703 height 266
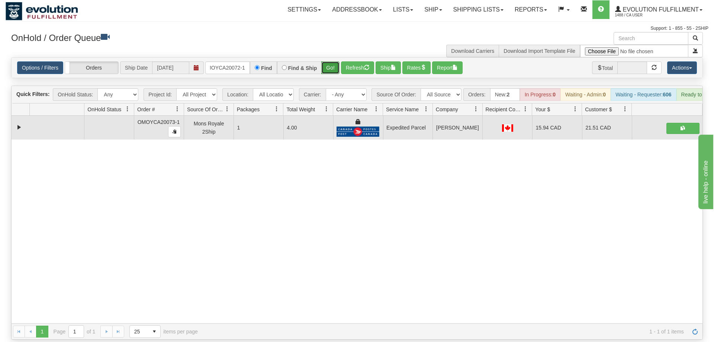
click at [334, 61] on button "Go!" at bounding box center [330, 67] width 18 height 13
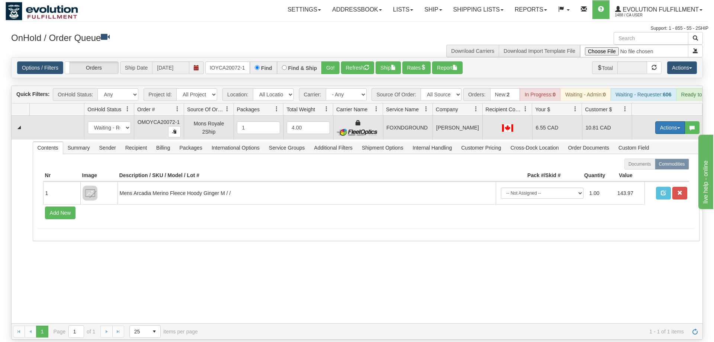
click at [664, 121] on button "Actions" at bounding box center [671, 127] width 30 height 13
click at [645, 168] on span "Ship" at bounding box center [641, 171] width 16 height 6
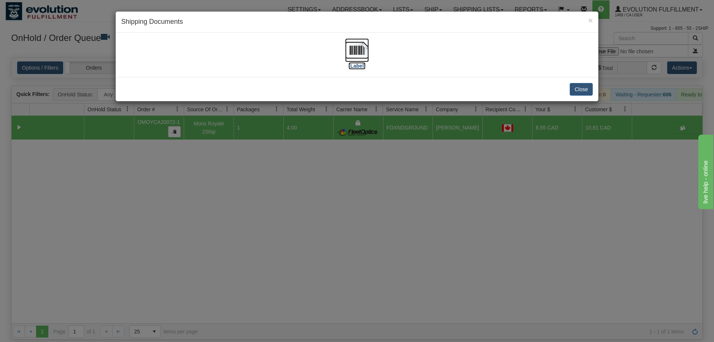
click at [352, 47] on img at bounding box center [357, 50] width 24 height 24
drag, startPoint x: 265, startPoint y: 228, endPoint x: 276, endPoint y: 102, distance: 126.7
click at [269, 217] on div "× Shipping Documents [Label] Close" at bounding box center [357, 171] width 714 height 342
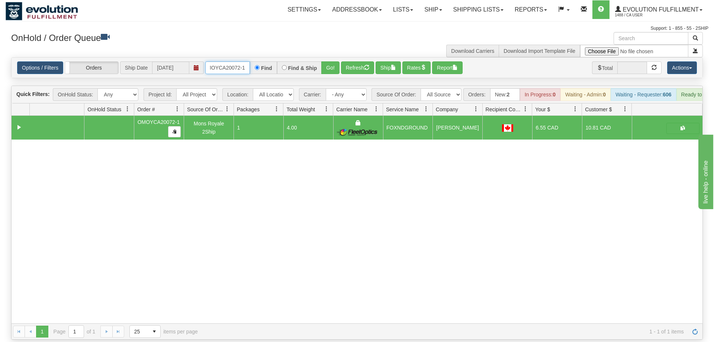
click at [238, 61] on input "OMOYCA20072-1" at bounding box center [227, 67] width 45 height 13
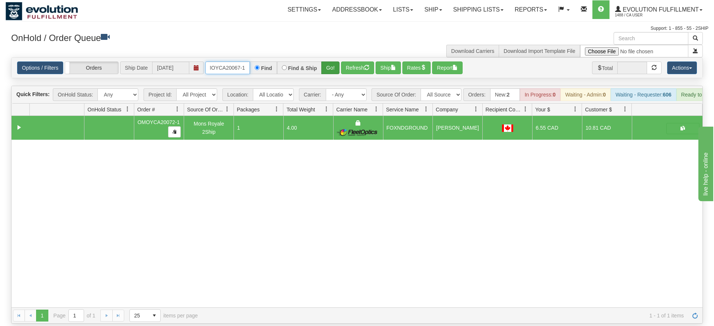
type input "OMOYCA20067-1"
click at [329, 68] on div "Is equal to Is not equal to Contains Does not contains CAD USD EUR ZAR RON ANG …" at bounding box center [357, 190] width 703 height 266
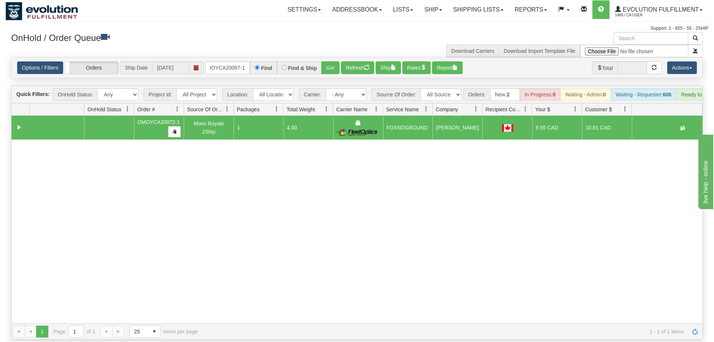
click at [336, 58] on div "Options / Filters Group Shipments Orders Ship Date 09/10/2025 OMOYCA20067-1 Fin…" at bounding box center [357, 68] width 691 height 20
click at [331, 61] on button "Go!" at bounding box center [330, 67] width 18 height 13
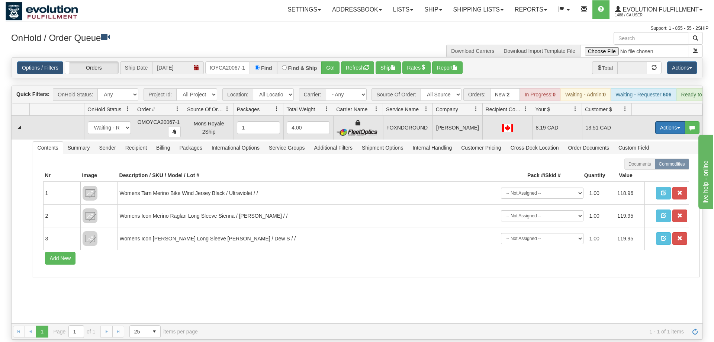
click at [660, 121] on button "Actions" at bounding box center [671, 127] width 30 height 13
click at [639, 168] on span "Ship" at bounding box center [641, 171] width 16 height 6
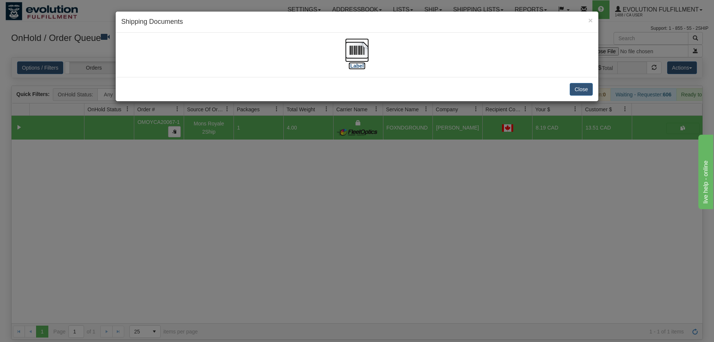
click at [363, 61] on img at bounding box center [357, 50] width 24 height 24
